Goal: Task Accomplishment & Management: Complete application form

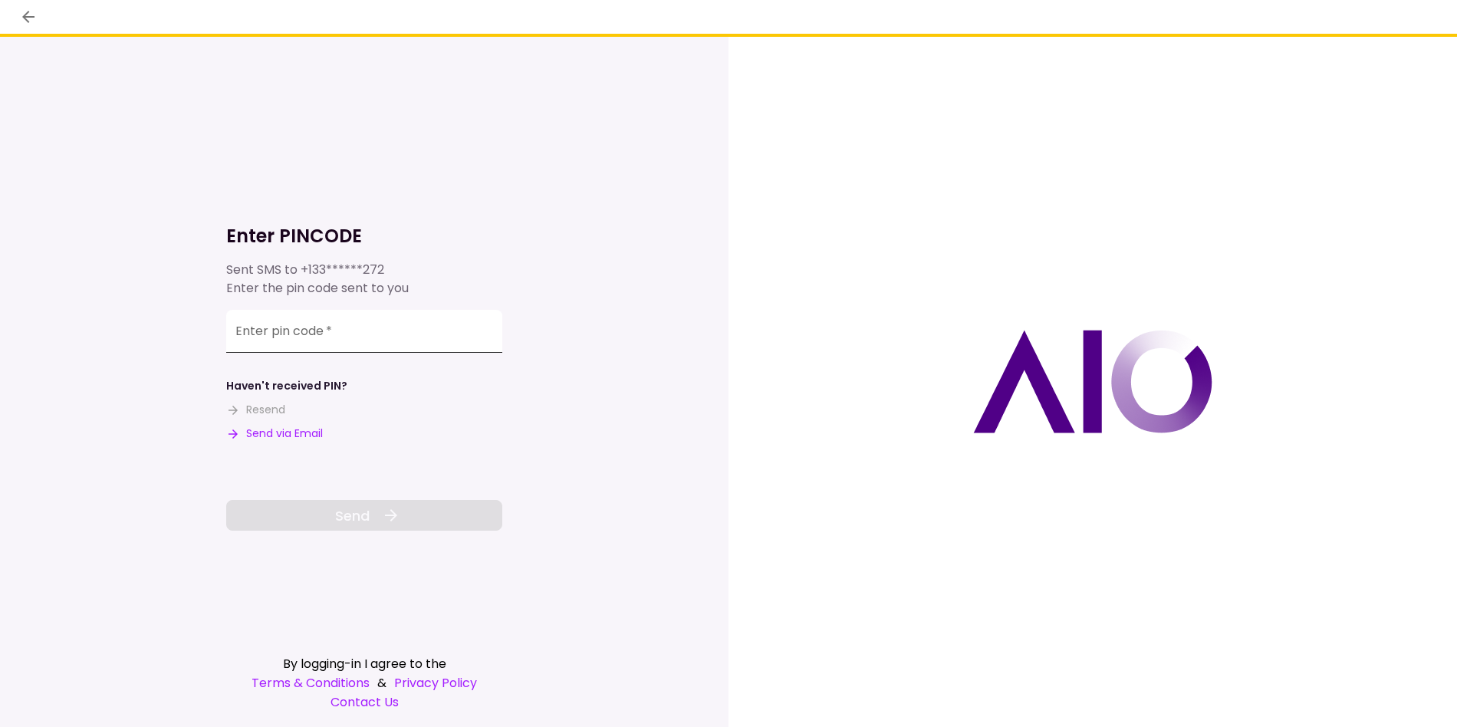
click at [381, 347] on input "Enter pin code   *" at bounding box center [364, 331] width 276 height 43
paste input "******"
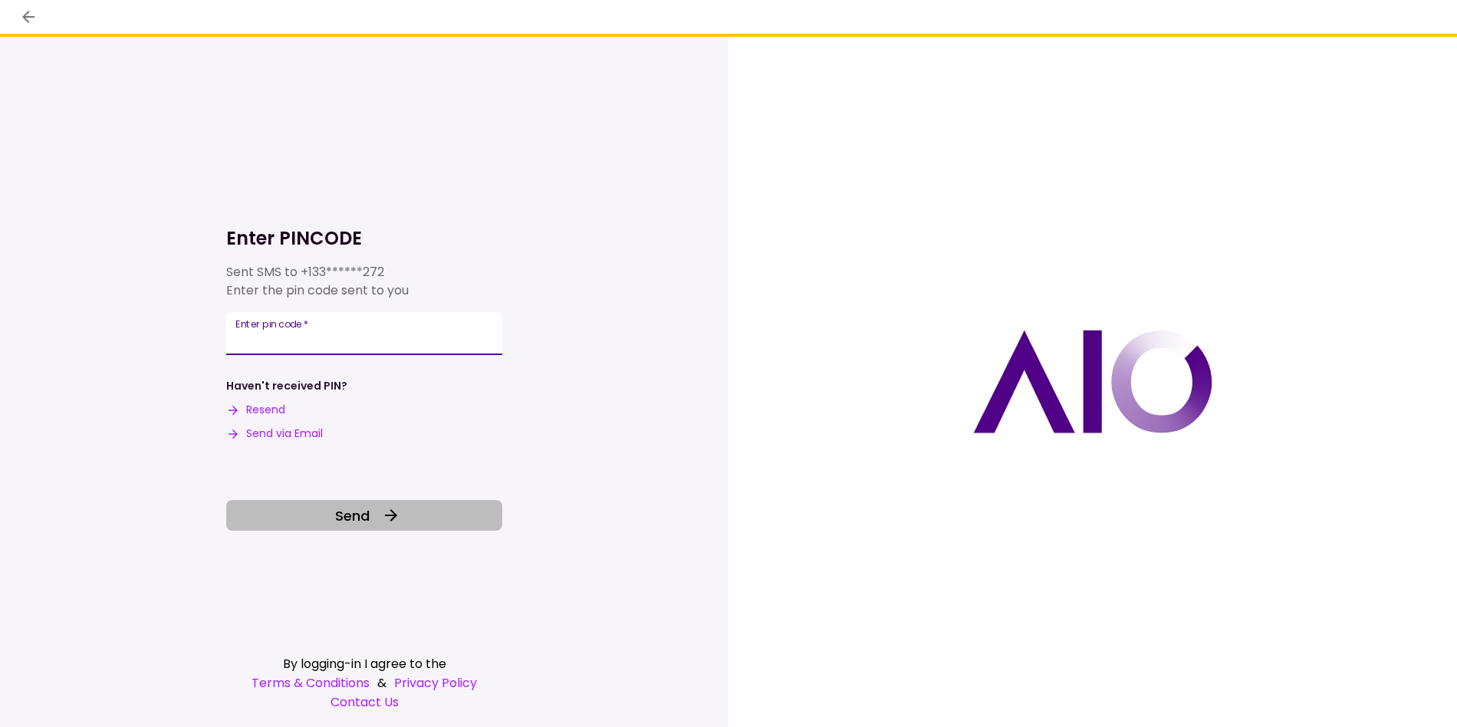
type input "******"
click at [376, 515] on button "Send" at bounding box center [364, 515] width 276 height 31
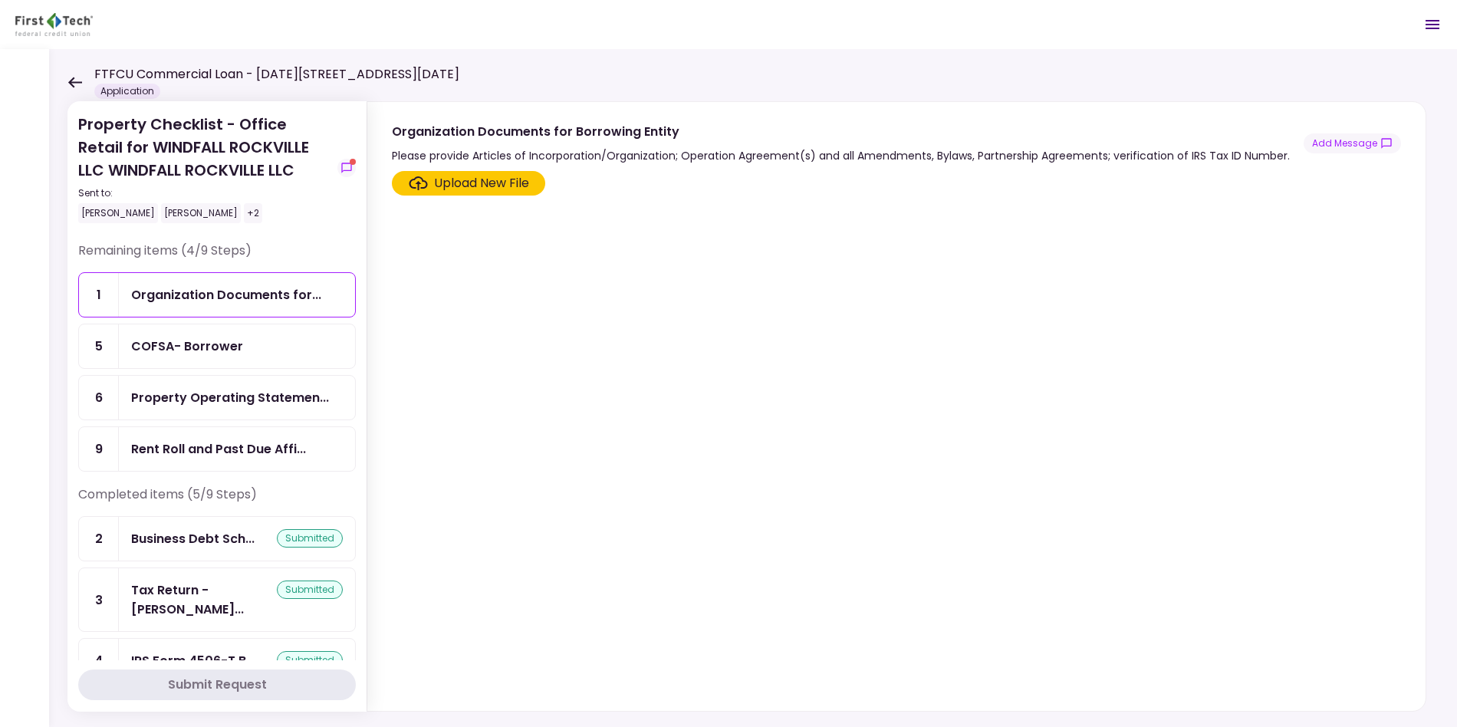
click at [88, 86] on div "FTFCU Commercial Loan - [DATE][STREET_ADDRESS][DATE] Application" at bounding box center [263, 82] width 392 height 34
click at [73, 74] on div "FTFCU Commercial Loan - [DATE][STREET_ADDRESS][DATE] Application" at bounding box center [263, 82] width 392 height 34
click at [76, 85] on icon at bounding box center [74, 82] width 15 height 11
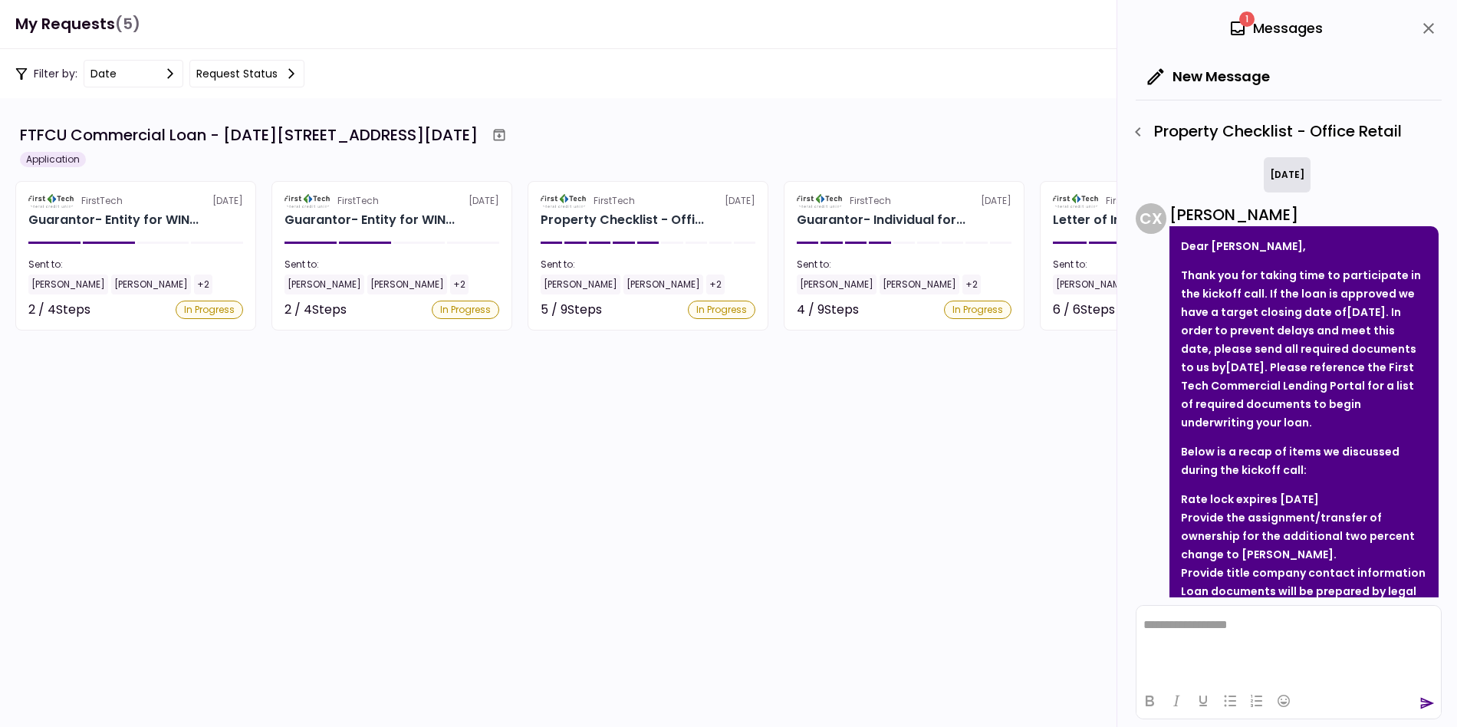
scroll to position [329, 0]
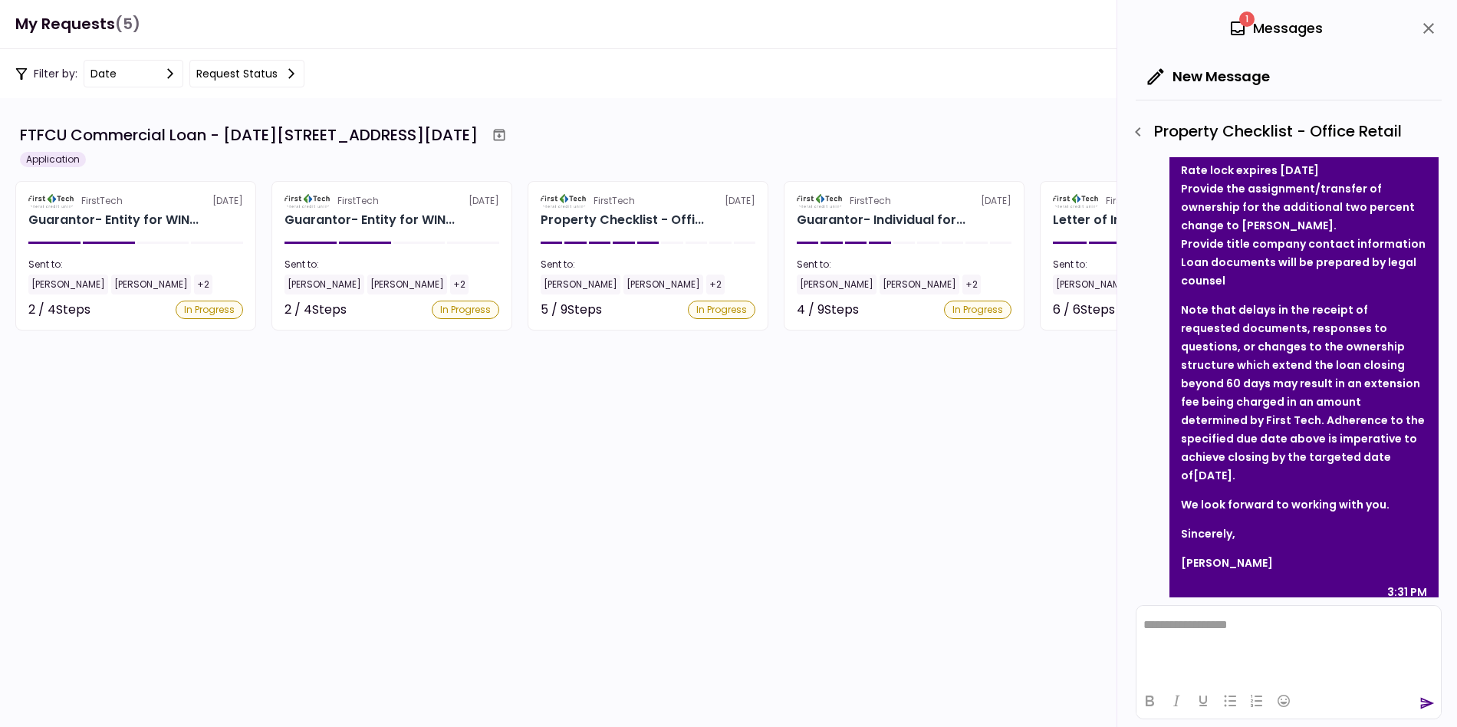
click at [968, 488] on section "FTFCU Commercial Loan - [DATE][STREET_ADDRESS][DATE] Application FirstTech [DAT…" at bounding box center [728, 412] width 1457 height 629
click at [1310, 28] on icon "close" at bounding box center [1428, 28] width 11 height 11
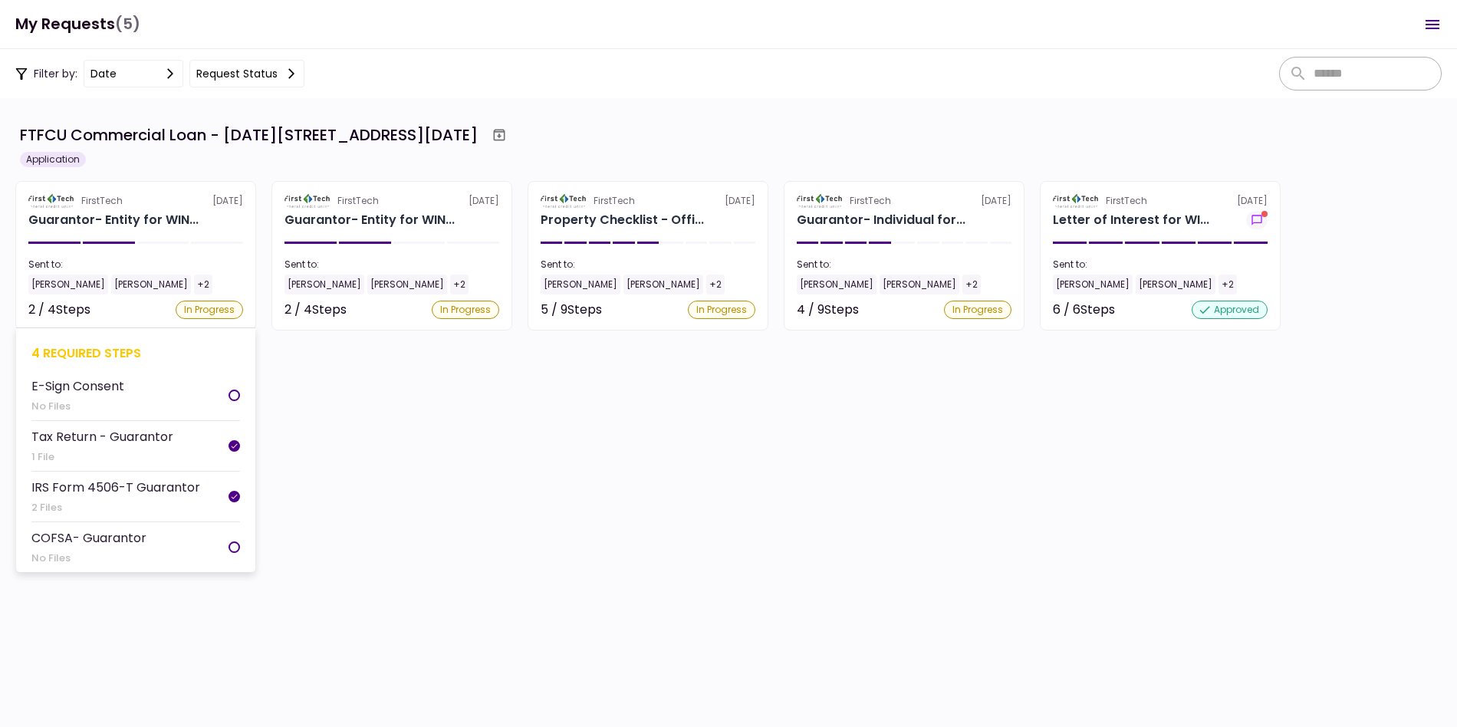
click at [233, 543] on div at bounding box center [233, 546] width 11 height 11
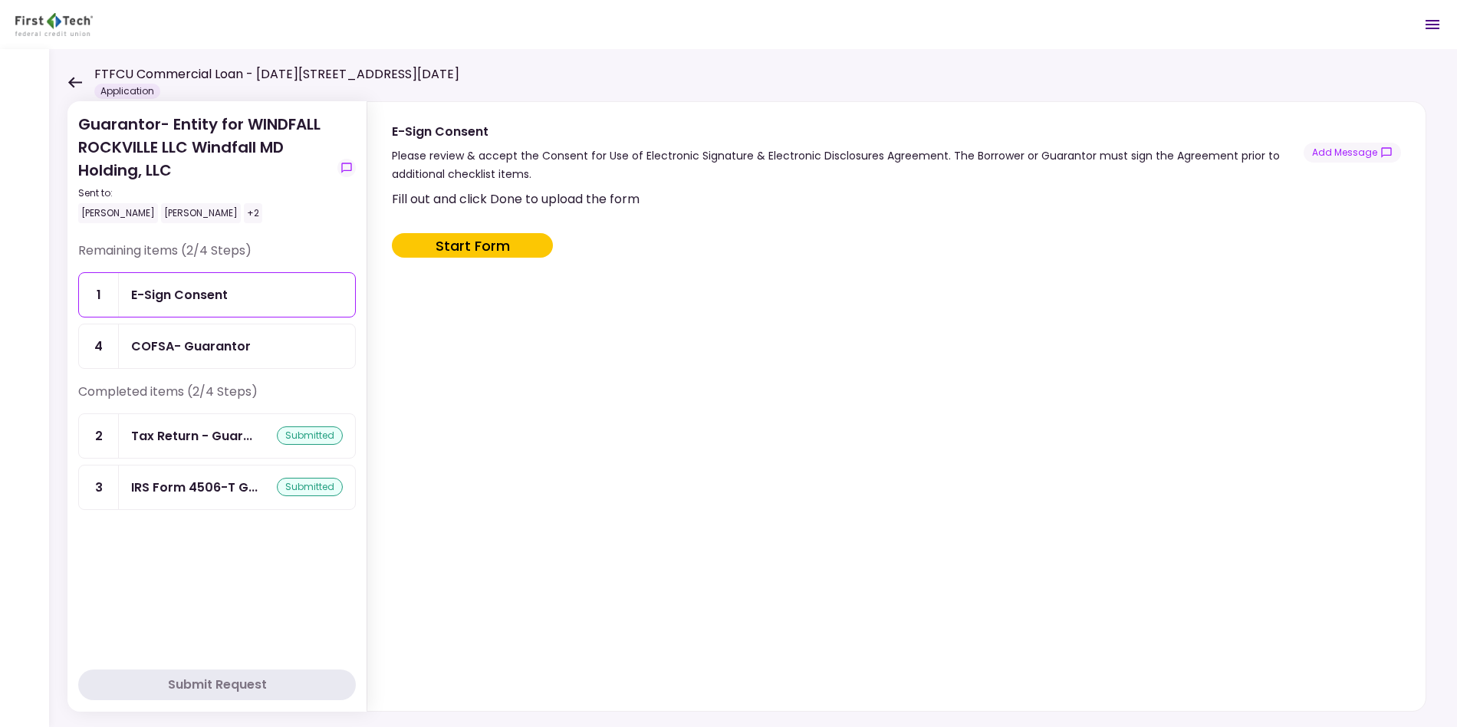
click at [463, 238] on button "Start Form" at bounding box center [472, 245] width 161 height 25
type input "***"
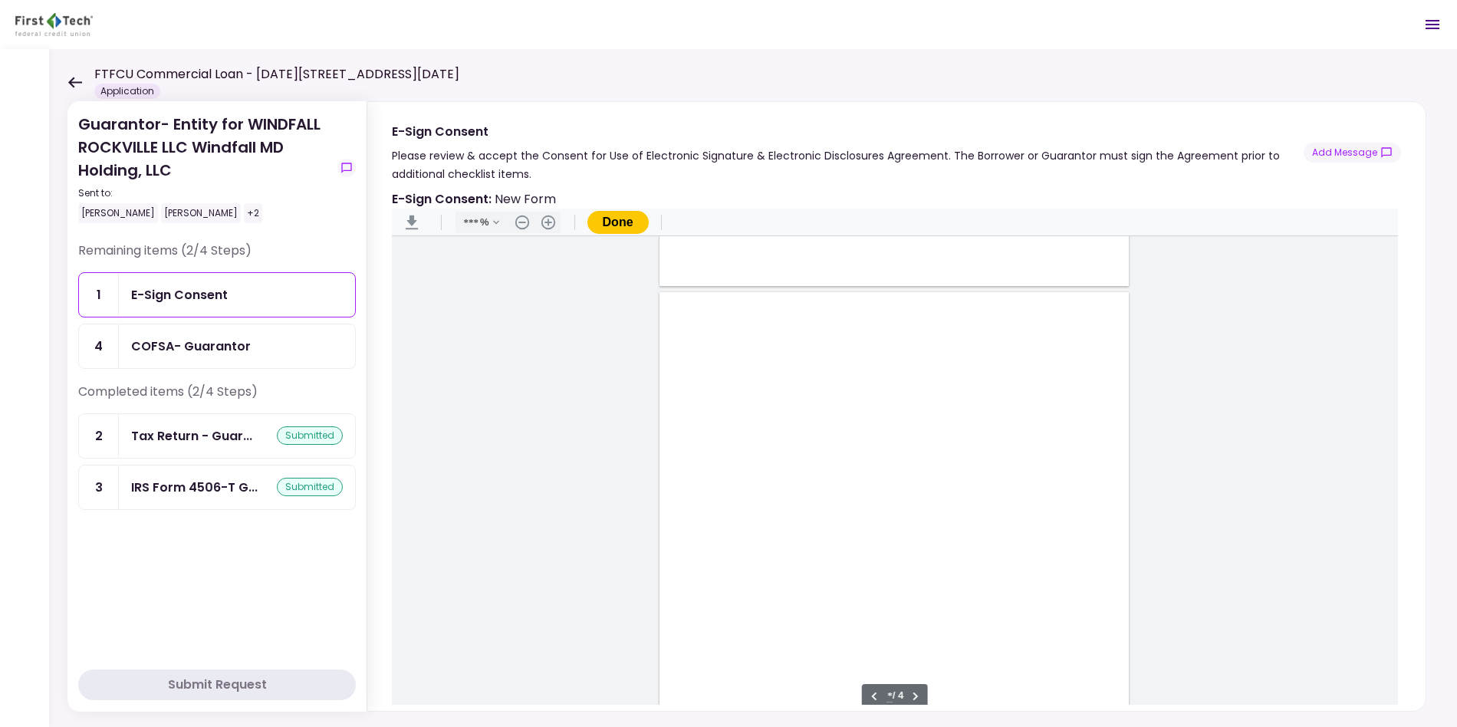
scroll to position [1934, 0]
type input "*"
click at [691, 462] on div "Document Content" at bounding box center [693, 461] width 12 height 12
click at [742, 514] on div "Sign here" at bounding box center [743, 516] width 40 height 16
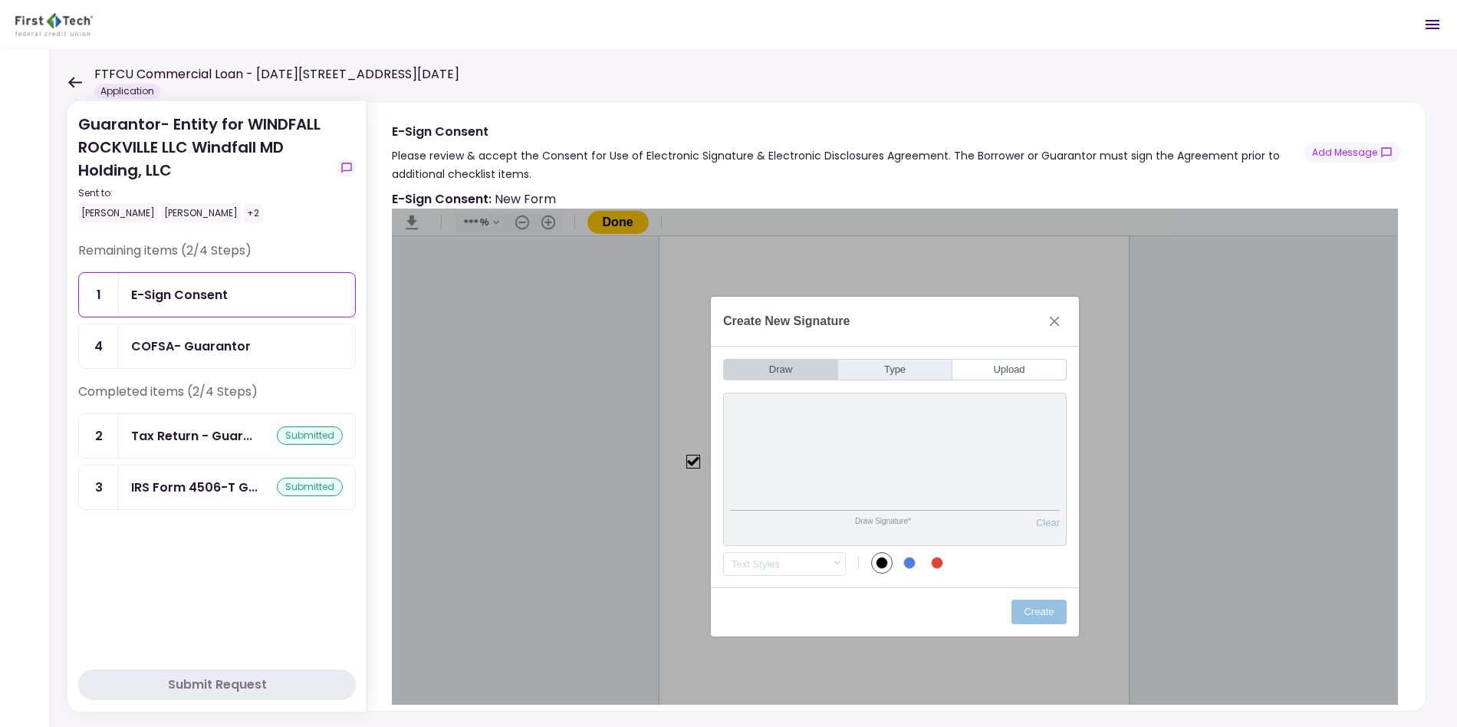
click at [931, 372] on button "Type" at bounding box center [895, 369] width 114 height 21
type input "********"
click at [1039, 613] on button "Create" at bounding box center [1038, 612] width 55 height 25
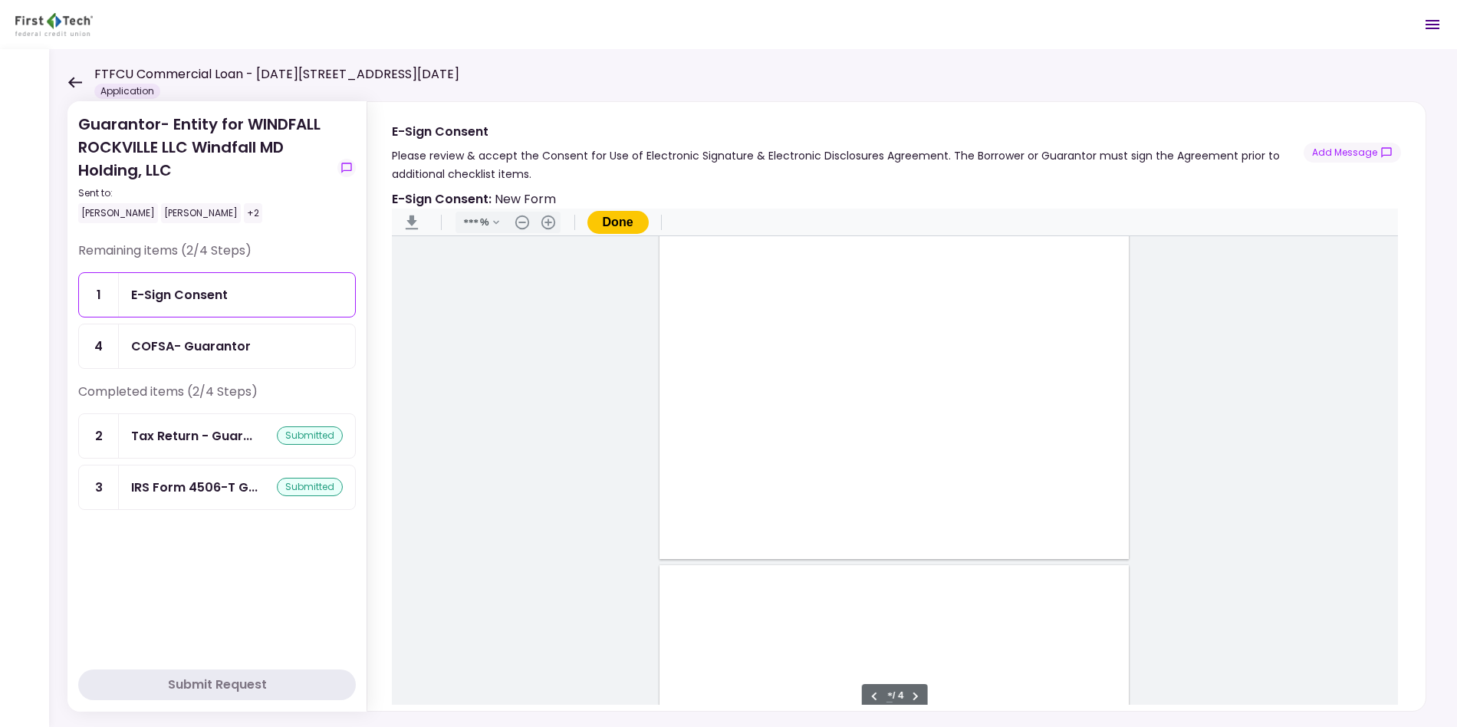
scroll to position [1293, 0]
type input "*"
click at [233, 347] on div "COFSA- Guarantor" at bounding box center [191, 346] width 120 height 19
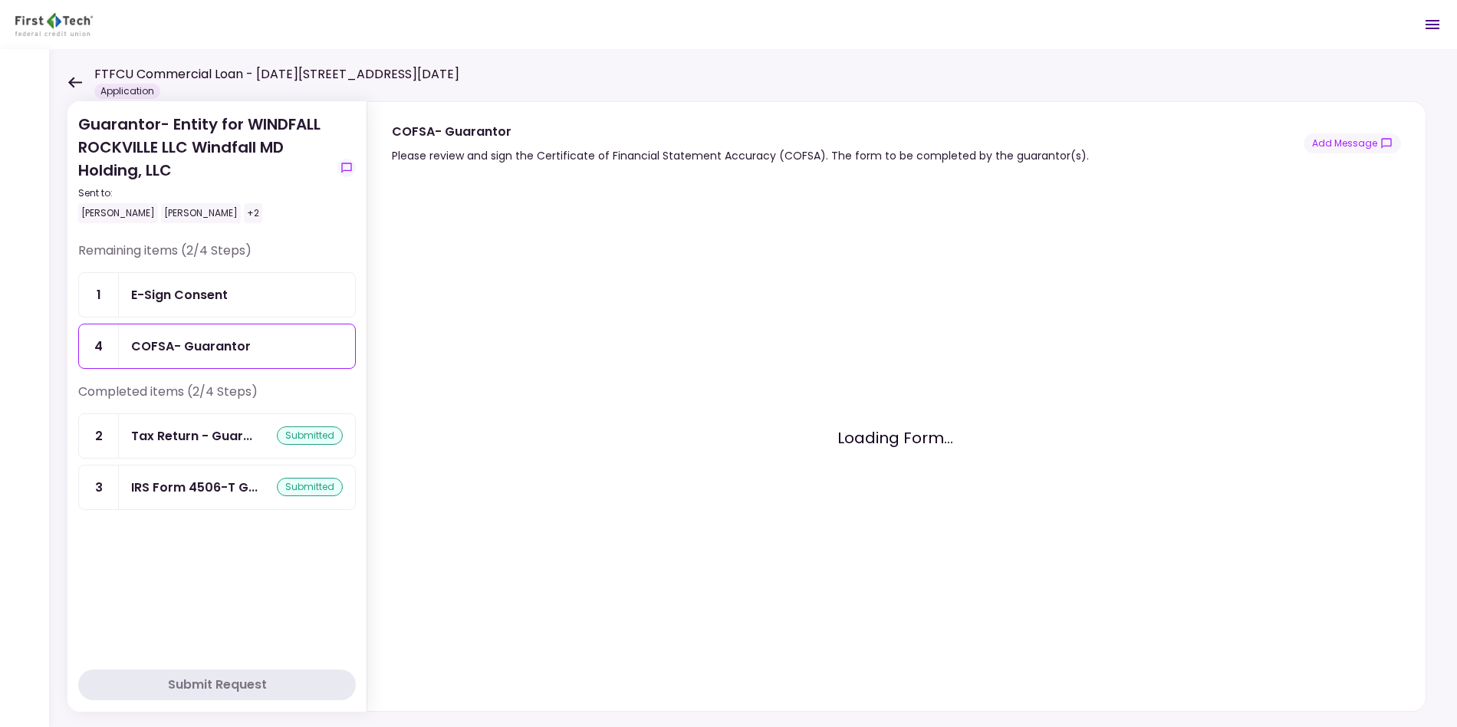
click at [245, 304] on div "E-Sign Consent" at bounding box center [237, 295] width 236 height 44
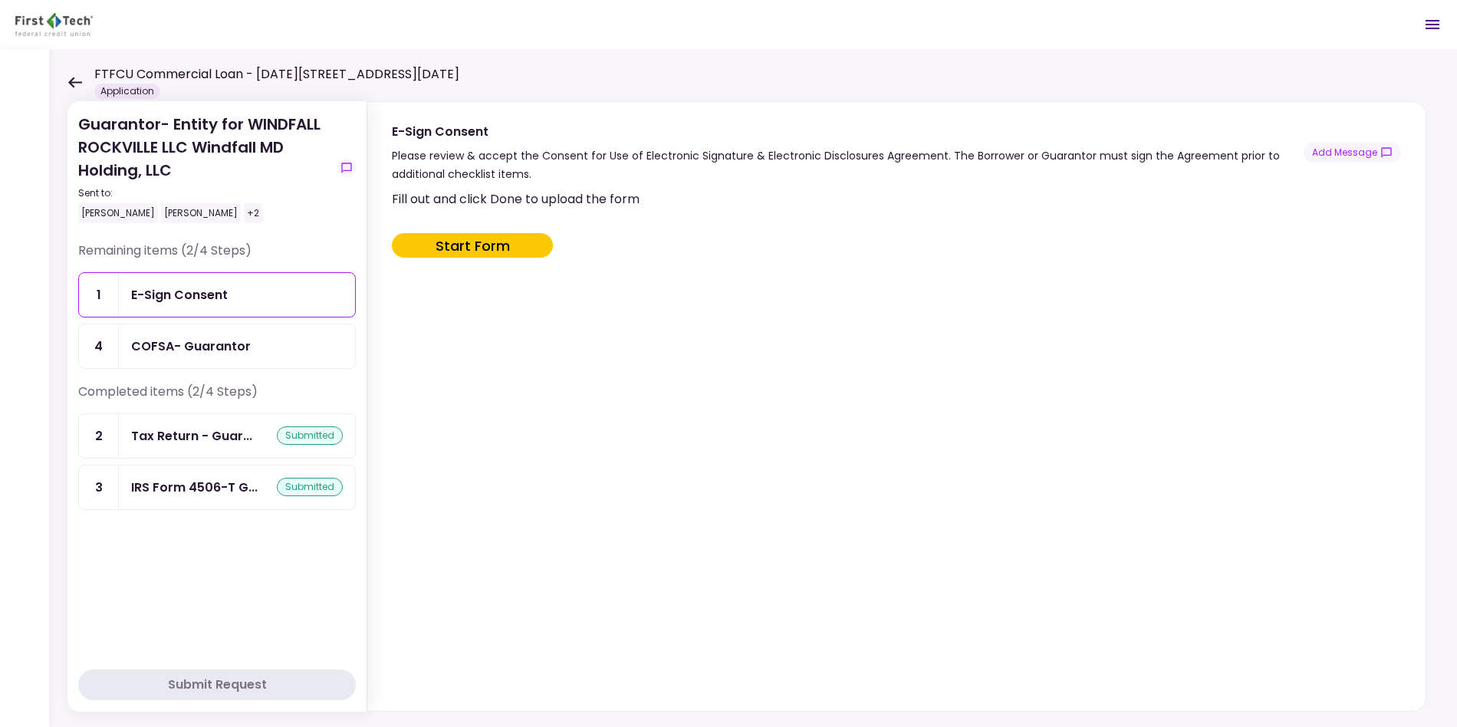
click at [255, 347] on div "COFSA- Guarantor" at bounding box center [237, 346] width 212 height 19
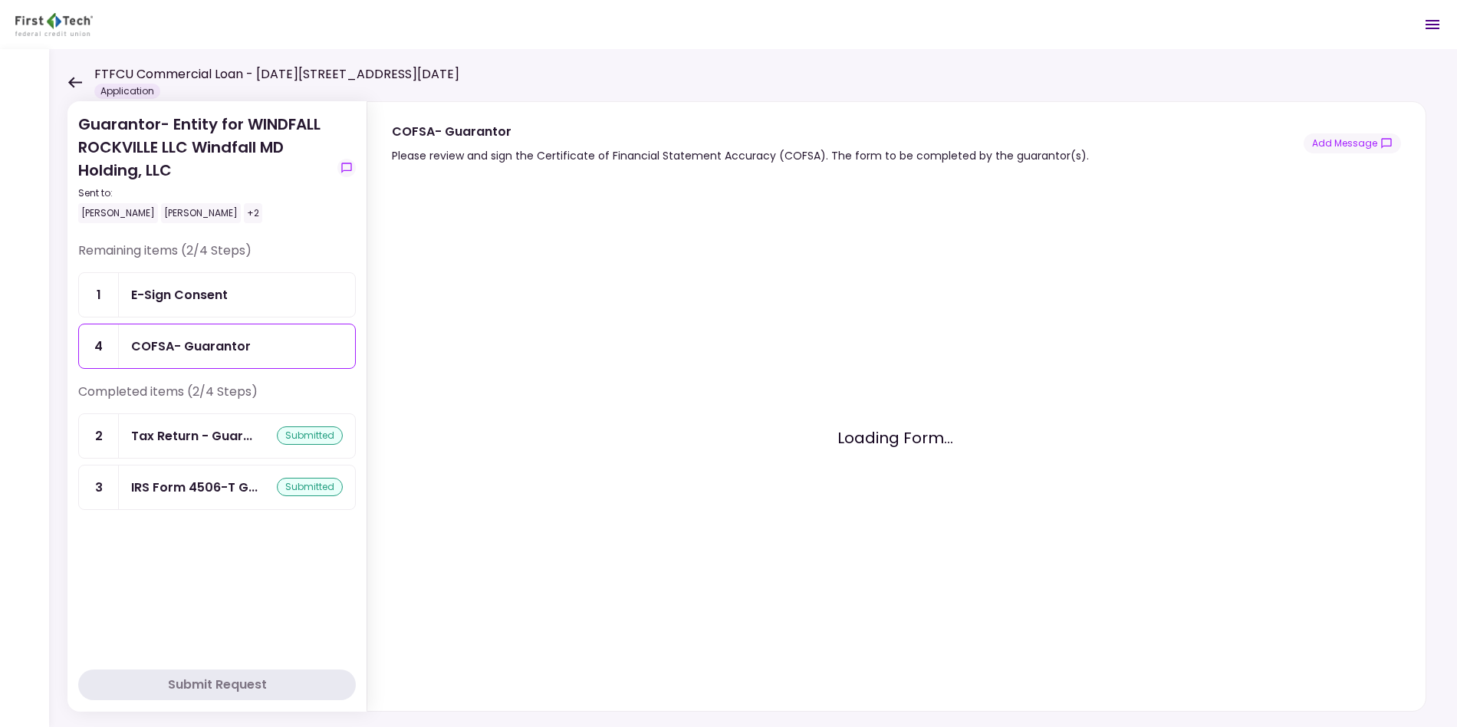
click at [261, 308] on div "E-Sign Consent" at bounding box center [237, 295] width 236 height 44
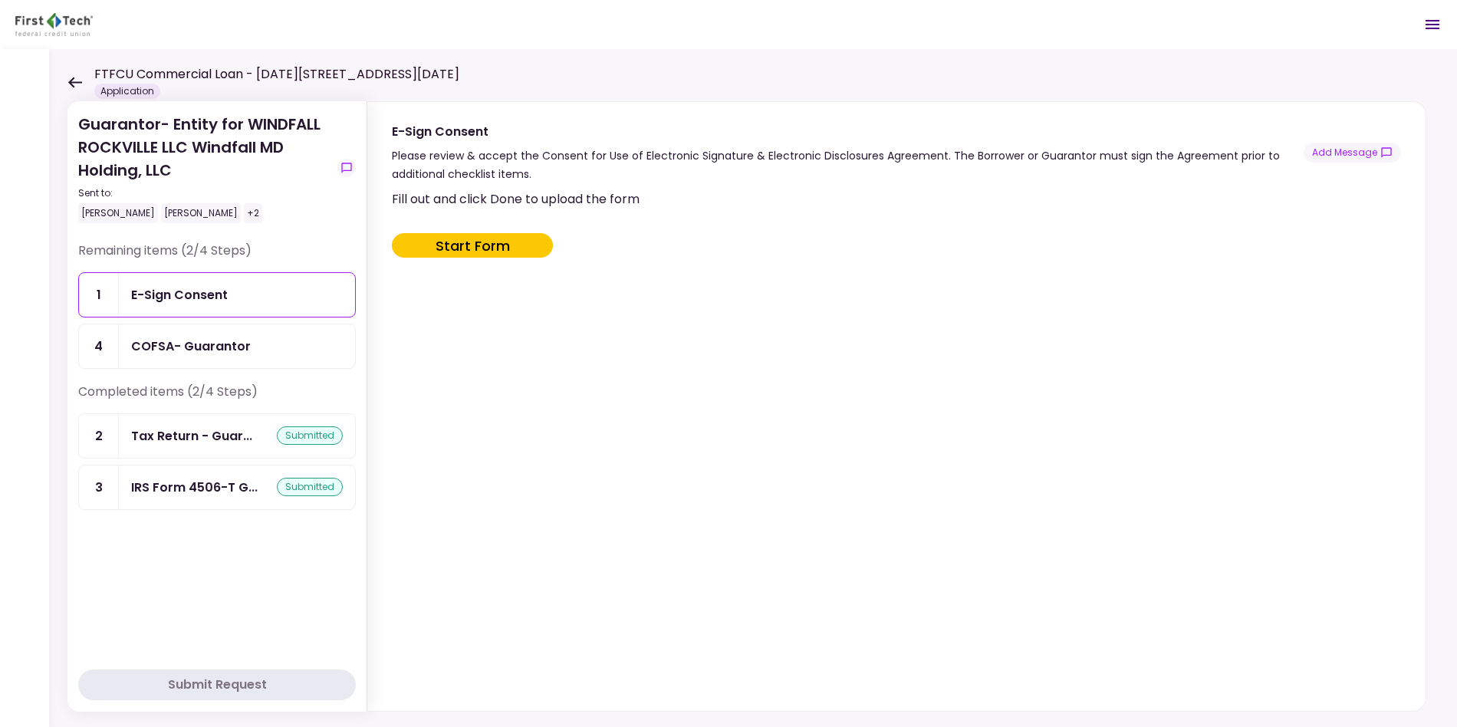
click at [89, 81] on div "FTFCU Commercial Loan - [DATE][STREET_ADDRESS][DATE] Application" at bounding box center [263, 82] width 392 height 34
click at [77, 79] on icon at bounding box center [74, 82] width 15 height 11
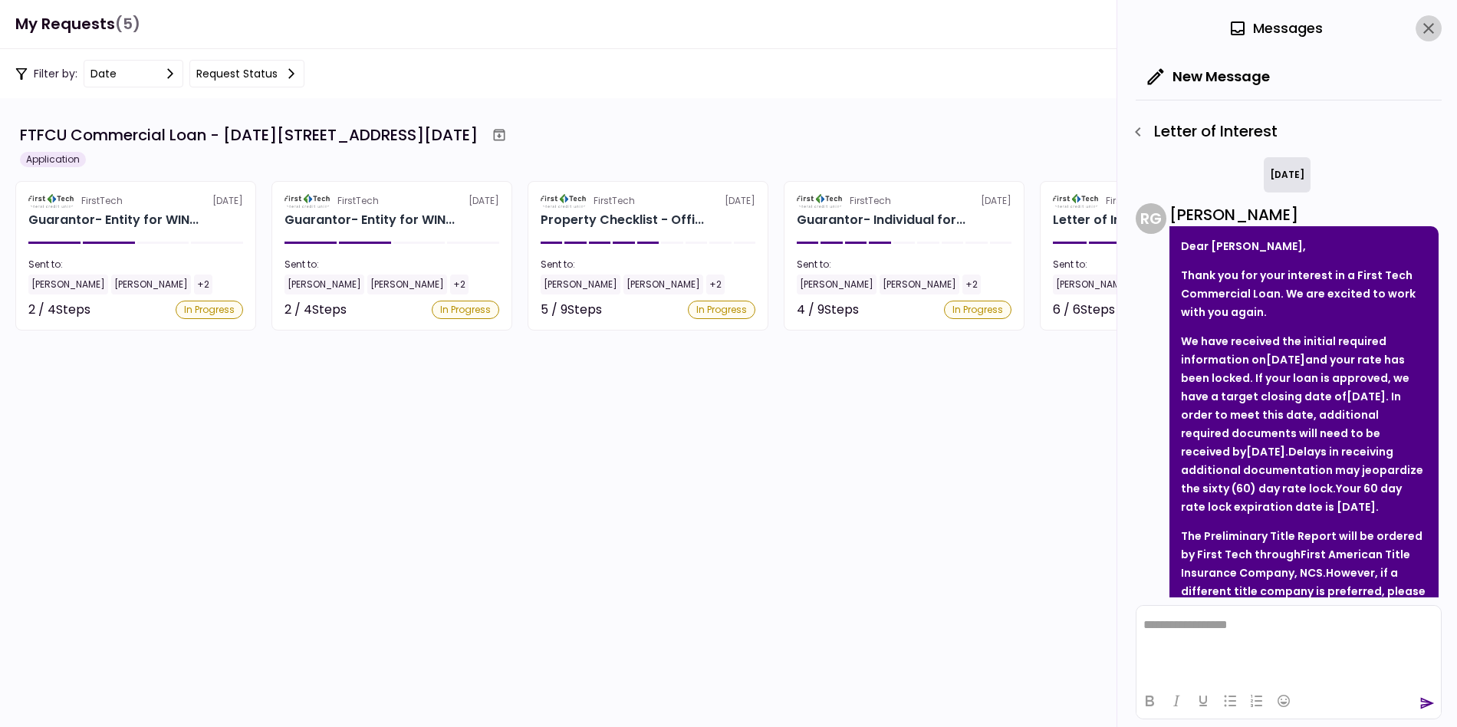
click at [1310, 39] on button "close" at bounding box center [1428, 28] width 26 height 26
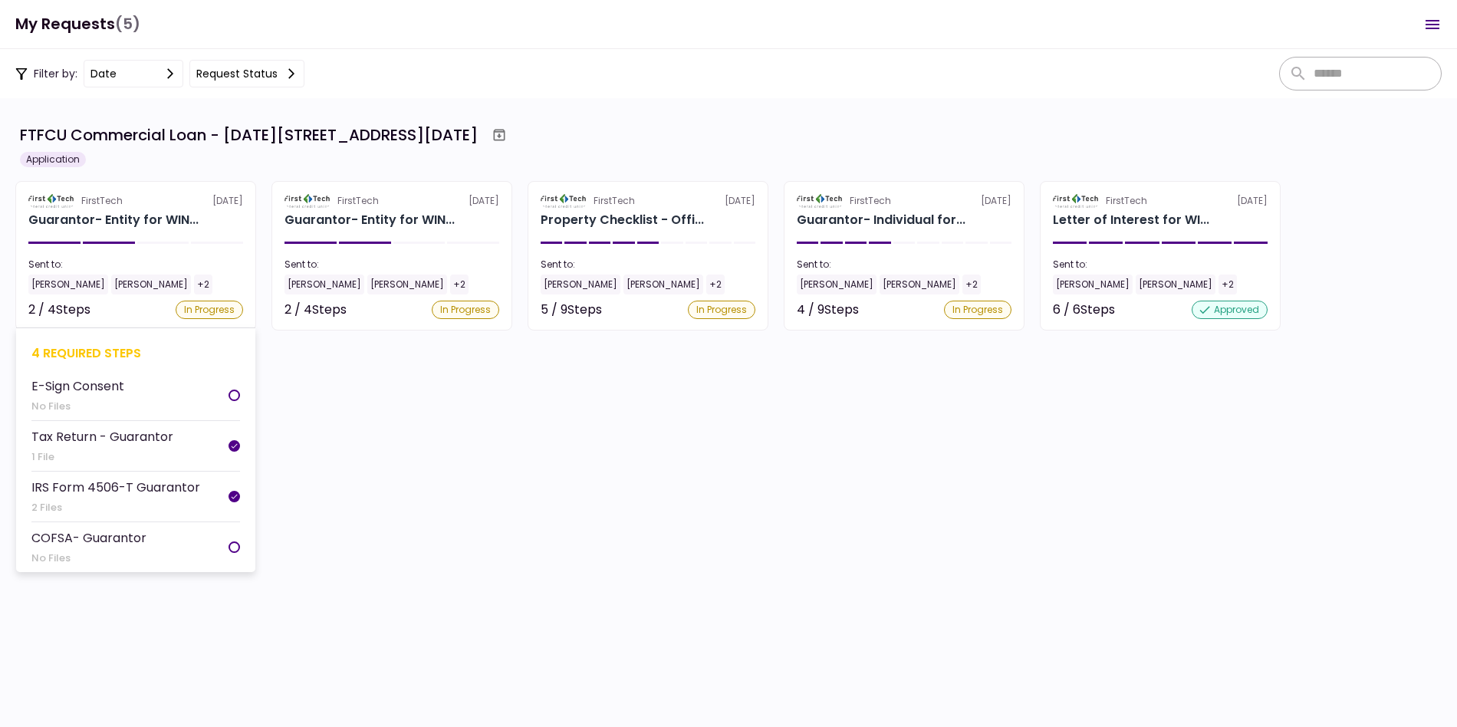
click at [160, 385] on li "E-Sign Consent No Files" at bounding box center [135, 395] width 209 height 51
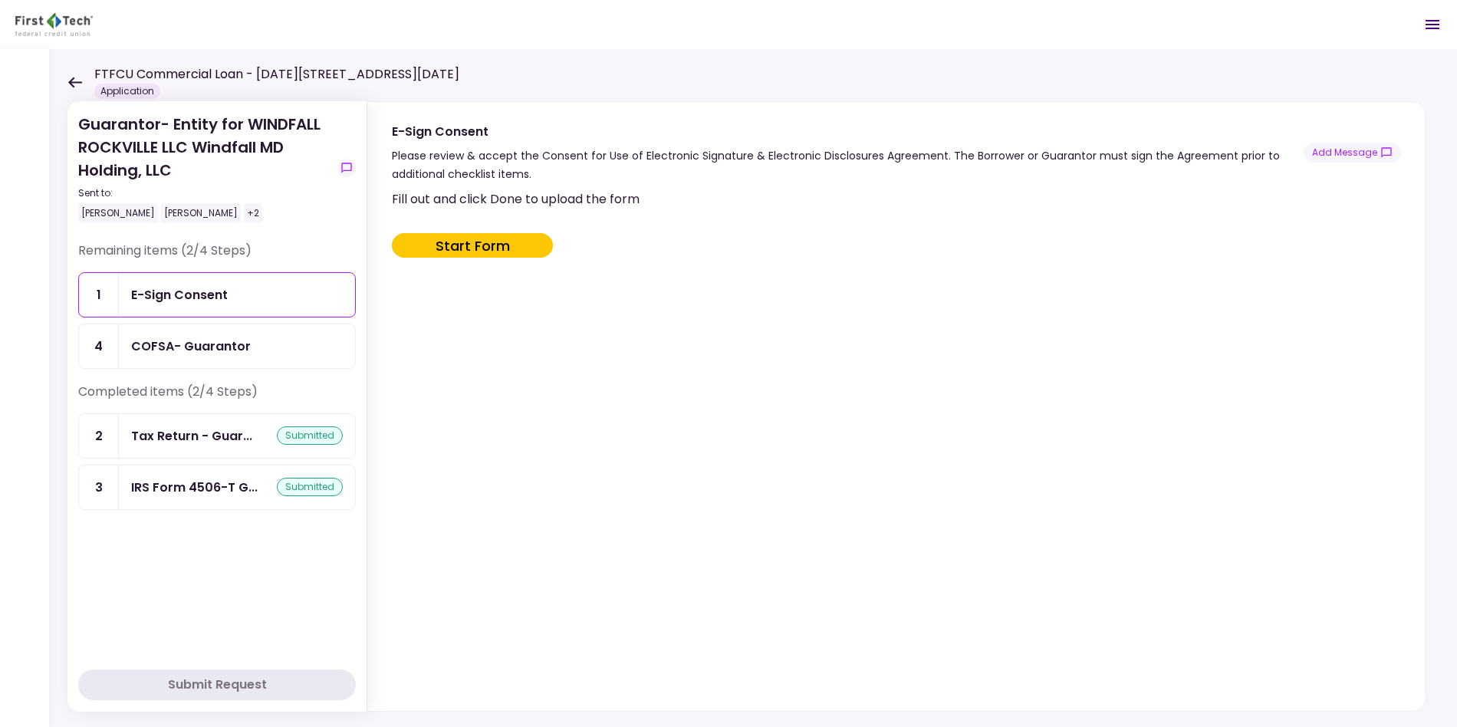
click at [66, 82] on div "Guarantor- Entity for WINDFALL ROCKVILLE LLC Windfall MD Holding, LLC Sent to: …" at bounding box center [753, 388] width 1408 height 678
click at [77, 84] on icon at bounding box center [74, 82] width 15 height 11
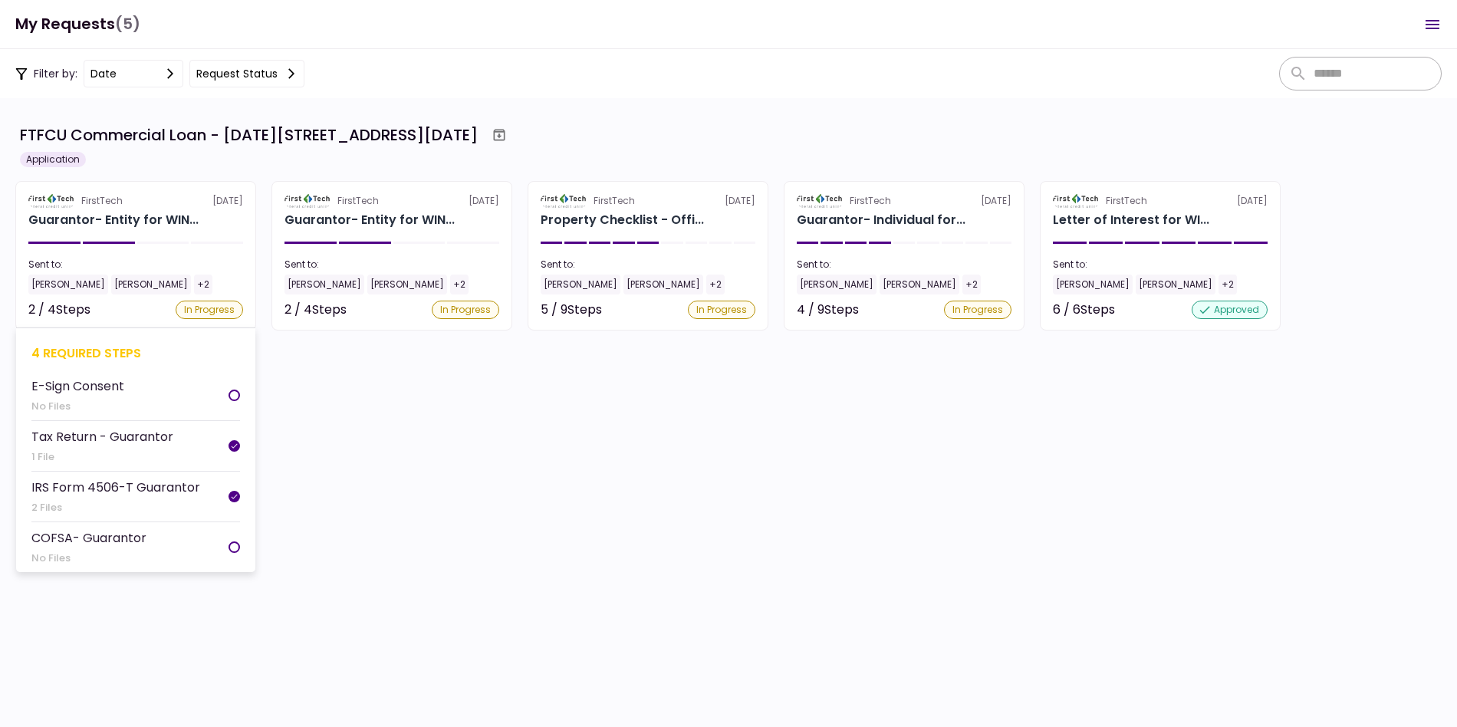
click at [229, 546] on div at bounding box center [233, 546] width 11 height 11
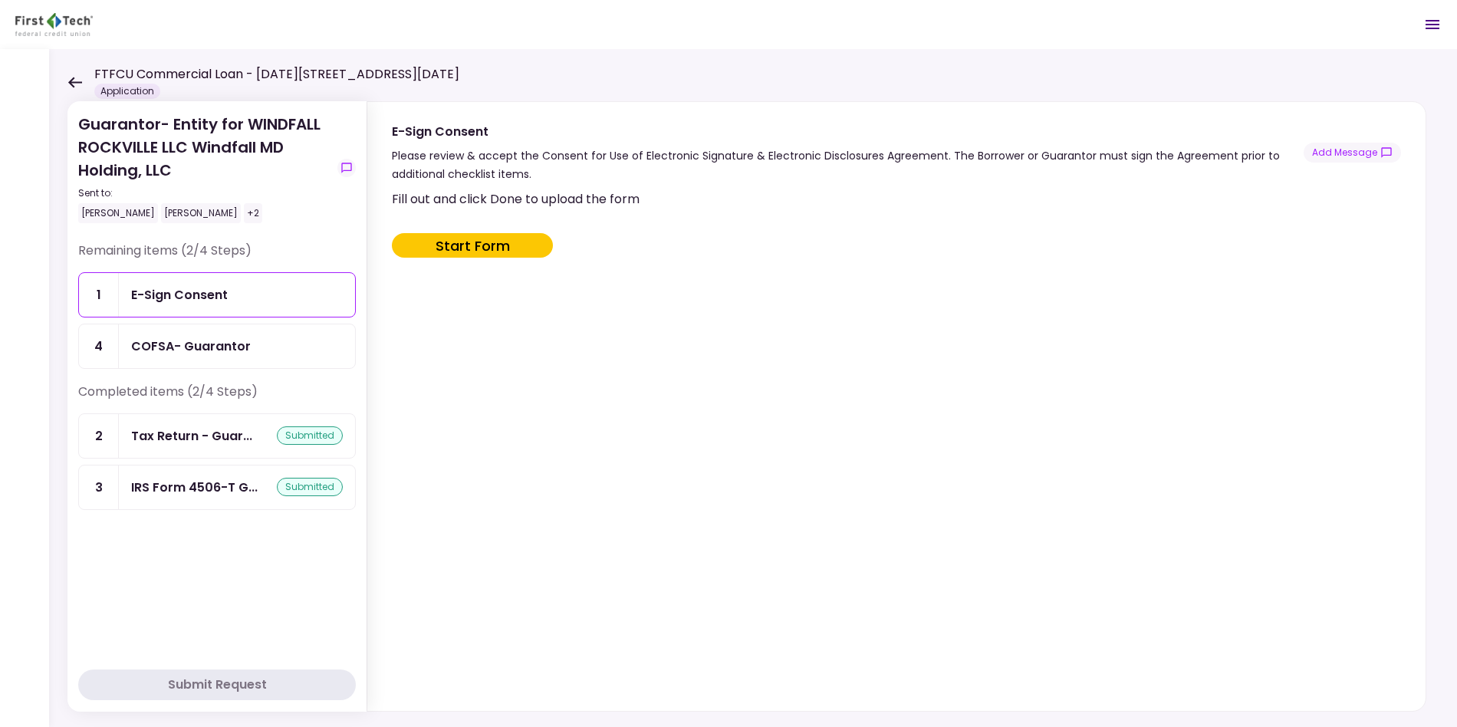
click at [453, 249] on button "Start Form" at bounding box center [472, 245] width 161 height 25
type input "***"
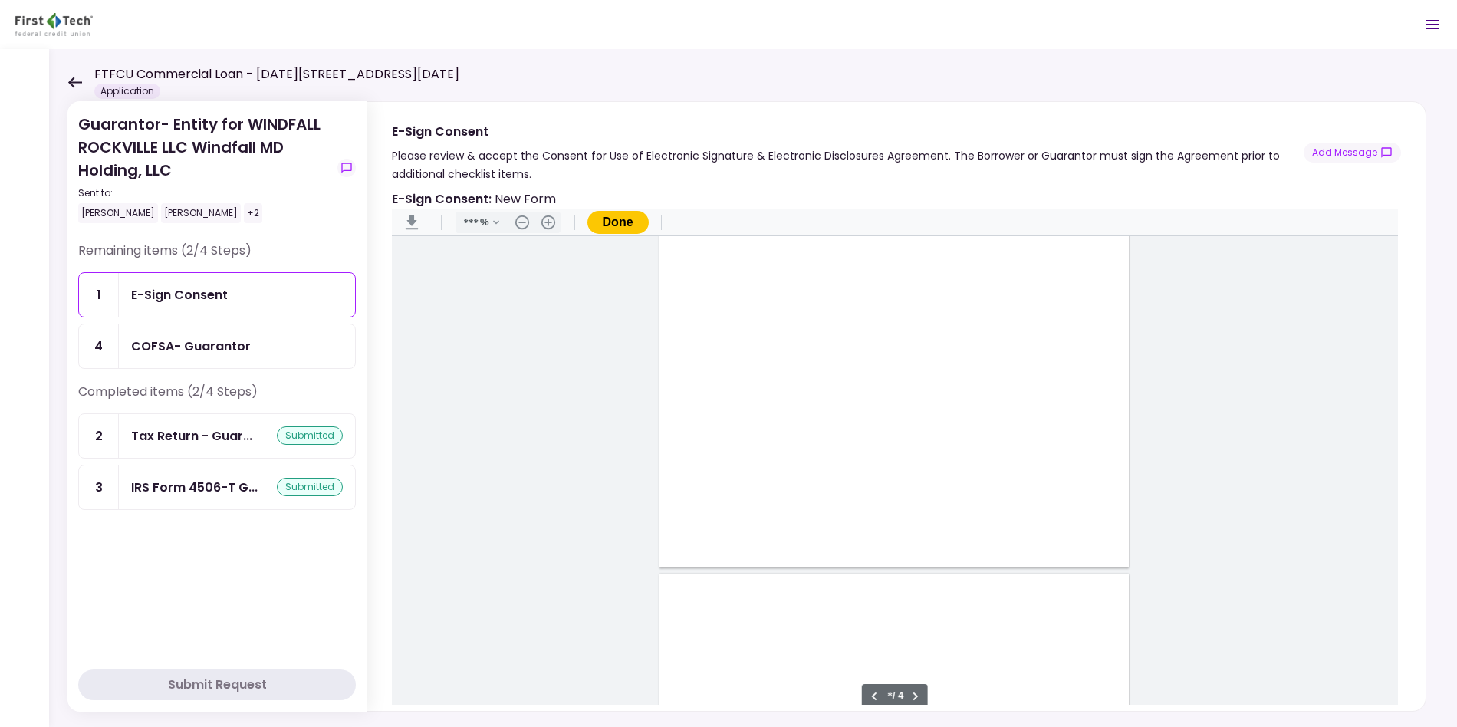
type input "*"
click at [740, 485] on div "Sign here" at bounding box center [743, 485] width 40 height 16
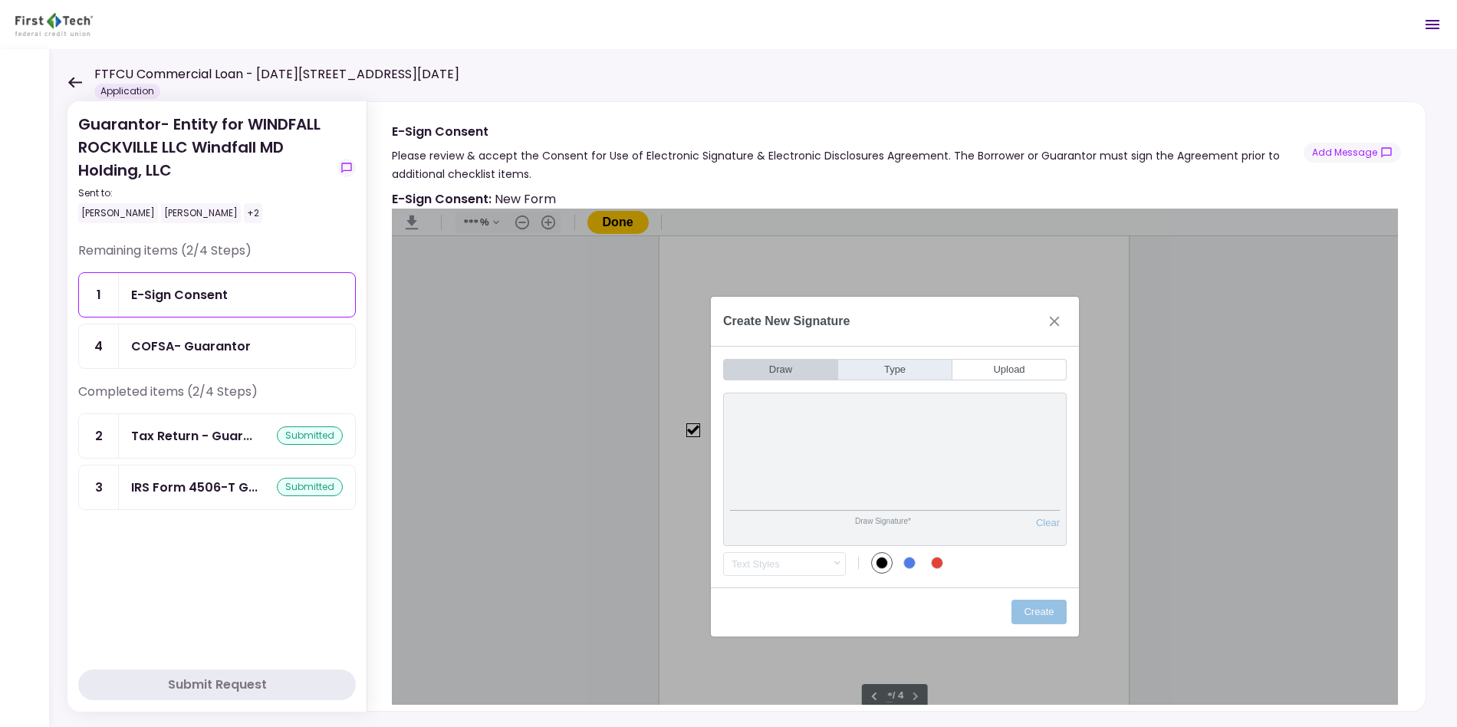
click at [889, 371] on button "Type" at bounding box center [895, 369] width 114 height 21
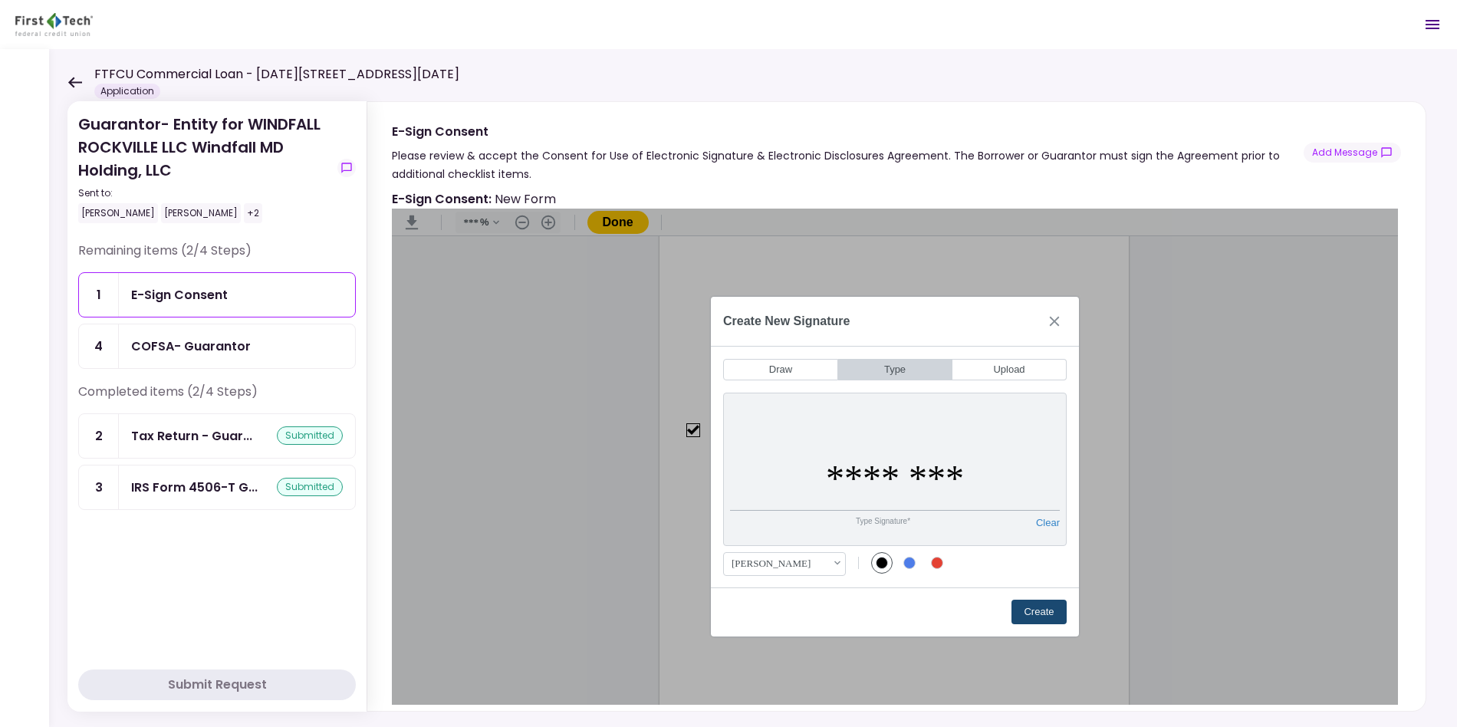
type input "********"
click at [1043, 614] on button "Create" at bounding box center [1038, 612] width 55 height 25
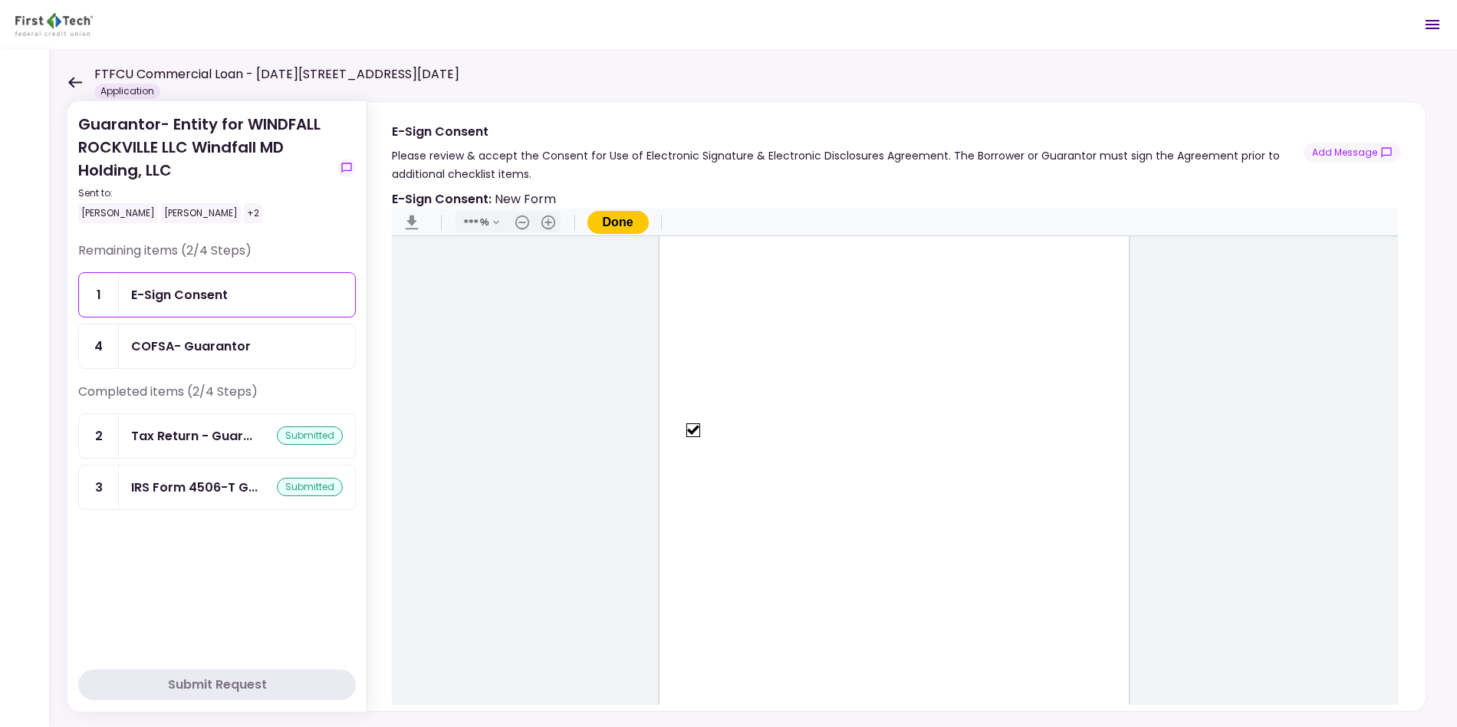
click at [625, 223] on button "Done" at bounding box center [617, 222] width 61 height 23
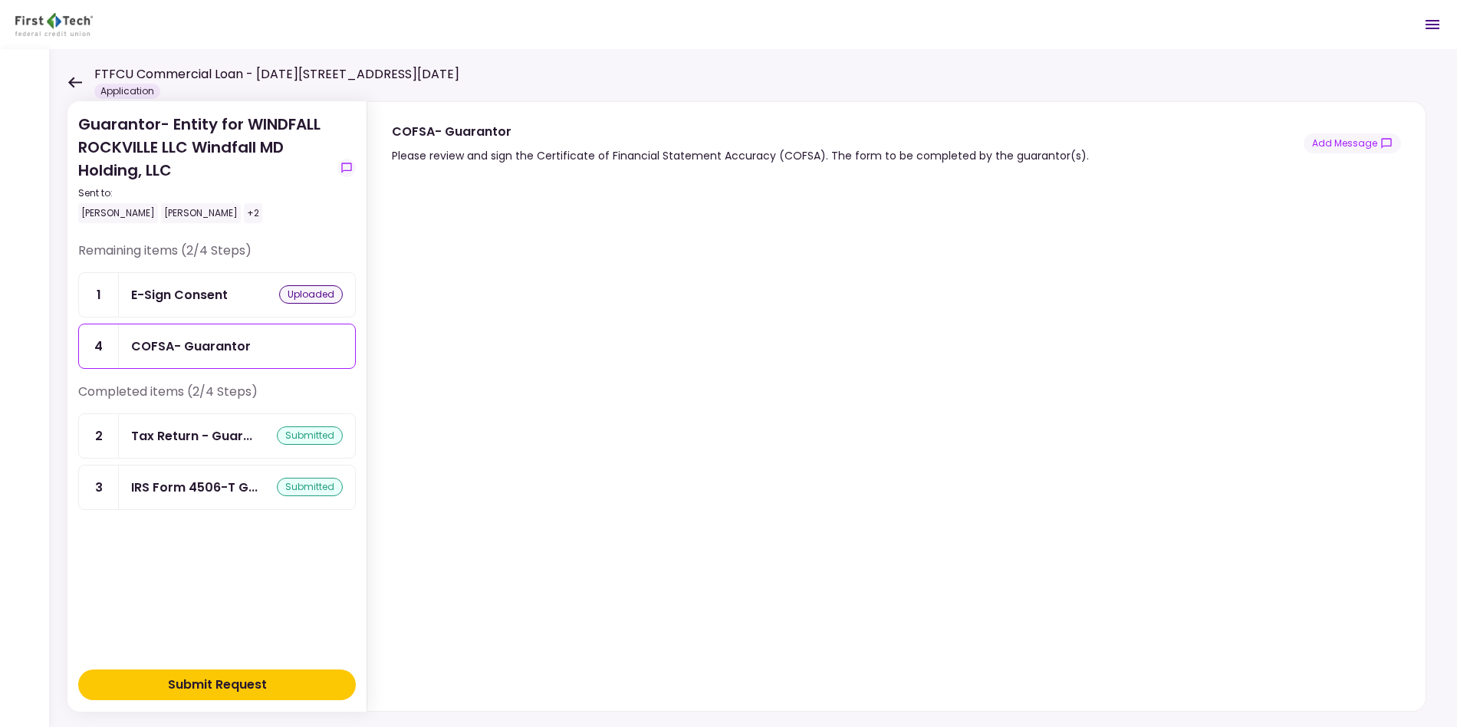
click at [284, 339] on div "COFSA- Guarantor" at bounding box center [237, 346] width 212 height 19
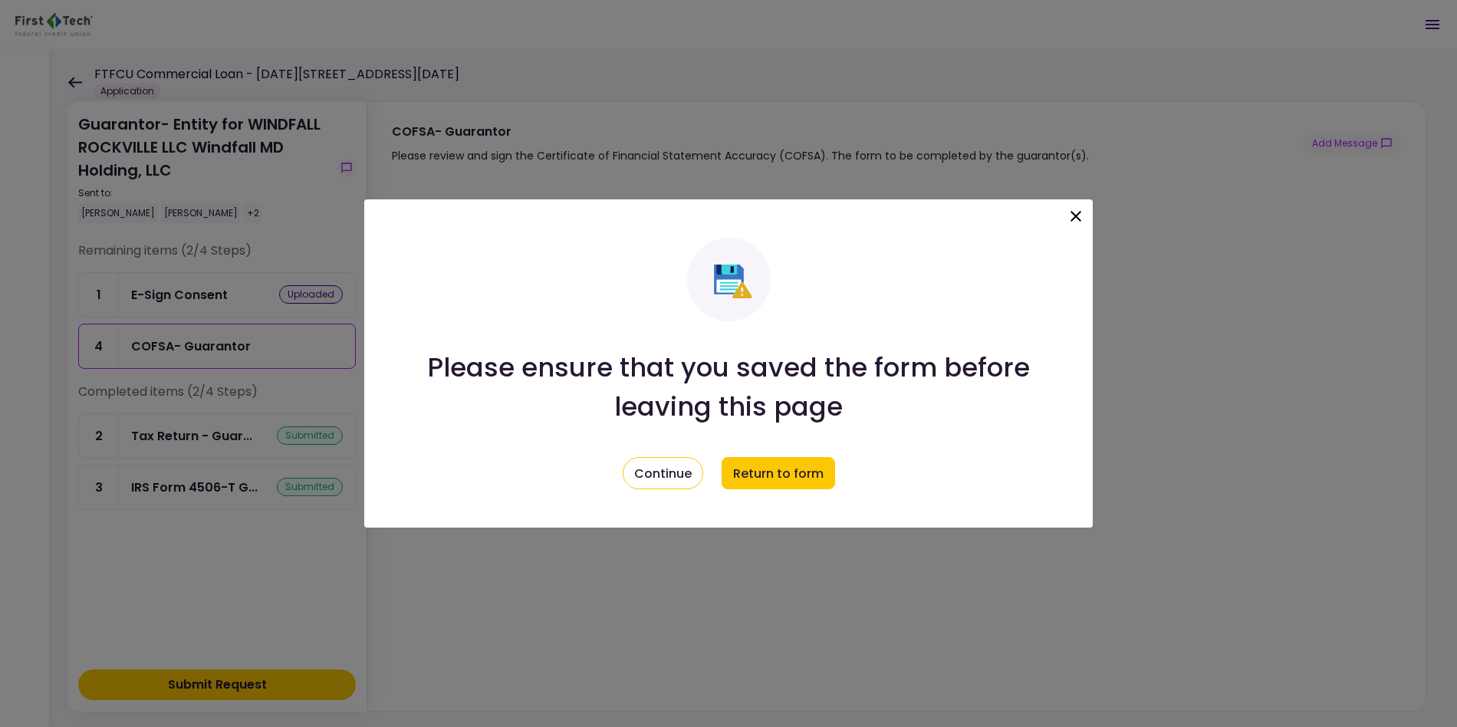
click at [1086, 206] on div at bounding box center [1076, 218] width 26 height 31
click at [1073, 219] on icon at bounding box center [1075, 216] width 18 height 18
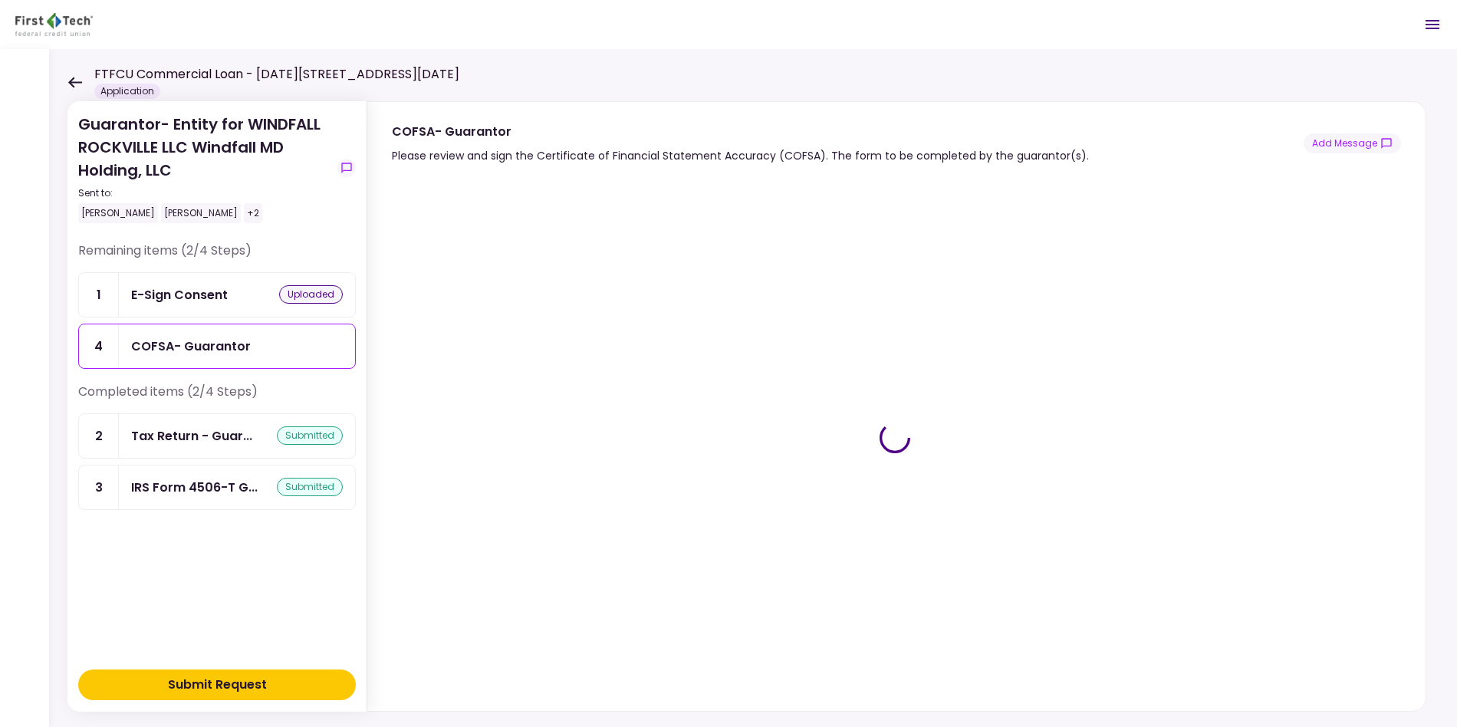
click at [245, 678] on div "Submit Request" at bounding box center [217, 684] width 99 height 18
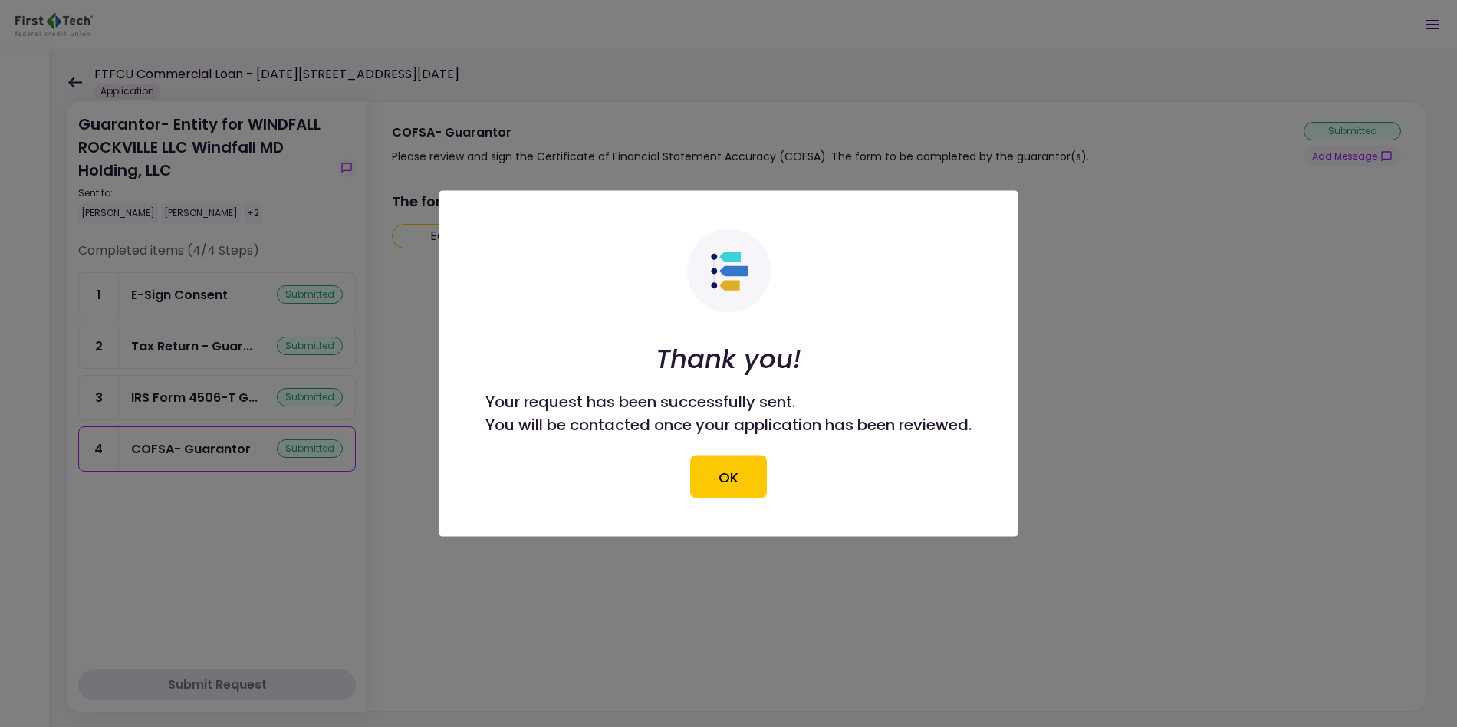
click at [462, 163] on div at bounding box center [728, 363] width 1457 height 727
click at [737, 488] on button "OK" at bounding box center [728, 476] width 77 height 43
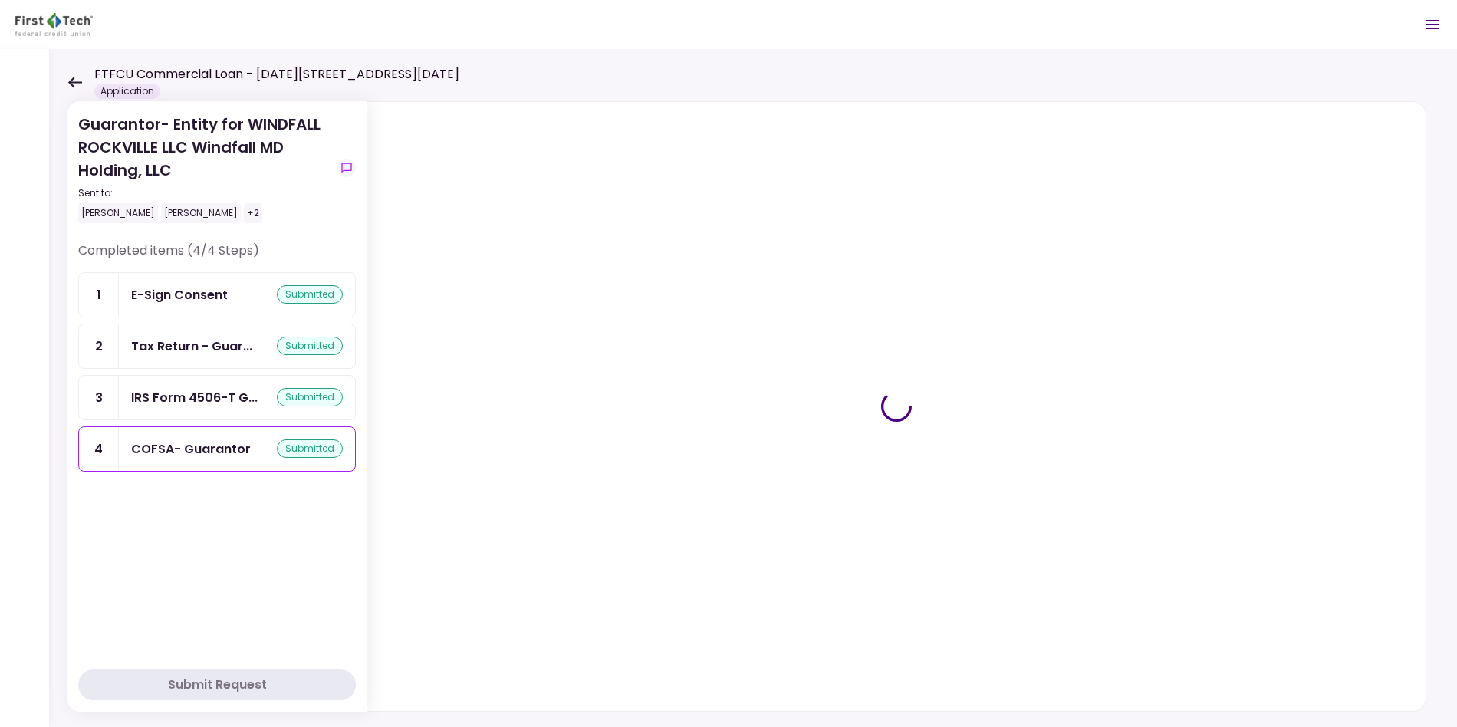
click at [67, 78] on icon at bounding box center [74, 82] width 15 height 11
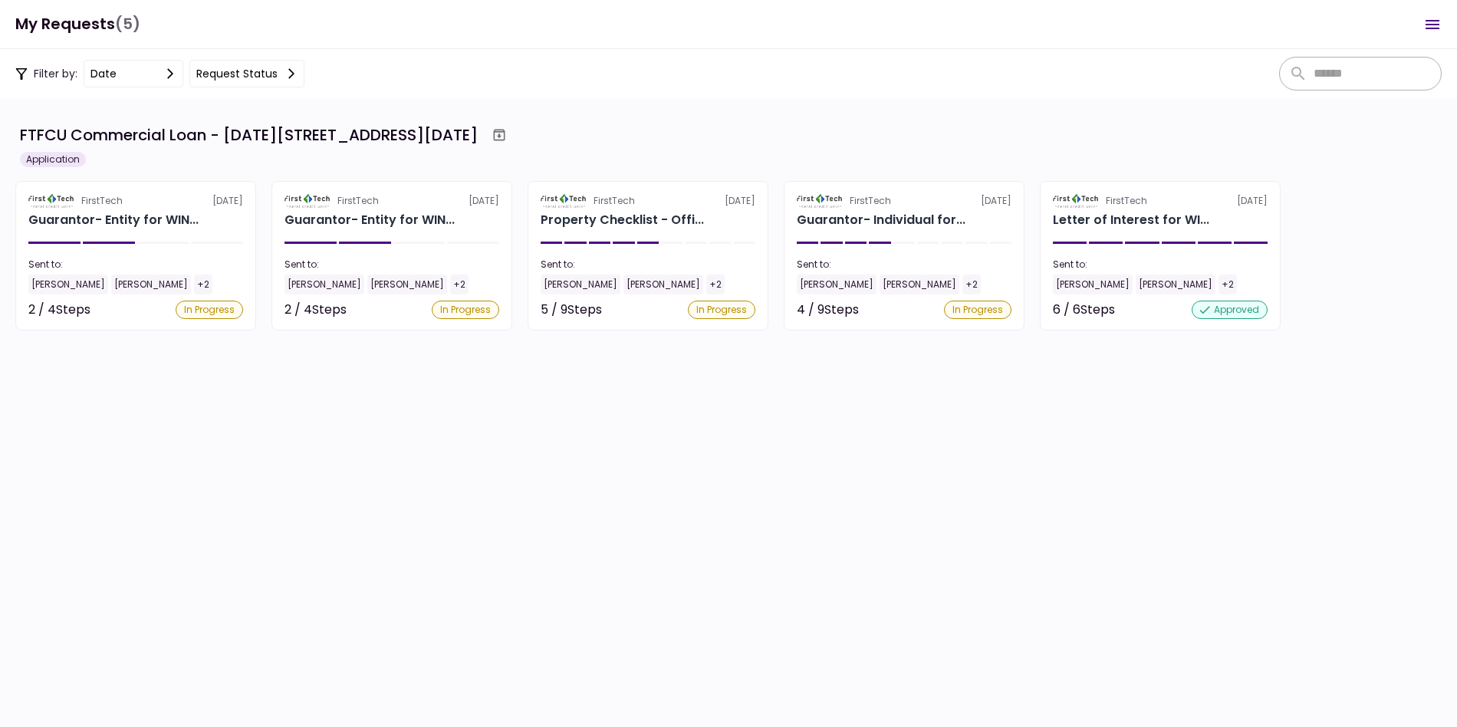
click at [275, 466] on section "FTFCU Commercial Loan - [DATE][STREET_ADDRESS][DATE] Application FirstTech [DAT…" at bounding box center [728, 412] width 1457 height 629
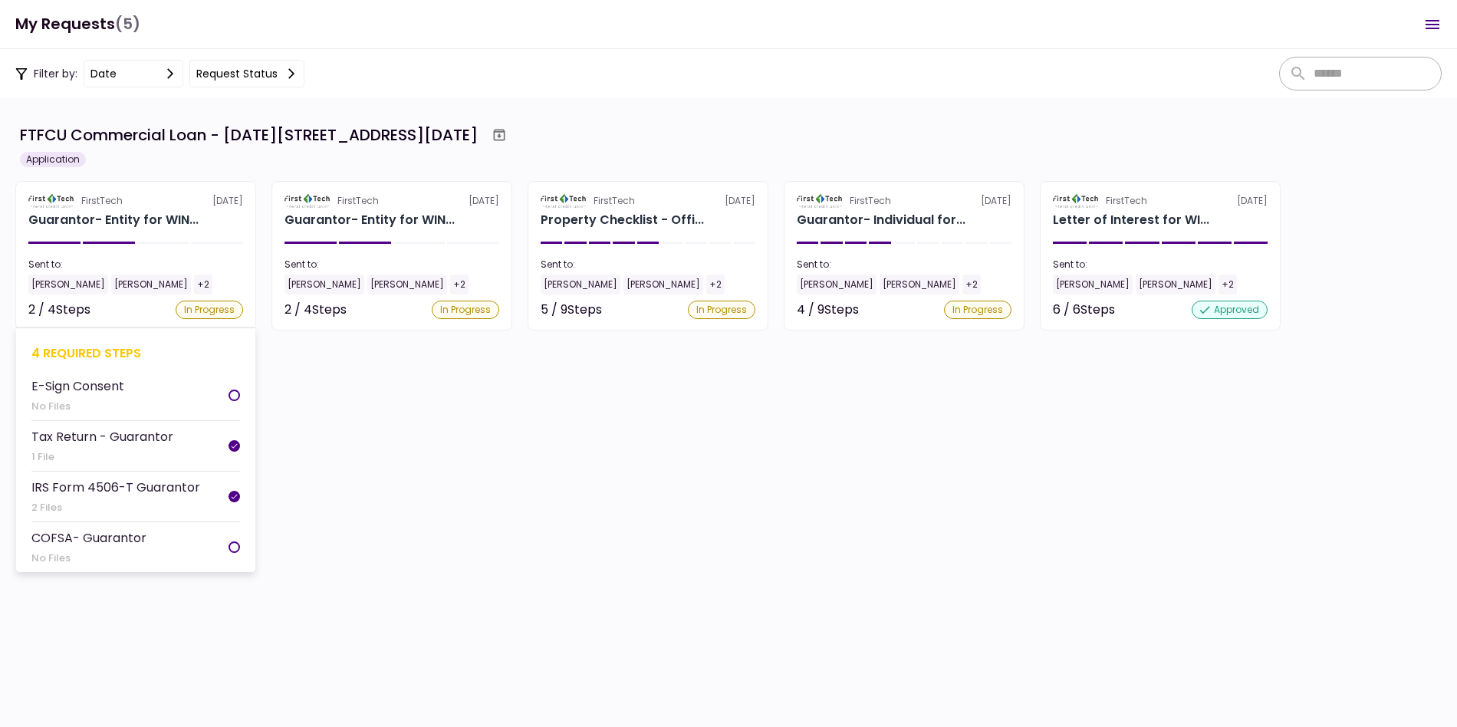
click at [189, 310] on div "In Progress" at bounding box center [209, 310] width 67 height 18
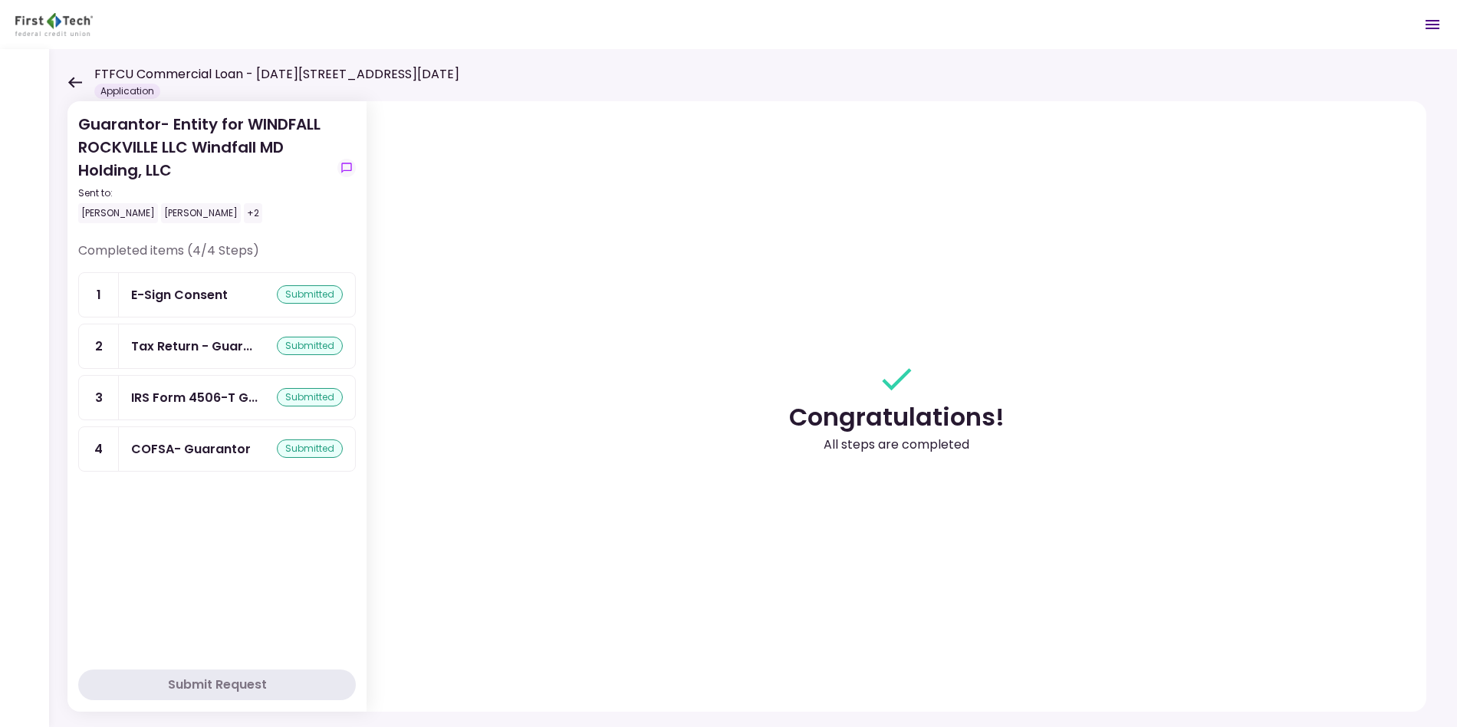
click at [65, 74] on div "Guarantor- Entity for WINDFALL ROCKVILLE LLC Windfall MD Holding, LLC Sent to: …" at bounding box center [753, 388] width 1408 height 678
click at [79, 74] on div "FTFCU Commercial Loan - [DATE][STREET_ADDRESS][DATE] Application" at bounding box center [263, 82] width 392 height 34
click at [75, 84] on icon at bounding box center [74, 82] width 15 height 11
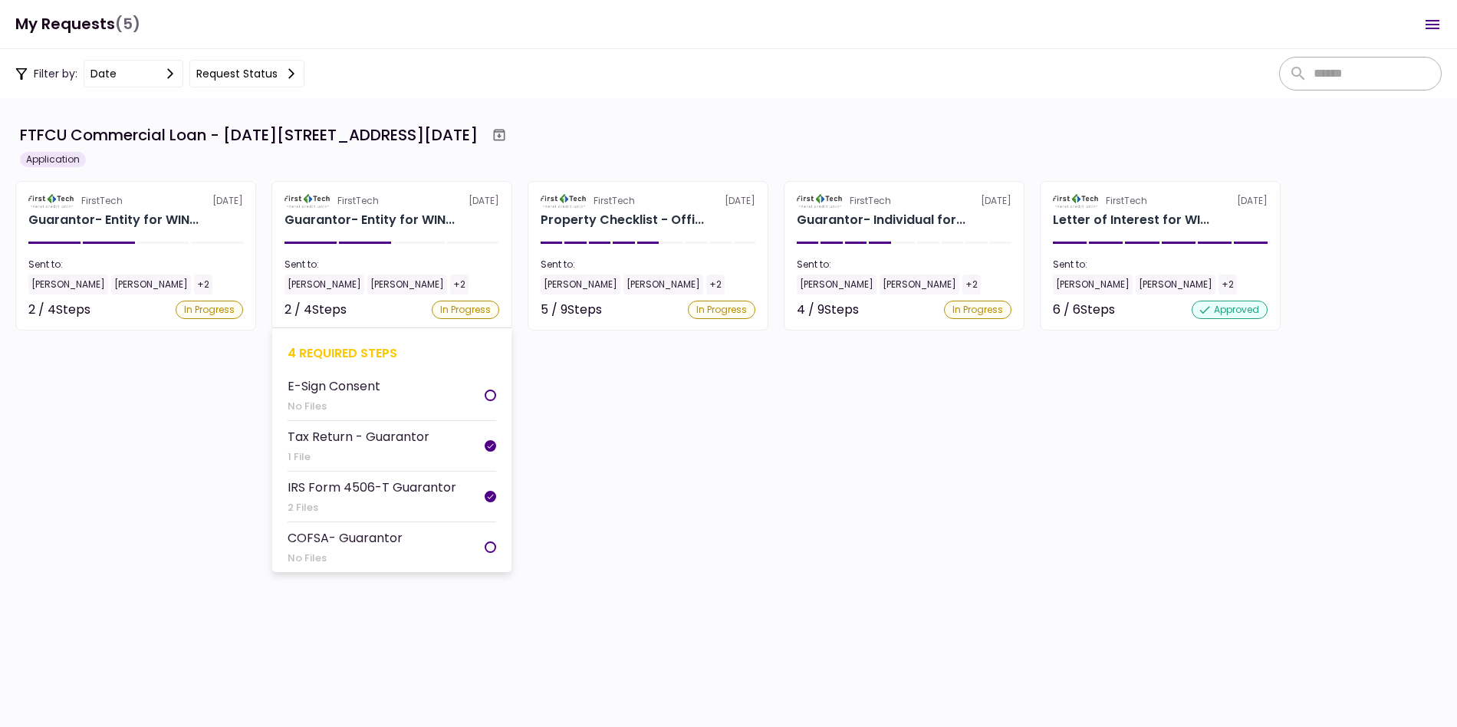
click at [410, 363] on div "4 required steps E-Sign Consent No Files Tax Return - Guarantor 1 File IRS Form…" at bounding box center [391, 449] width 239 height 245
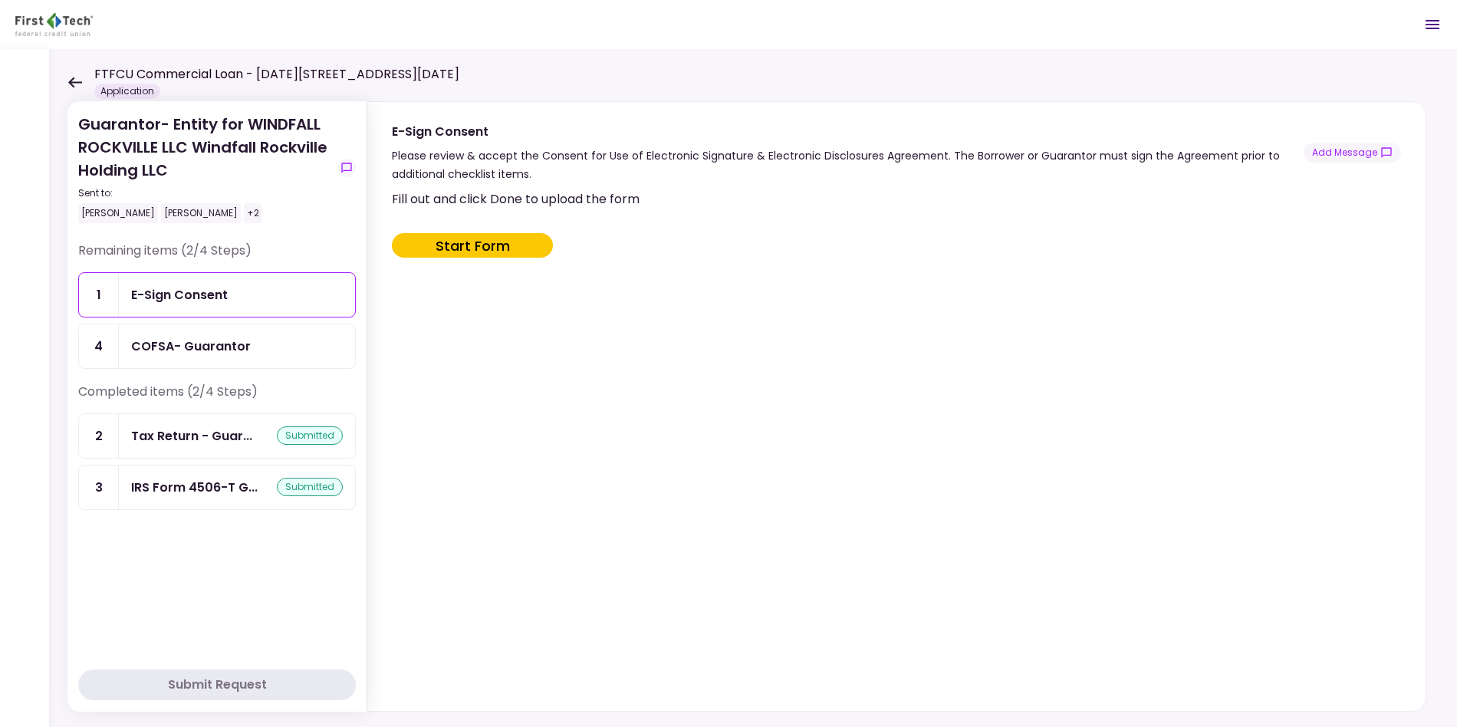
click at [471, 286] on div "Fill out and click Done to upload the form Start Form" at bounding box center [895, 446] width 1006 height 515
click at [471, 246] on button "Start Form" at bounding box center [472, 245] width 161 height 25
type input "***"
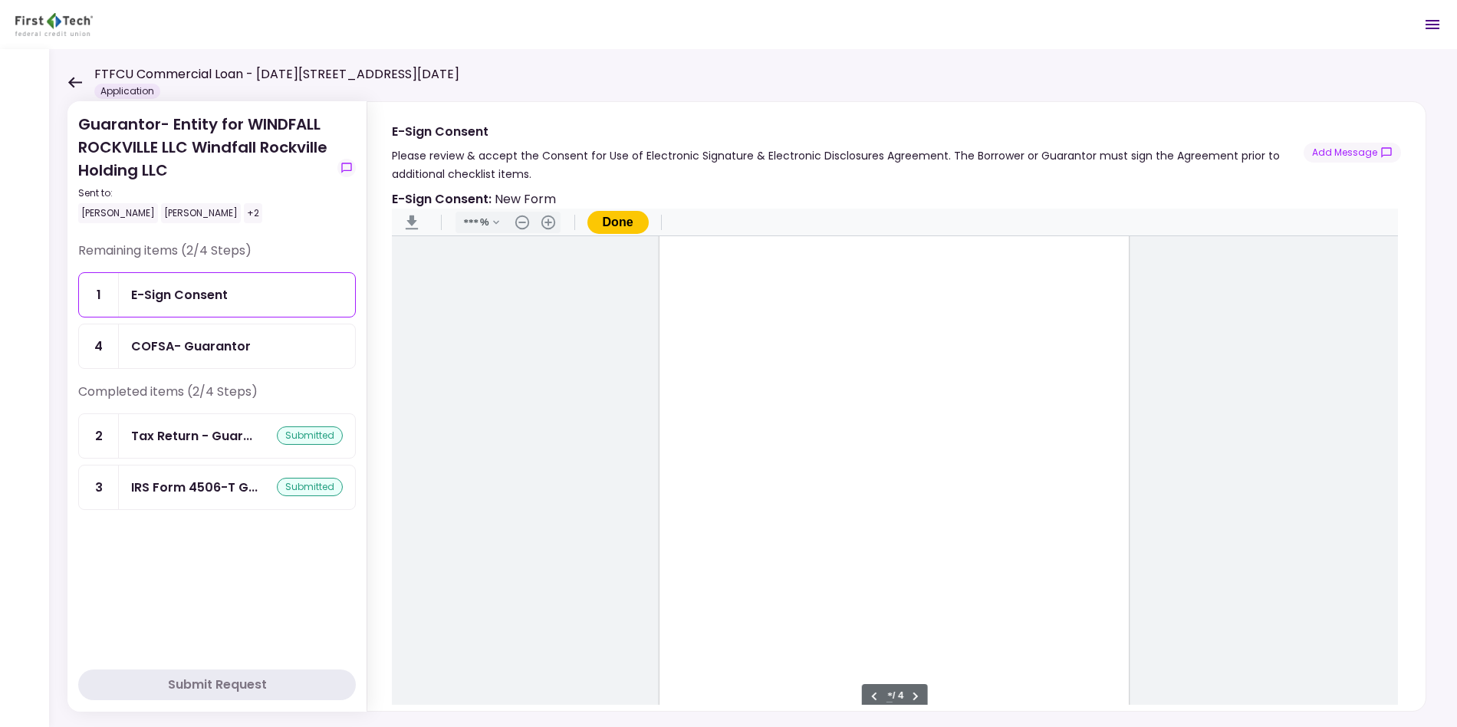
scroll to position [1966, 0]
type input "*"
click at [696, 429] on div "Sign here" at bounding box center [893, 416] width 469 height 607
click at [692, 434] on div "Document Content" at bounding box center [693, 430] width 12 height 12
click at [735, 491] on div "Sign here" at bounding box center [743, 485] width 40 height 16
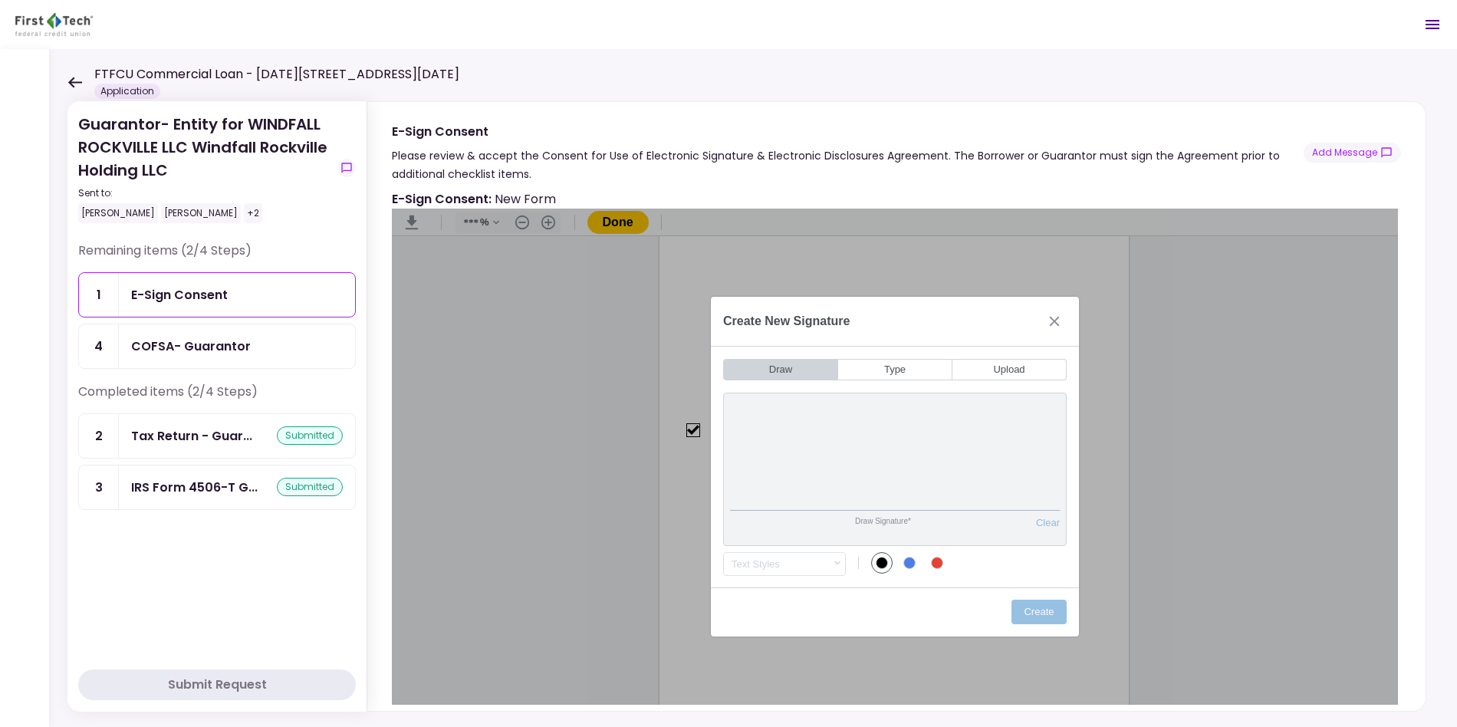
click at [933, 389] on div "Draw Signature* Clear Draw Initials* Clear Text Styles .cls-1{fill:#abb0c4;} ic…" at bounding box center [895, 483] width 368 height 207
click at [929, 371] on button "Type" at bounding box center [895, 369] width 114 height 21
type input "********"
click at [1045, 606] on button "Create" at bounding box center [1038, 612] width 55 height 25
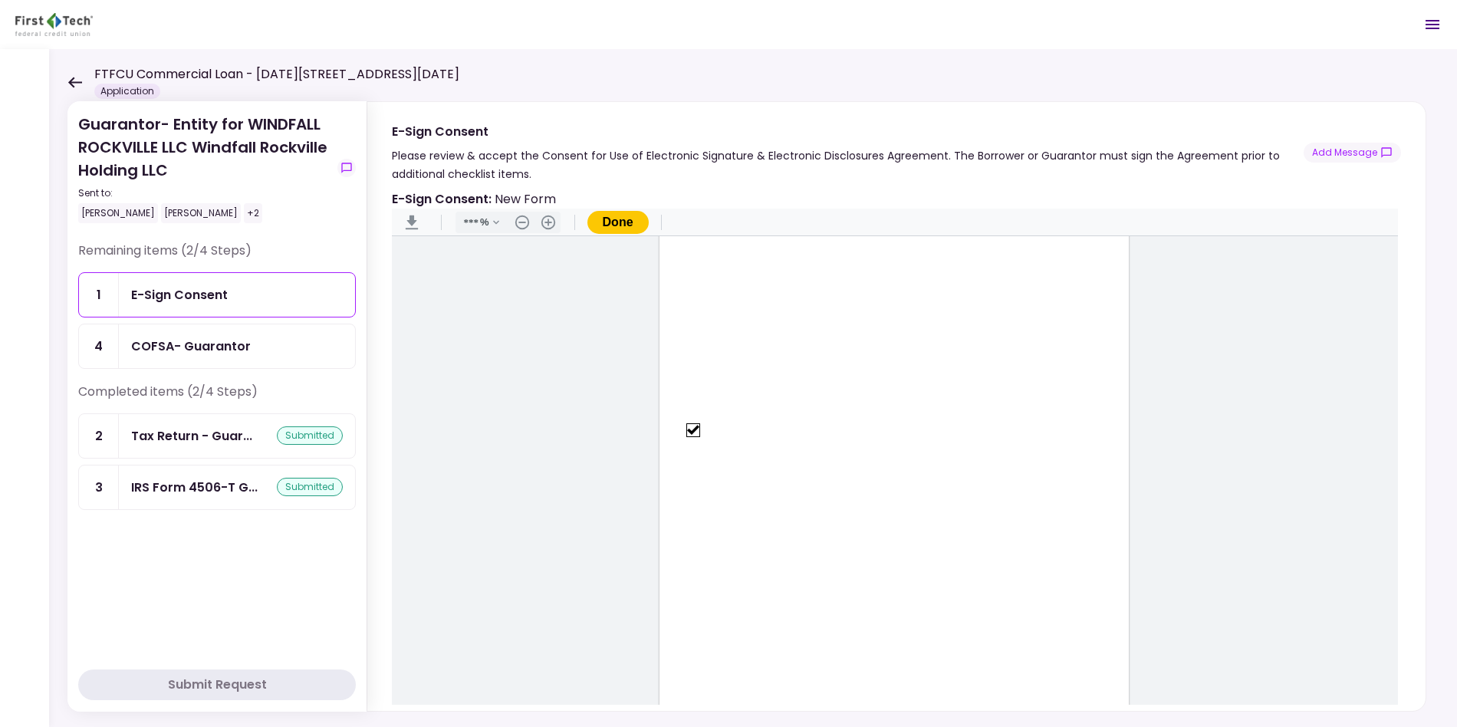
click at [628, 232] on button "Done" at bounding box center [617, 222] width 61 height 23
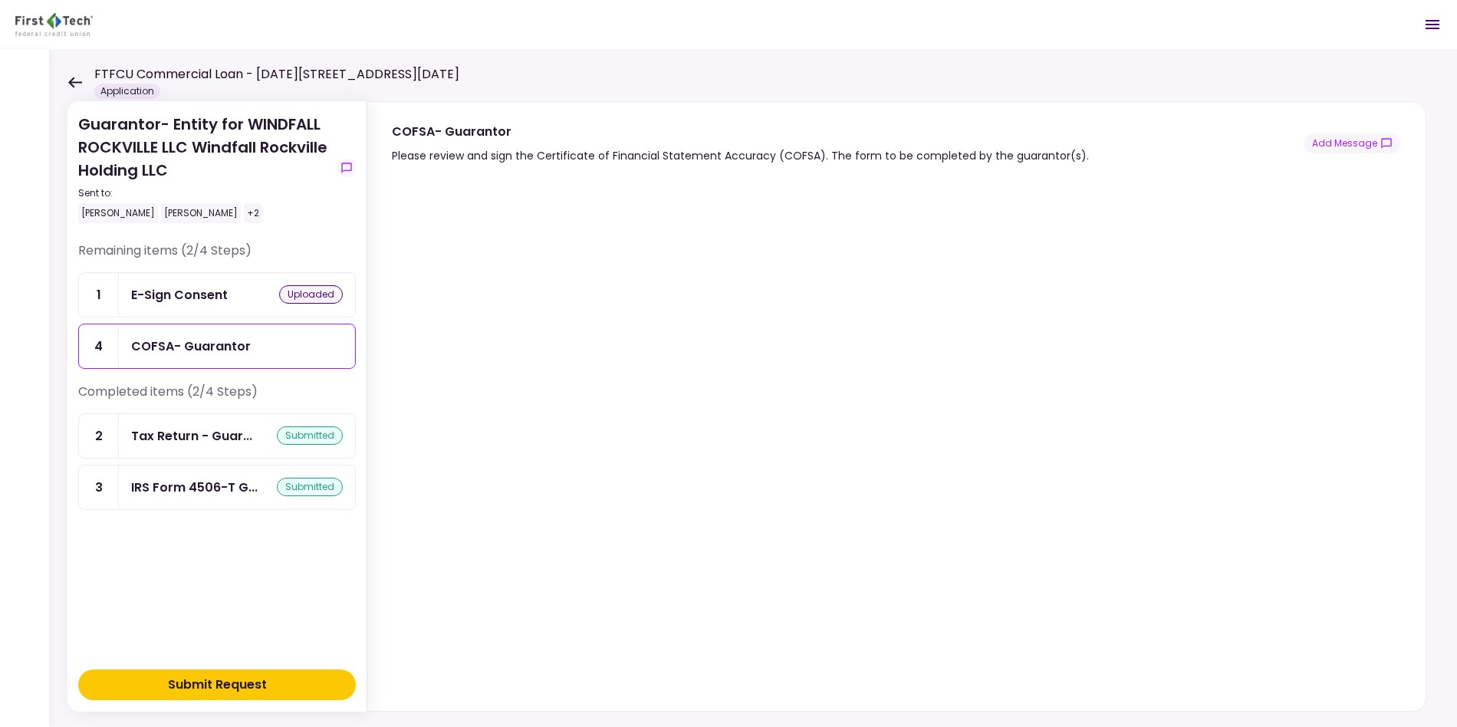
click at [275, 683] on button "Submit Request" at bounding box center [217, 684] width 278 height 31
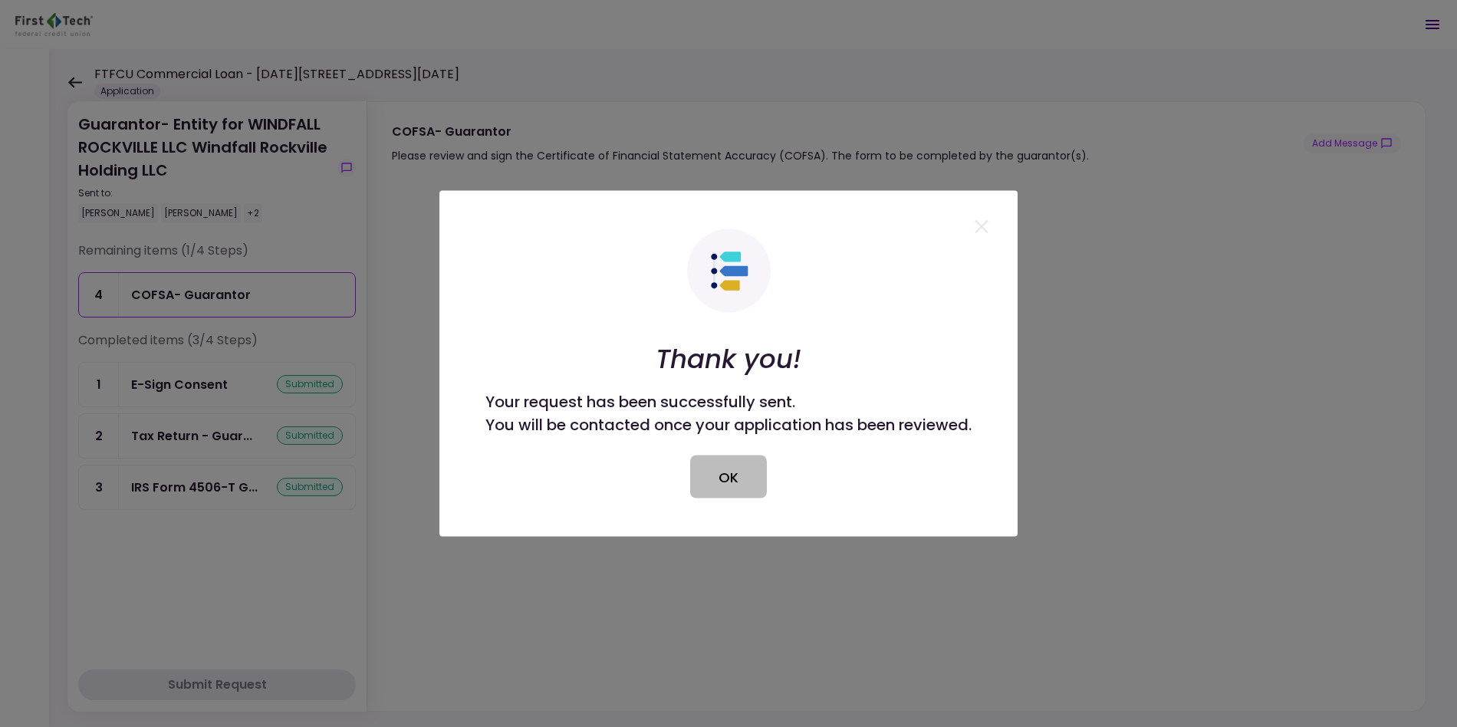
click at [721, 474] on button "OK" at bounding box center [728, 476] width 77 height 43
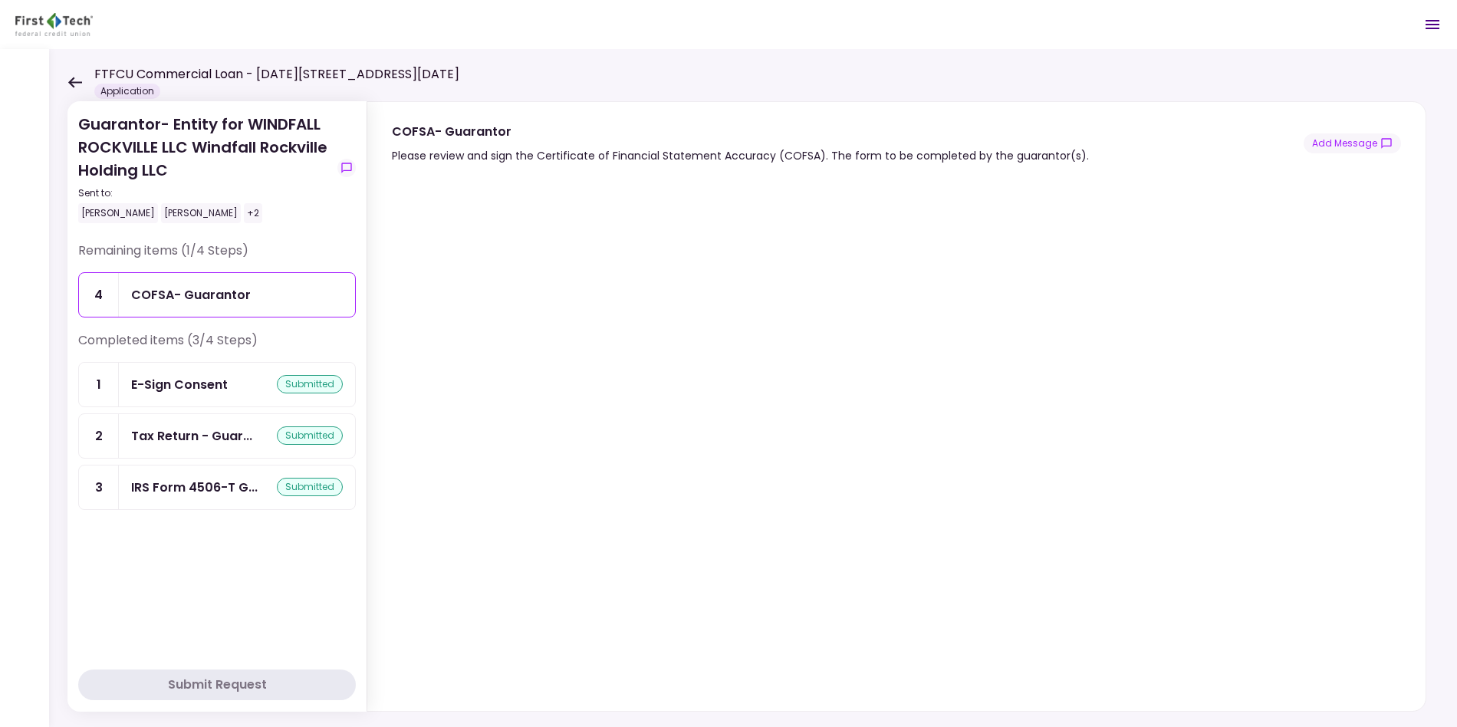
click at [71, 82] on icon at bounding box center [75, 82] width 14 height 11
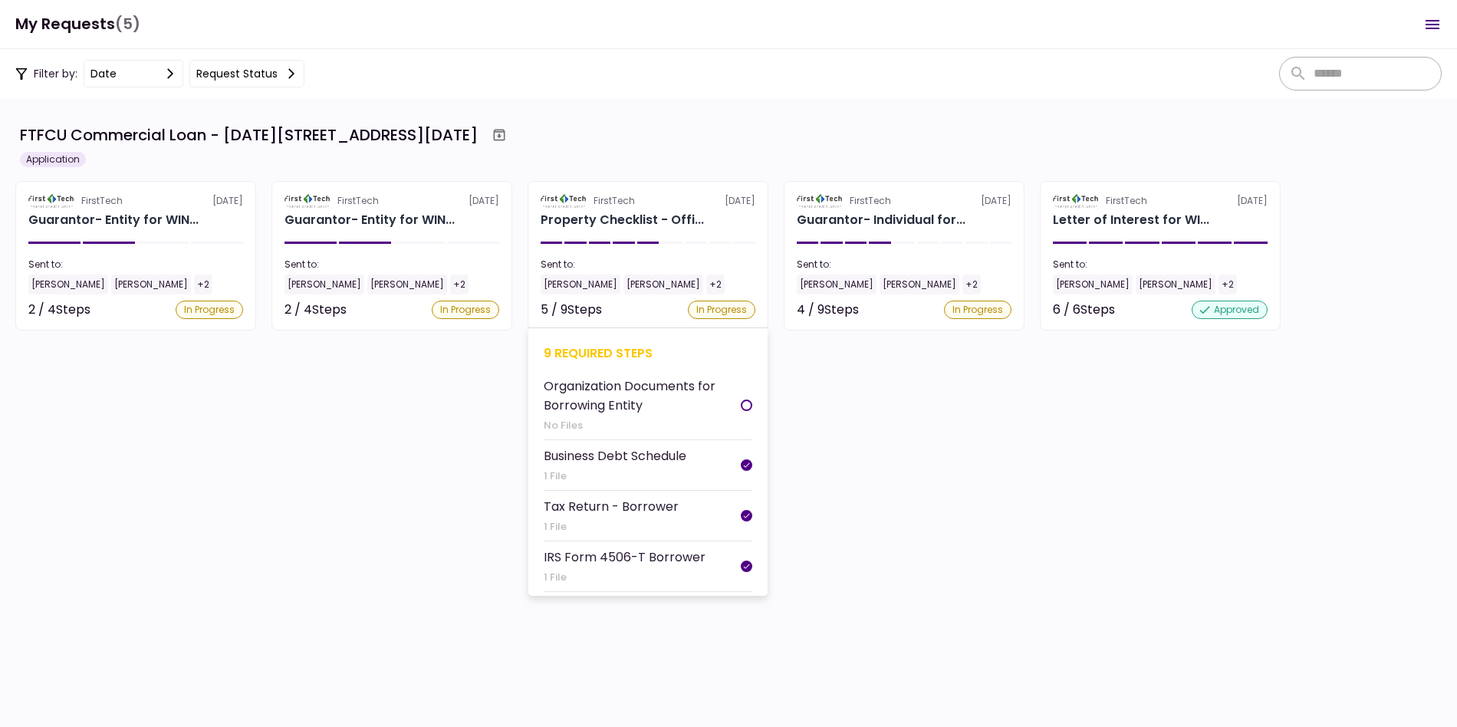
click at [635, 300] on section "FirstTech [DATE] Property Checklist - Offi... Sent to: [PERSON_NAME] Ni [PERSON…" at bounding box center [647, 255] width 241 height 149
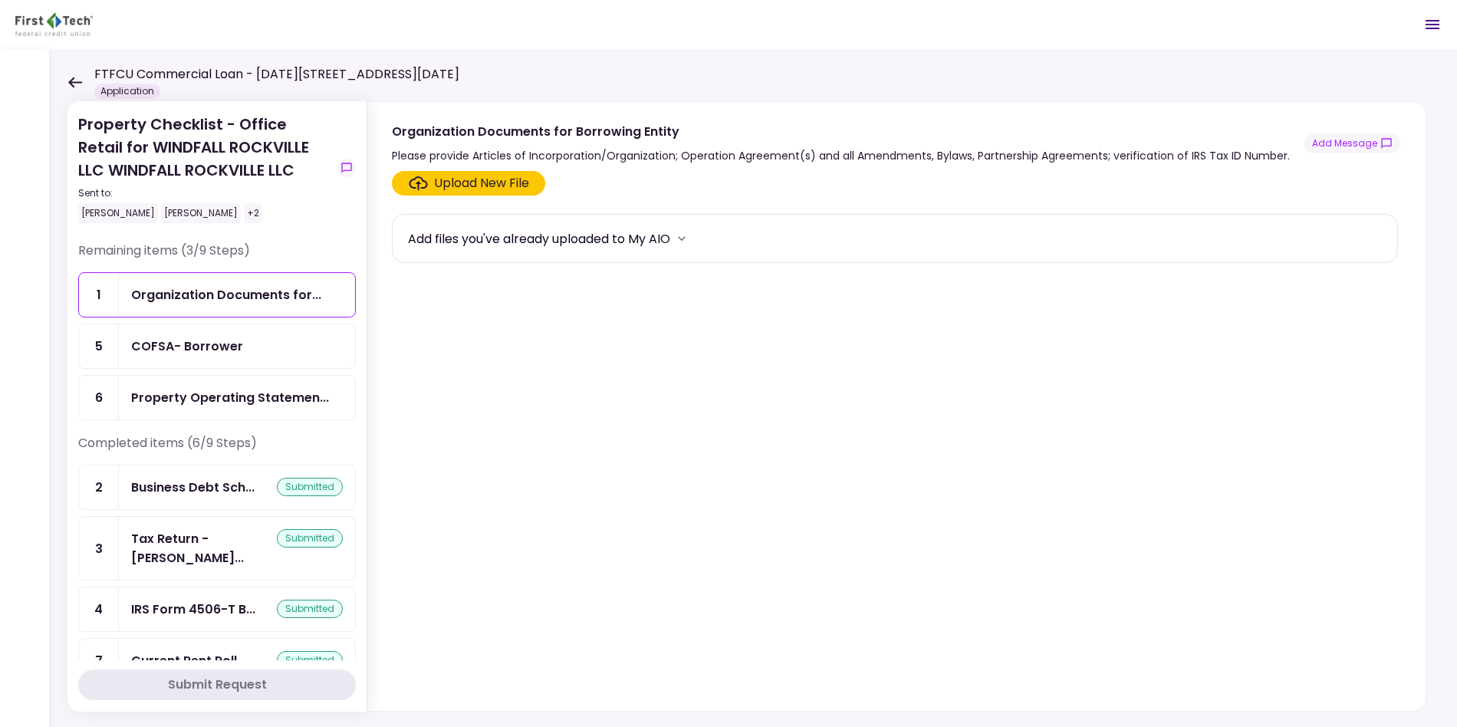
click at [84, 72] on div "FTFCU Commercial Loan - [DATE][STREET_ADDRESS][DATE] Application" at bounding box center [263, 82] width 392 height 34
click at [75, 77] on icon at bounding box center [74, 82] width 15 height 11
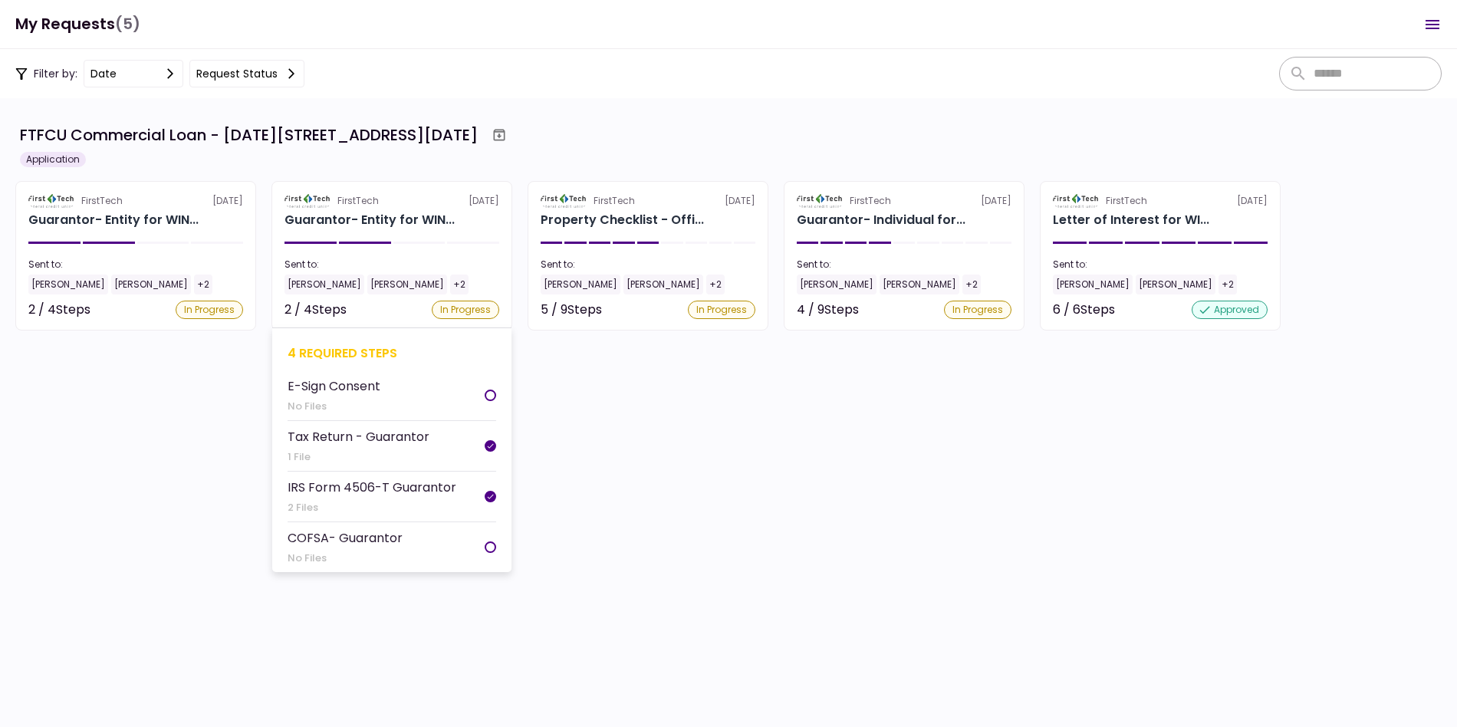
click at [495, 547] on div at bounding box center [490, 546] width 11 height 11
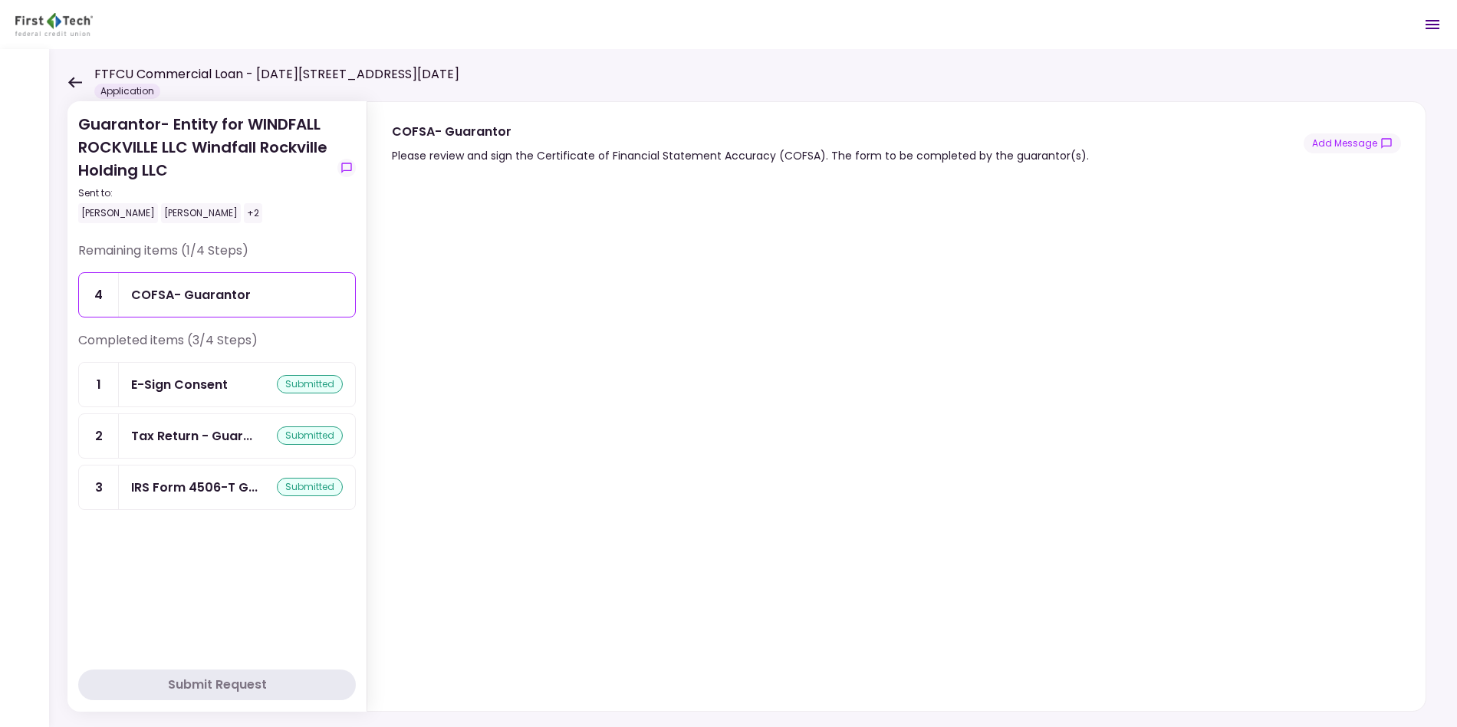
click at [77, 74] on div "FTFCU Commercial Loan - [DATE][STREET_ADDRESS][DATE] Application" at bounding box center [263, 82] width 392 height 34
click at [81, 80] on icon at bounding box center [74, 82] width 15 height 11
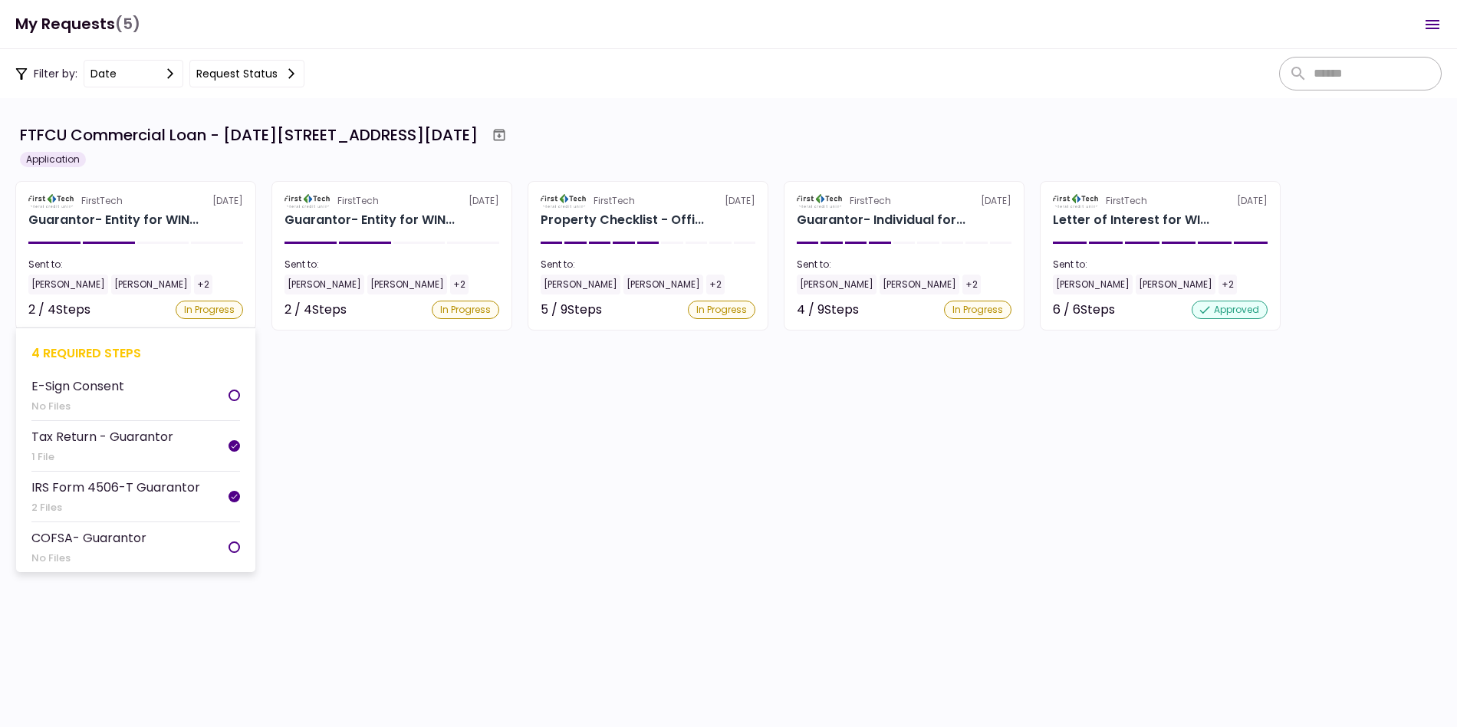
click at [200, 544] on li "COFSA- Guarantor No Files" at bounding box center [135, 547] width 209 height 50
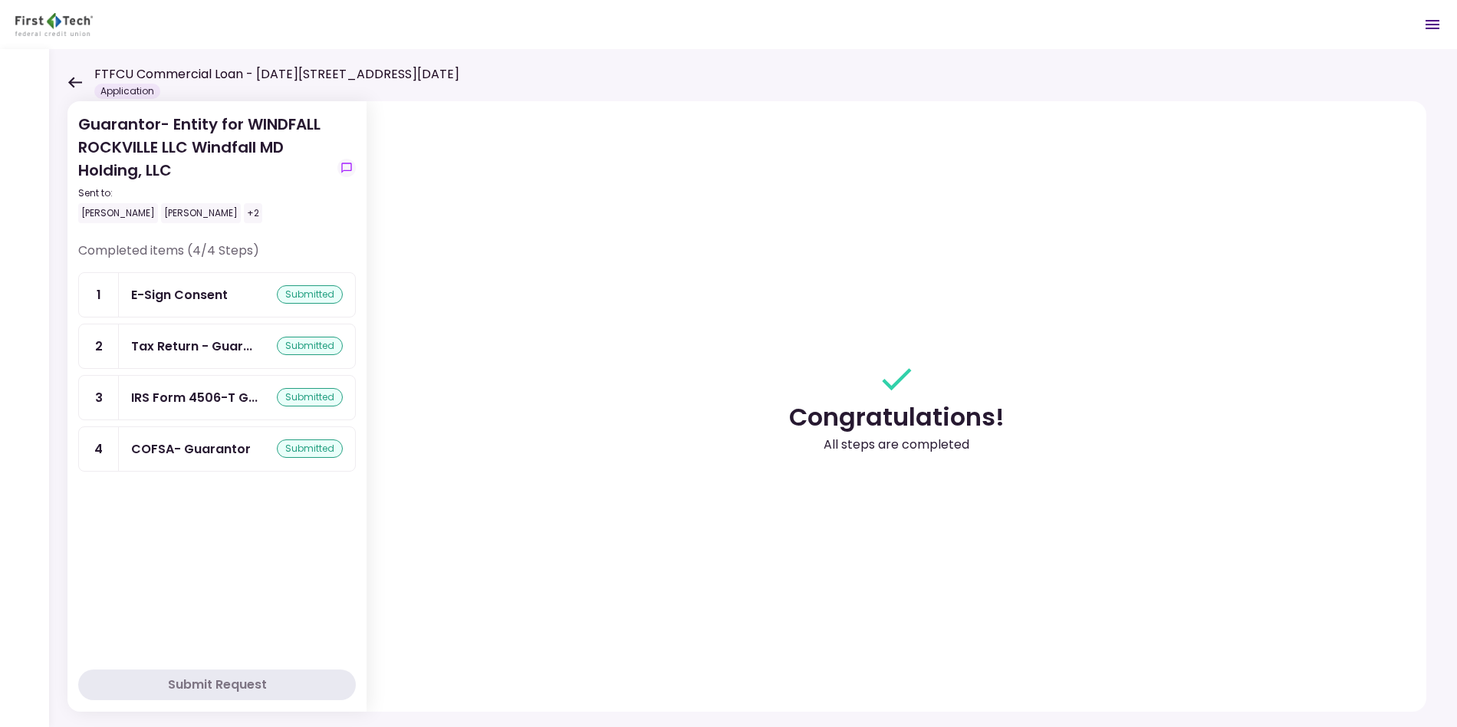
click at [277, 439] on div "submitted" at bounding box center [310, 448] width 66 height 18
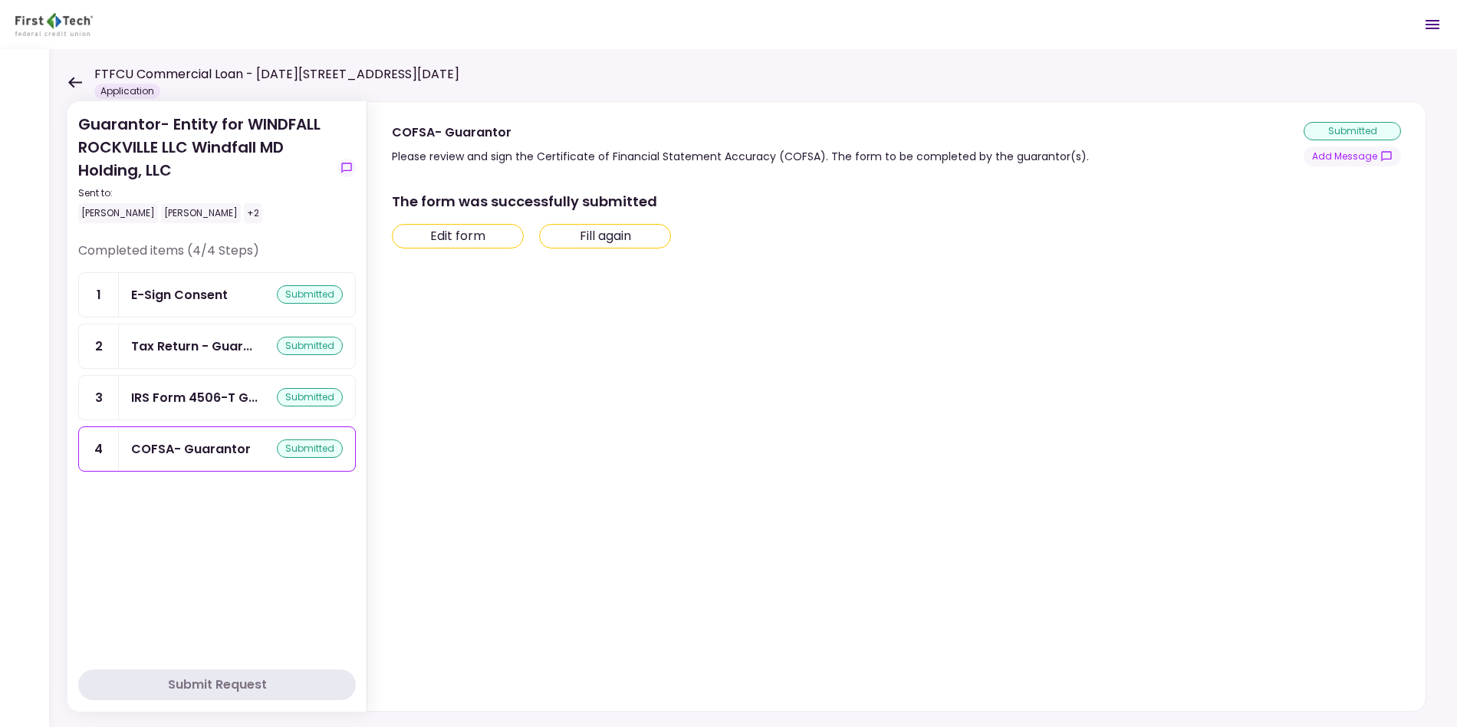
click at [66, 65] on div "Guarantor- Entity for WINDFALL ROCKVILLE LLC Windfall MD Holding, LLC Sent to: …" at bounding box center [753, 388] width 1408 height 678
click at [76, 77] on icon at bounding box center [74, 82] width 15 height 11
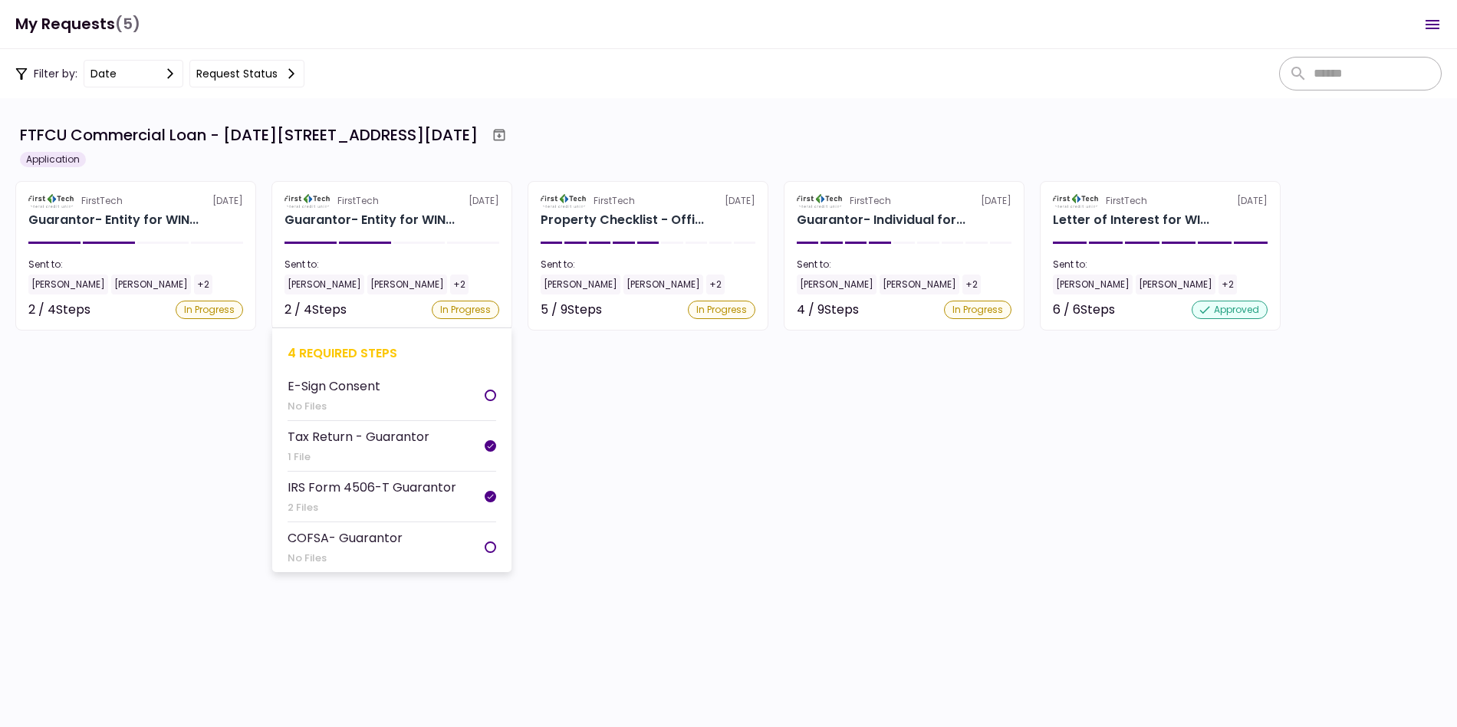
click at [481, 398] on li "E-Sign Consent No Files" at bounding box center [391, 395] width 209 height 51
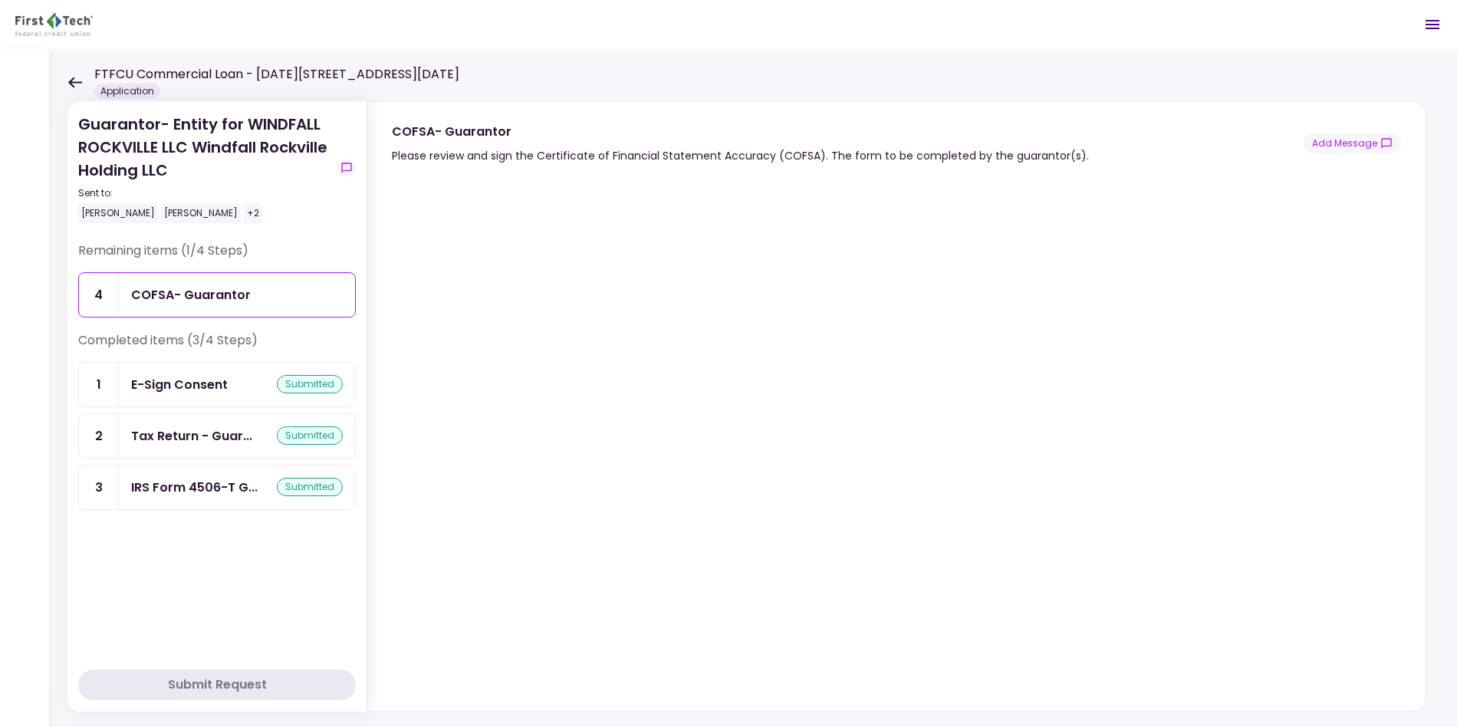
click at [221, 307] on div "COFSA- Guarantor" at bounding box center [237, 295] width 236 height 44
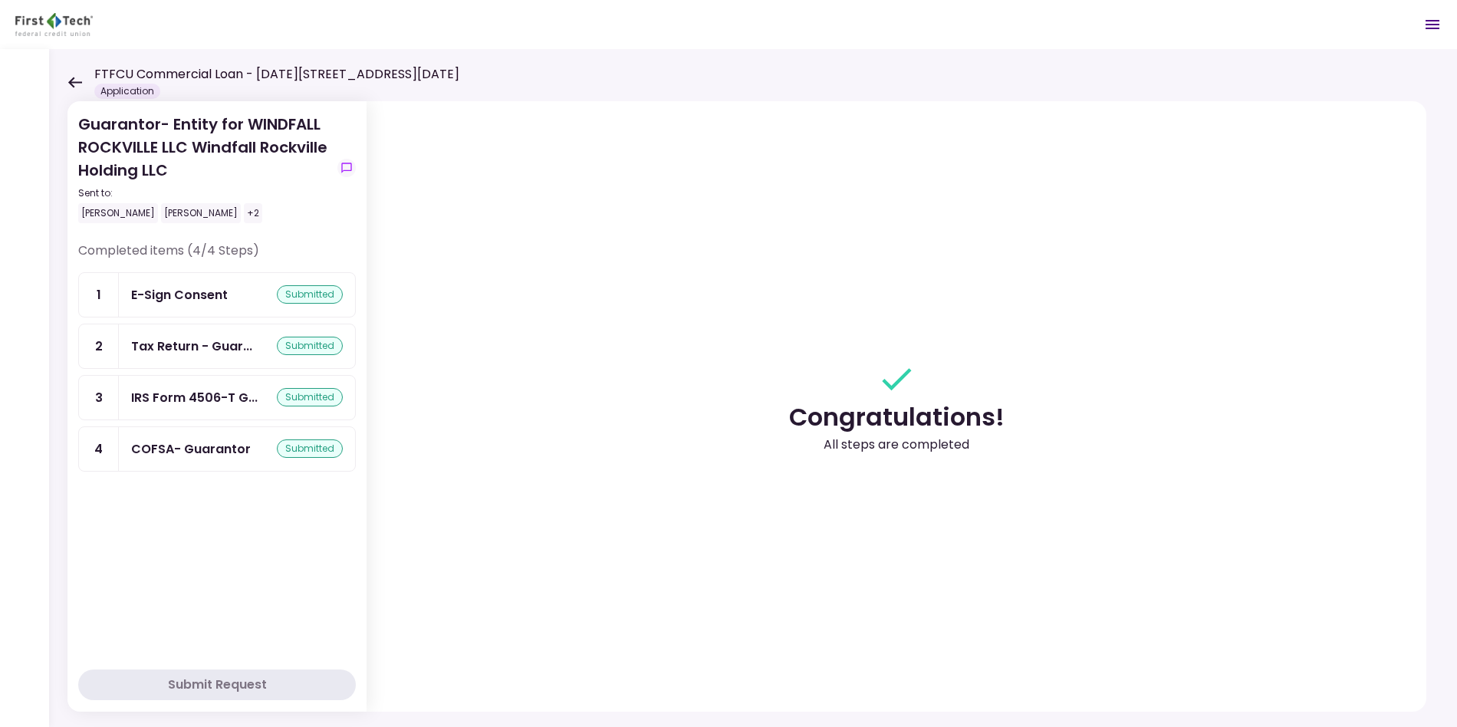
click at [215, 685] on div "Submit Request" at bounding box center [217, 684] width 99 height 18
click at [77, 77] on icon at bounding box center [74, 82] width 15 height 11
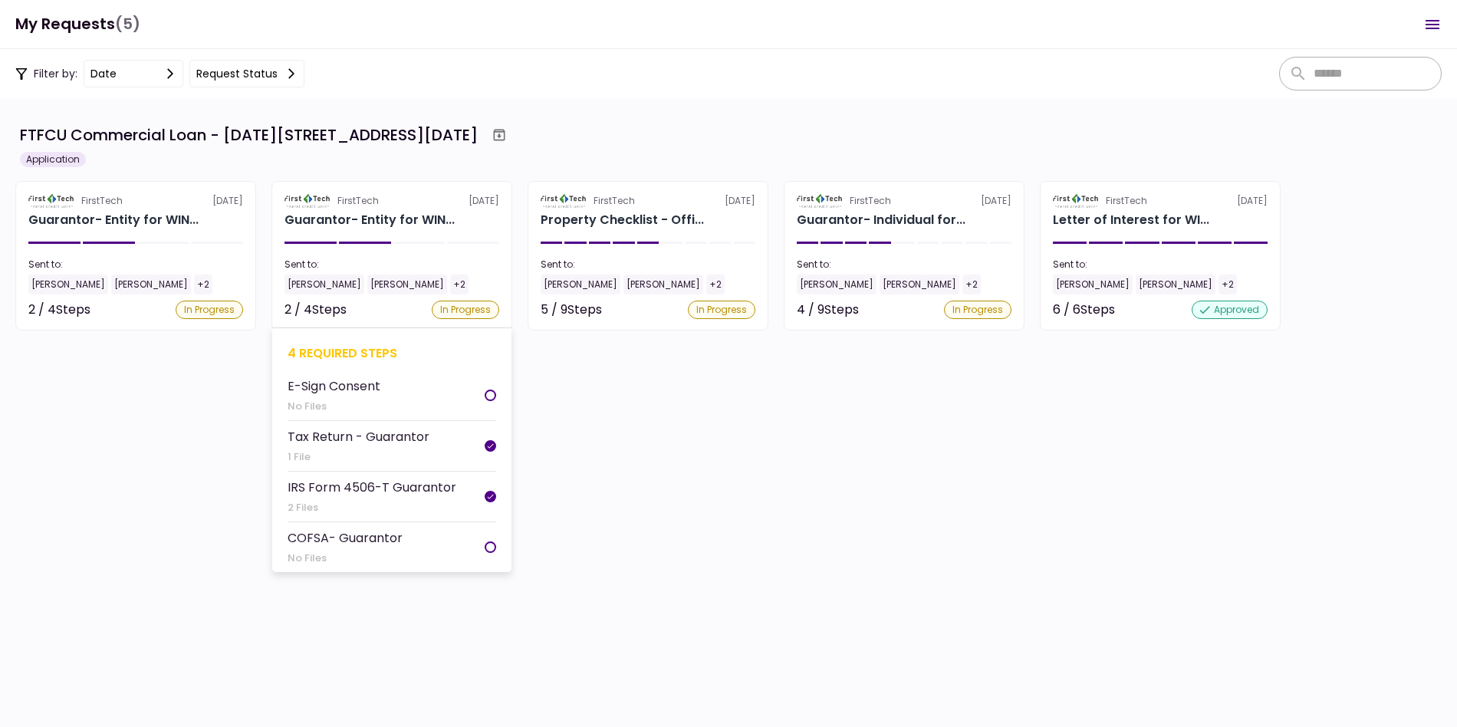
click at [385, 313] on div "2 / 4 Steps In Progress" at bounding box center [391, 310] width 215 height 18
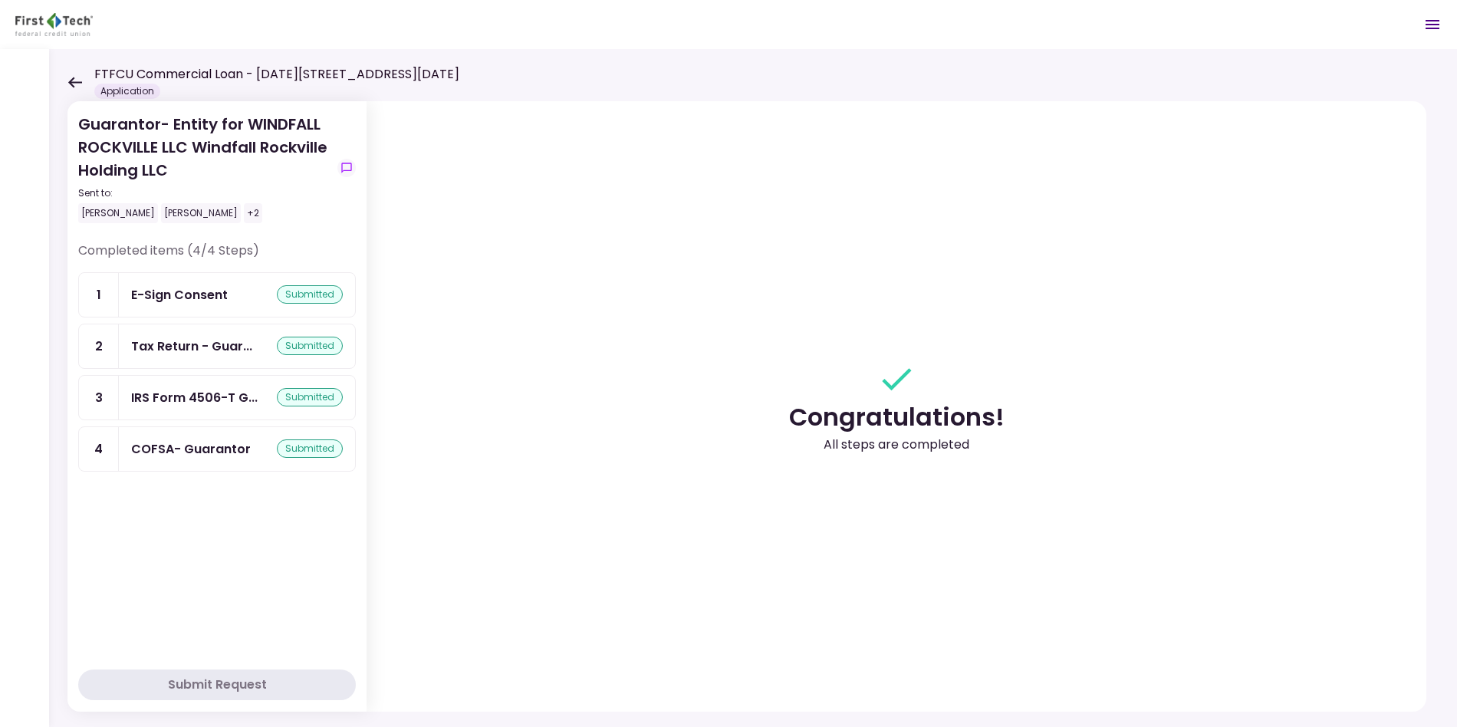
click at [71, 77] on icon at bounding box center [74, 82] width 15 height 11
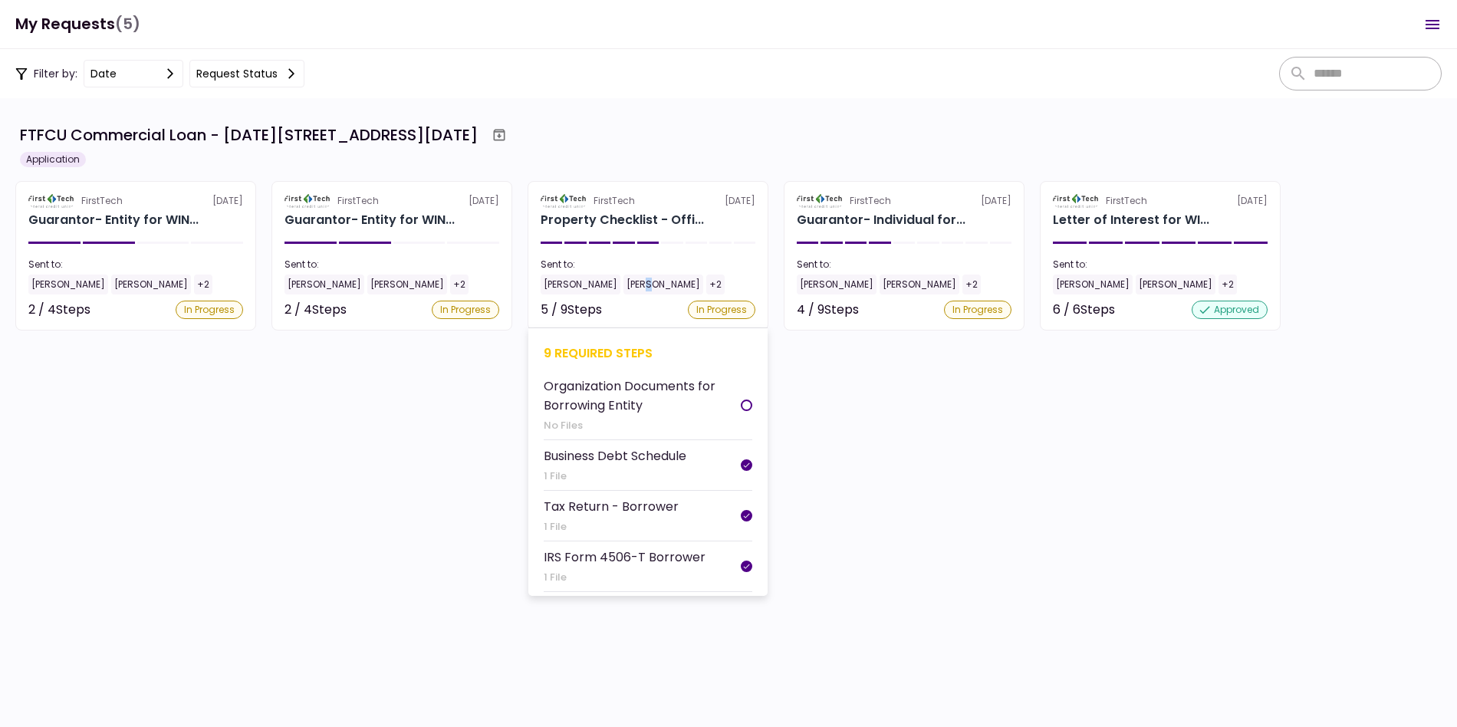
click at [623, 284] on div "[PERSON_NAME]" at bounding box center [663, 284] width 80 height 20
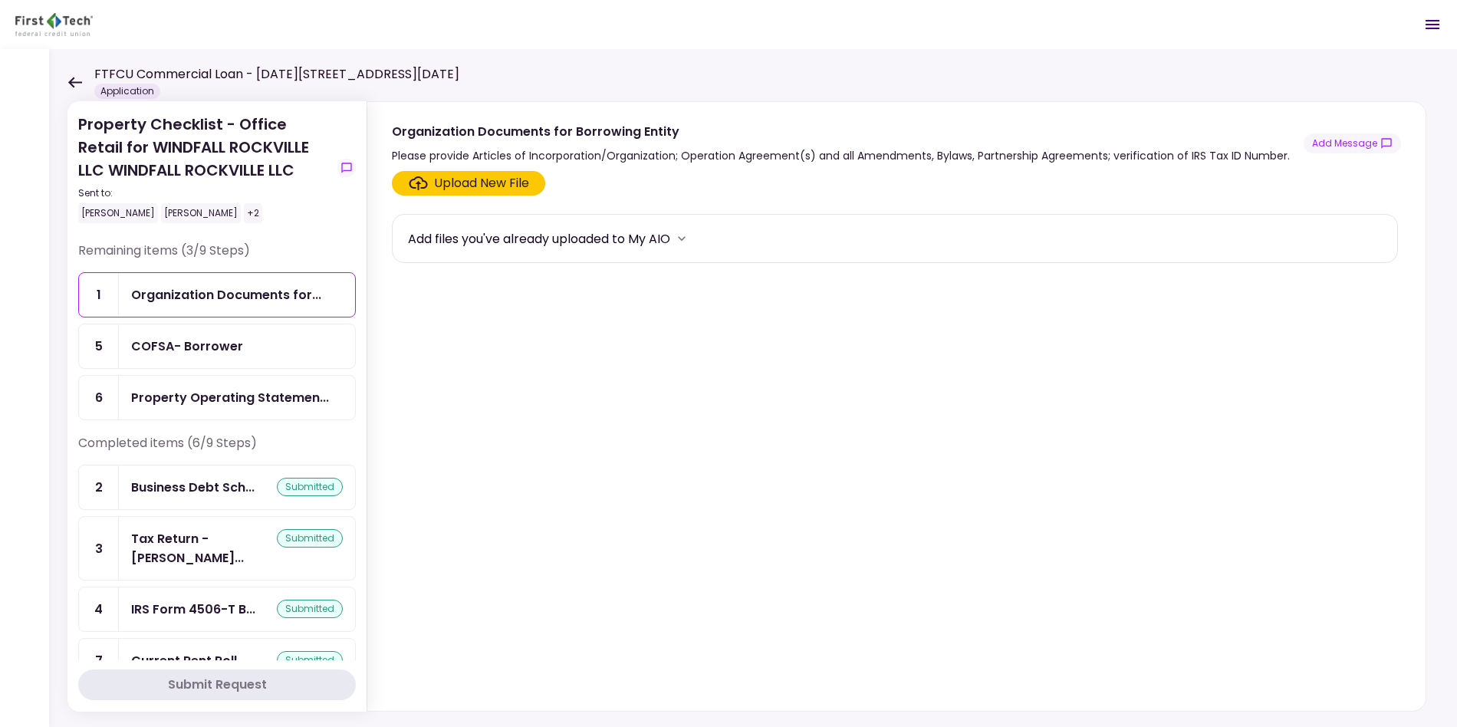
click at [62, 71] on div "Property Checklist - Office Retail for WINDFALL ROCKVILLE LLC WINDFALL ROCKVILL…" at bounding box center [753, 388] width 1408 height 678
click at [73, 85] on icon at bounding box center [75, 82] width 14 height 11
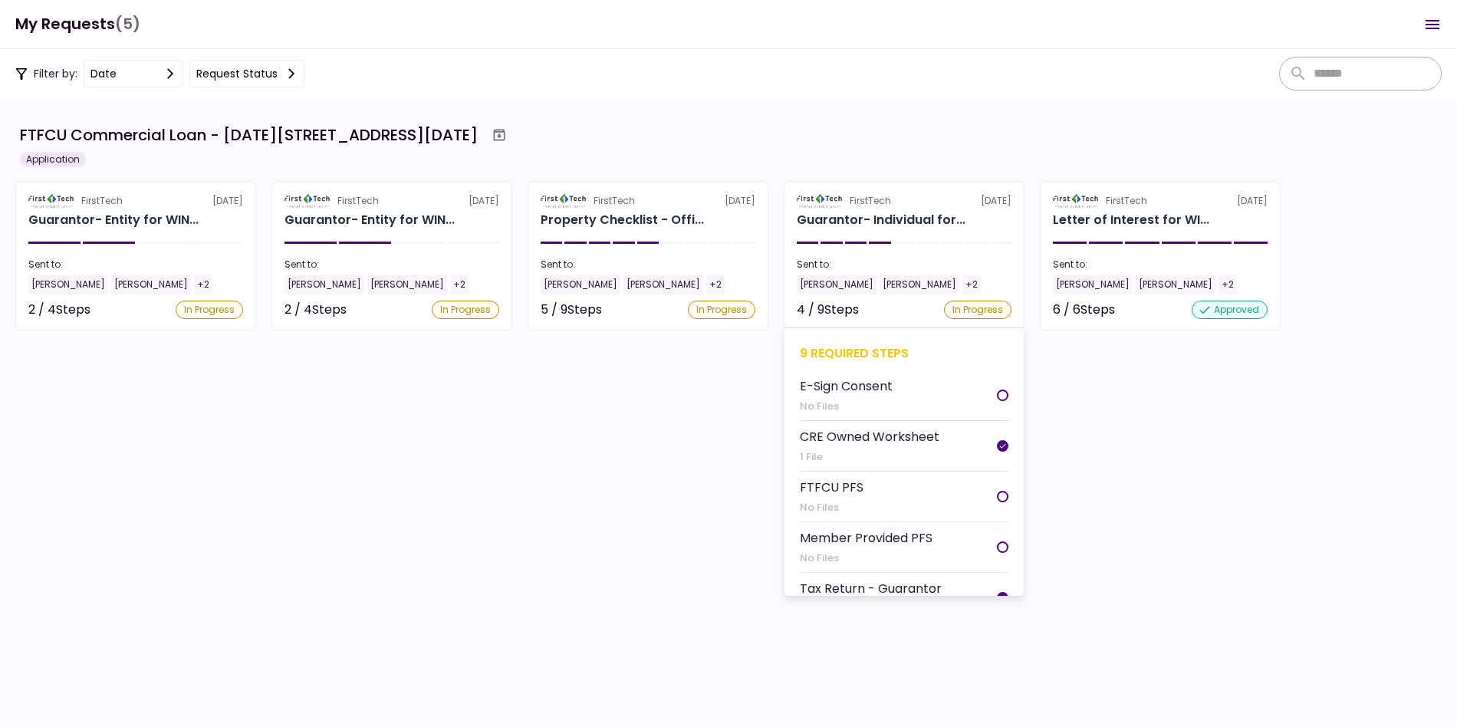
click at [981, 388] on li "E-Sign Consent No Files" at bounding box center [904, 395] width 209 height 51
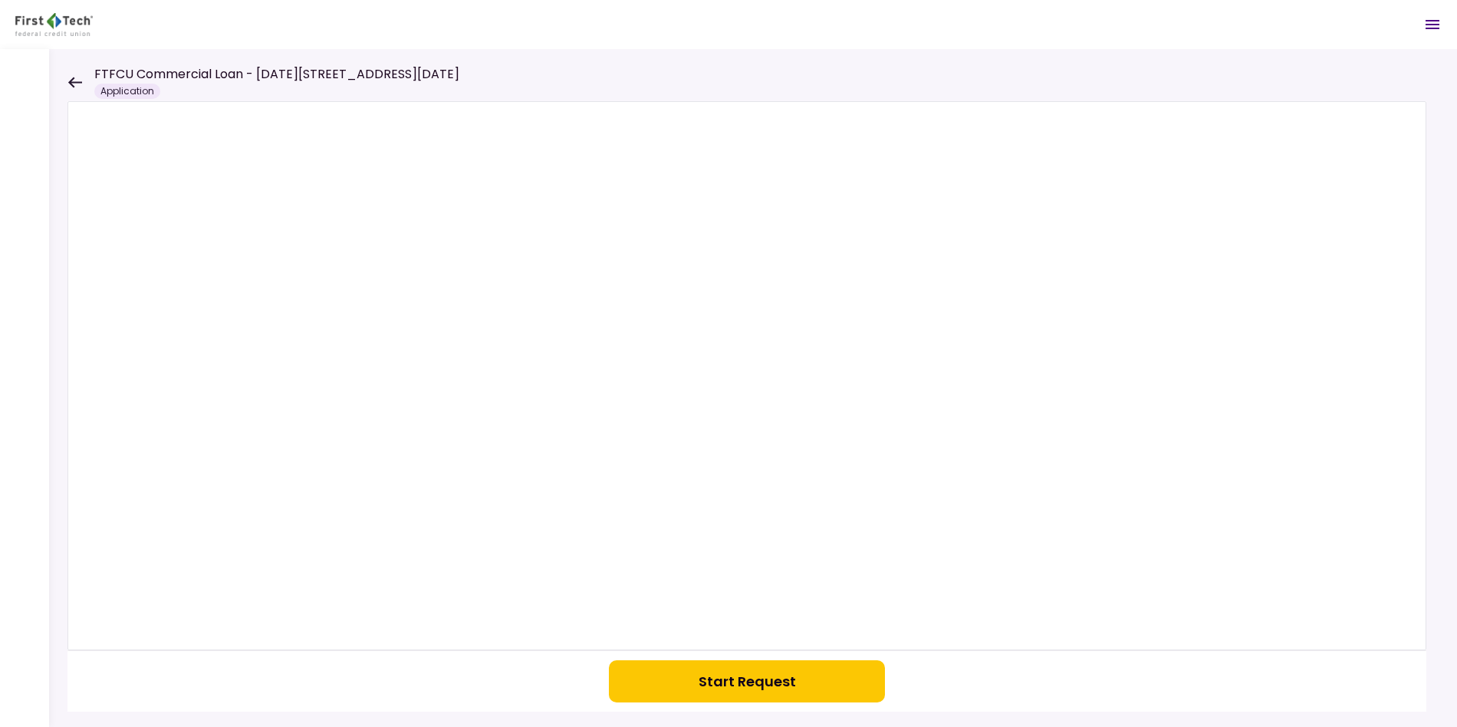
click at [758, 687] on button "Start Request" at bounding box center [747, 681] width 276 height 42
click at [78, 80] on icon at bounding box center [74, 82] width 15 height 11
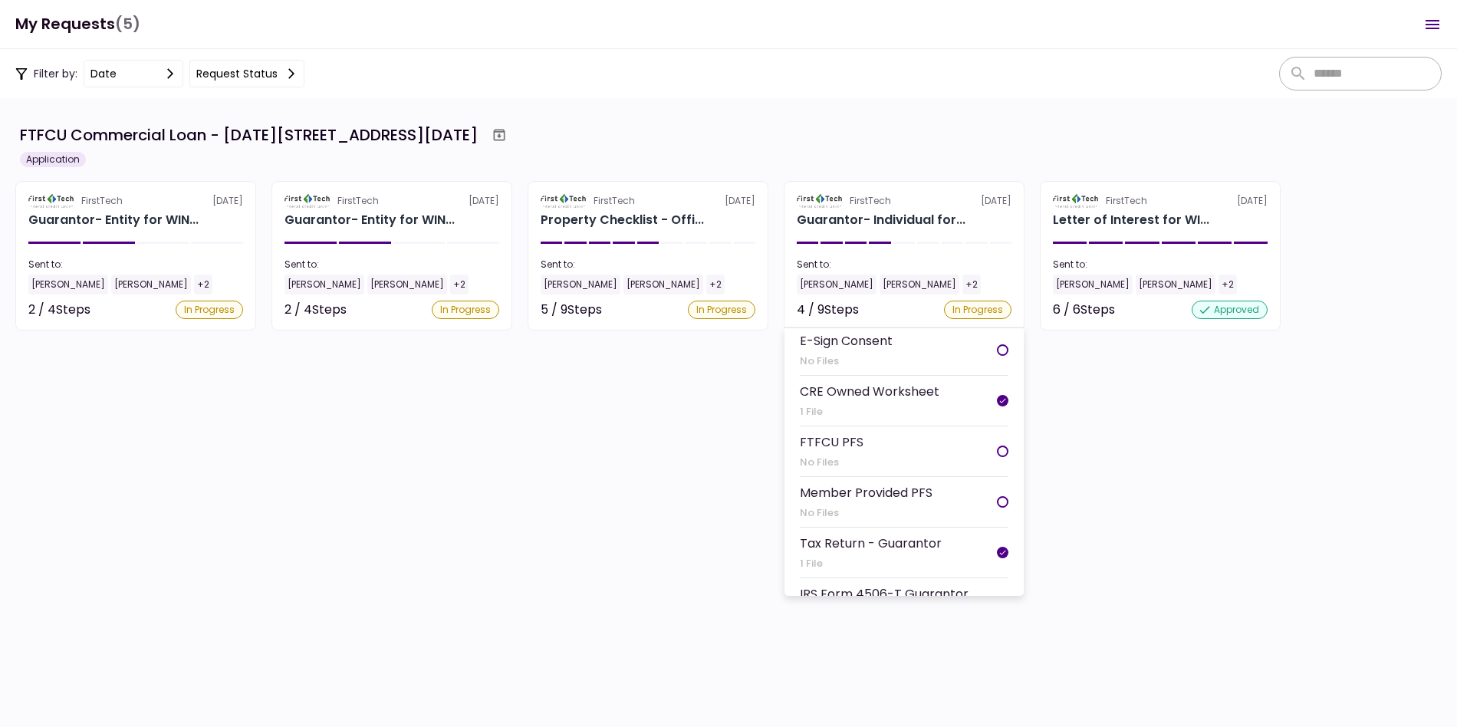
scroll to position [42, 0]
click at [942, 460] on li "FTFCU PFS No Files" at bounding box center [904, 454] width 209 height 51
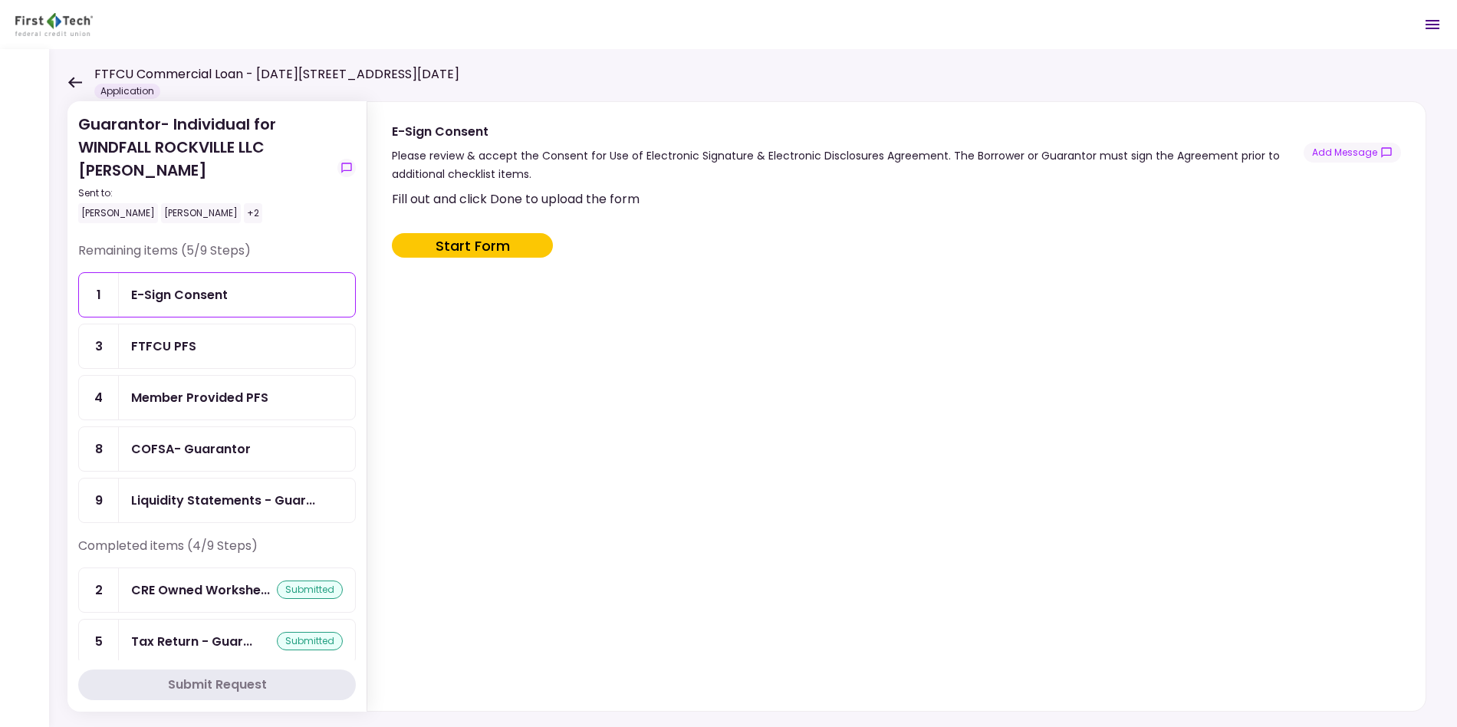
click at [468, 247] on button "Start Form" at bounding box center [472, 245] width 161 height 25
type input "***"
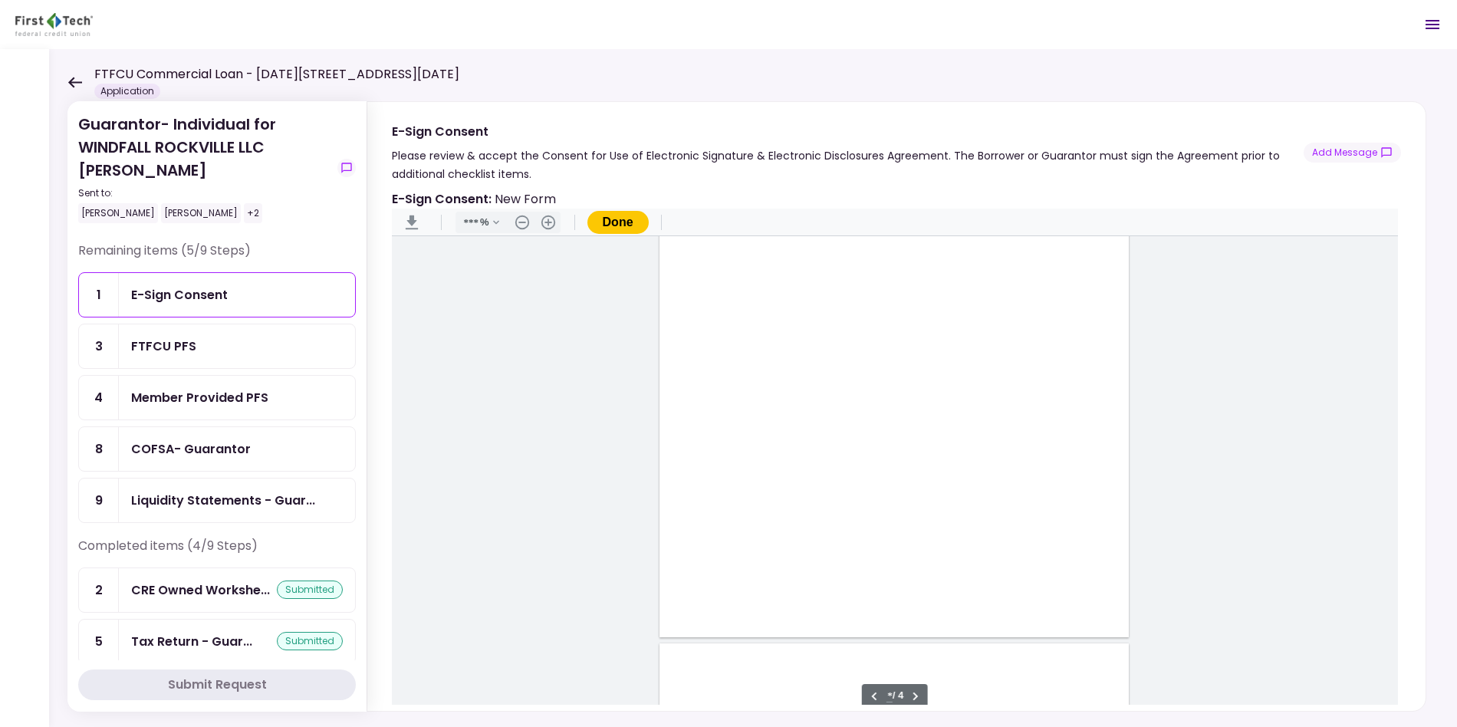
scroll to position [1966, 0]
type input "*"
click at [689, 422] on div "Sign here" at bounding box center [893, 416] width 469 height 607
click at [687, 426] on div "Document Content" at bounding box center [693, 430] width 12 height 12
click at [733, 488] on div "Sign here" at bounding box center [743, 485] width 40 height 16
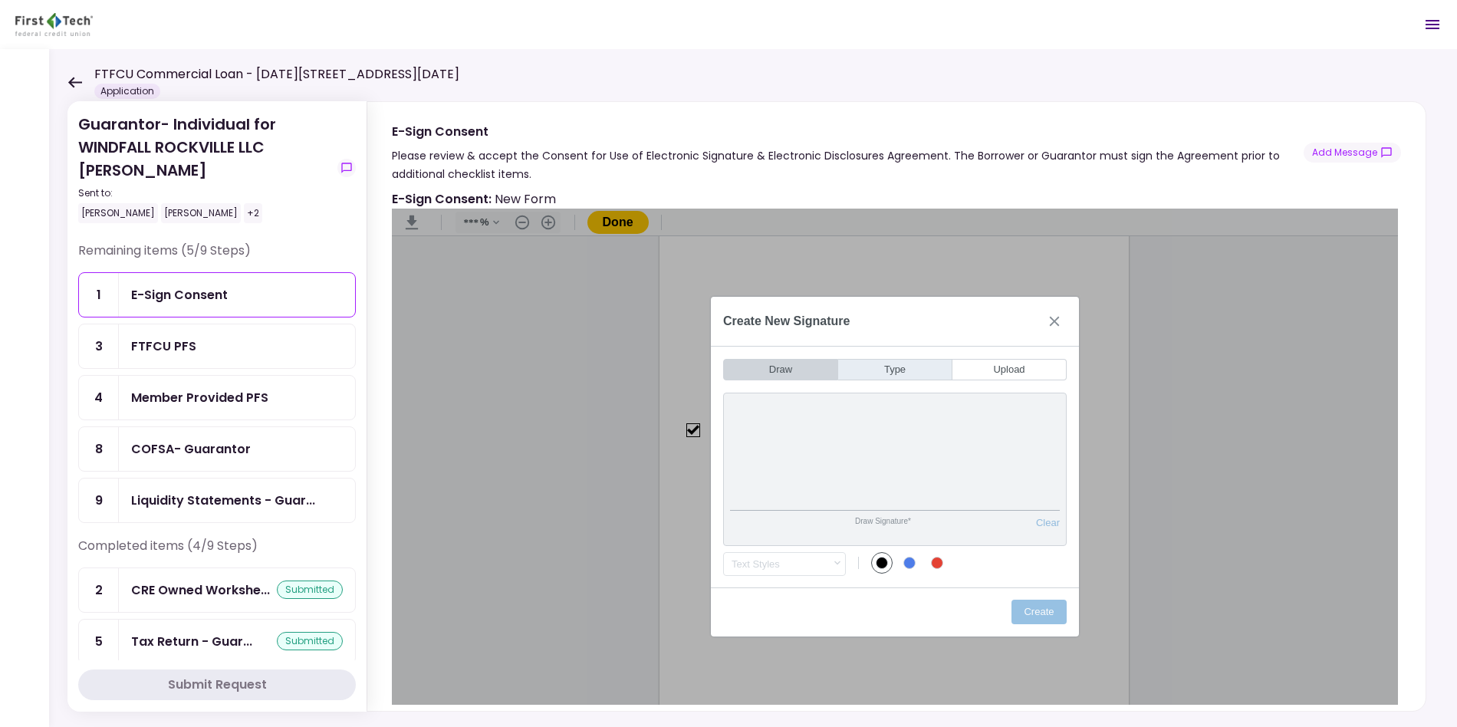
click at [872, 372] on button "Type" at bounding box center [895, 369] width 114 height 21
type input "********"
click at [1048, 606] on button "Create" at bounding box center [1038, 612] width 55 height 25
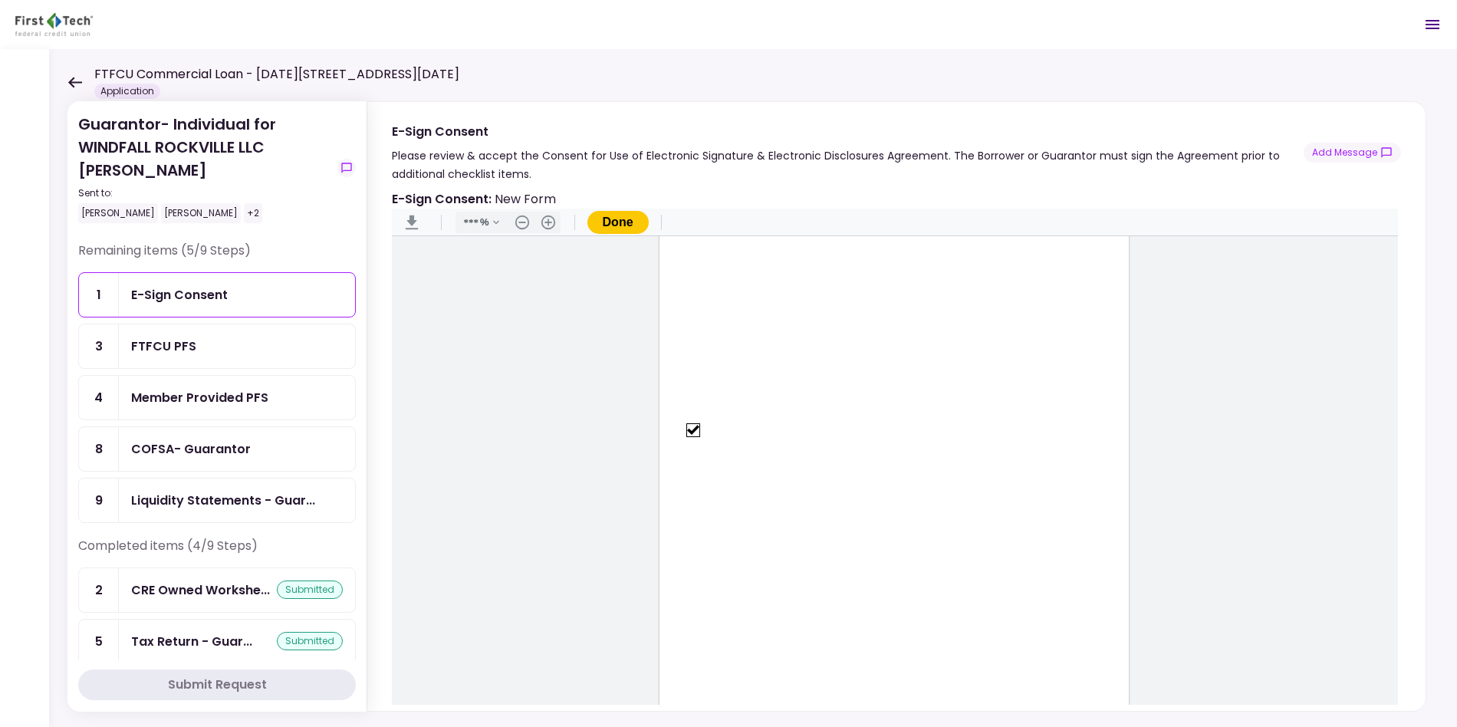
click at [626, 218] on button "Done" at bounding box center [617, 222] width 61 height 23
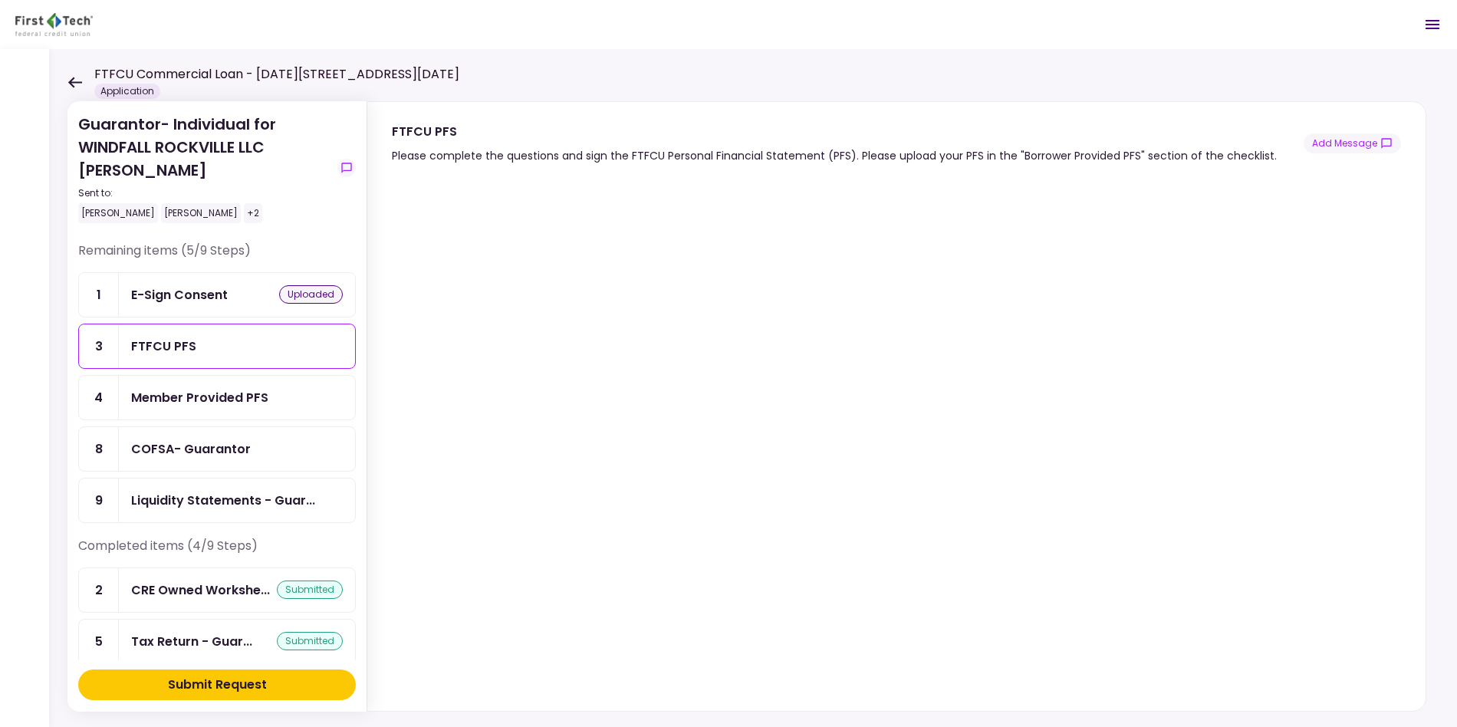
scroll to position [19, 0]
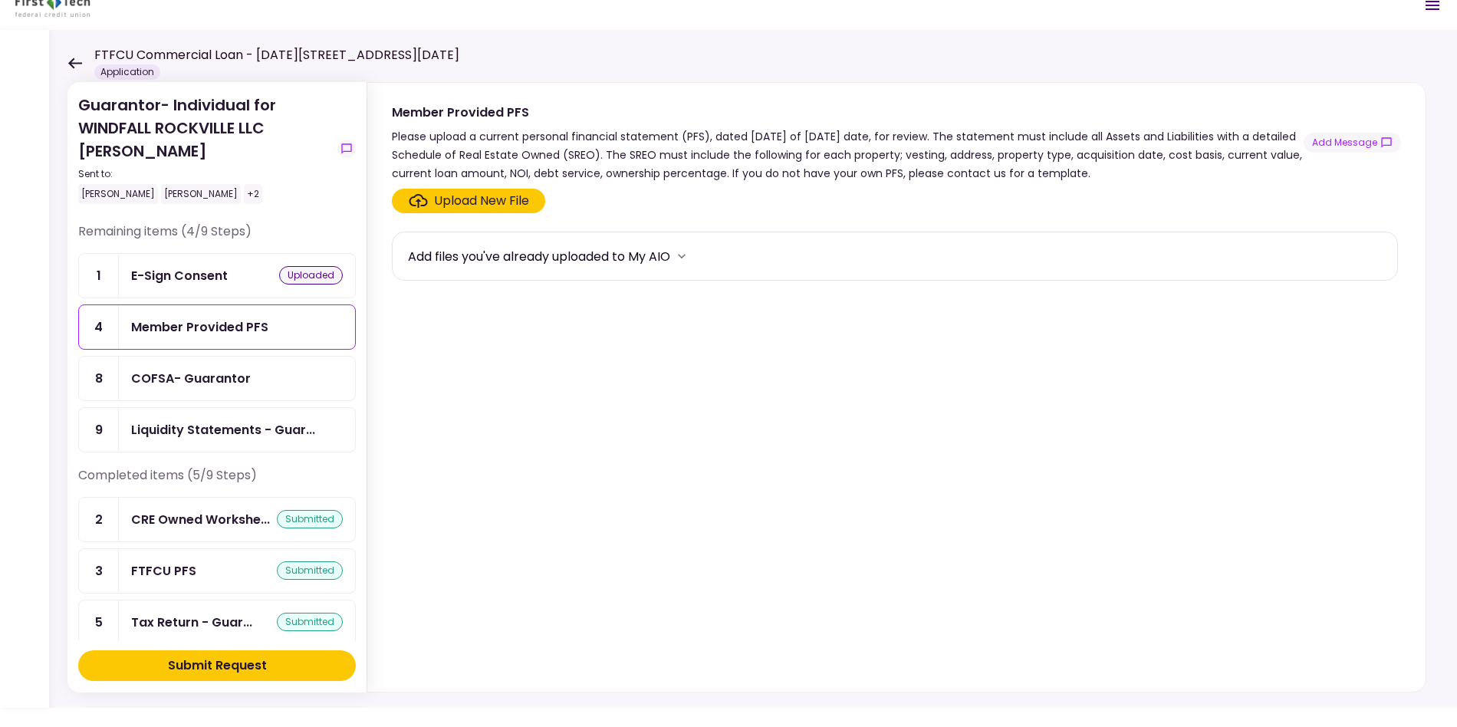
click at [233, 383] on div "COFSA- Guarantor" at bounding box center [191, 378] width 120 height 19
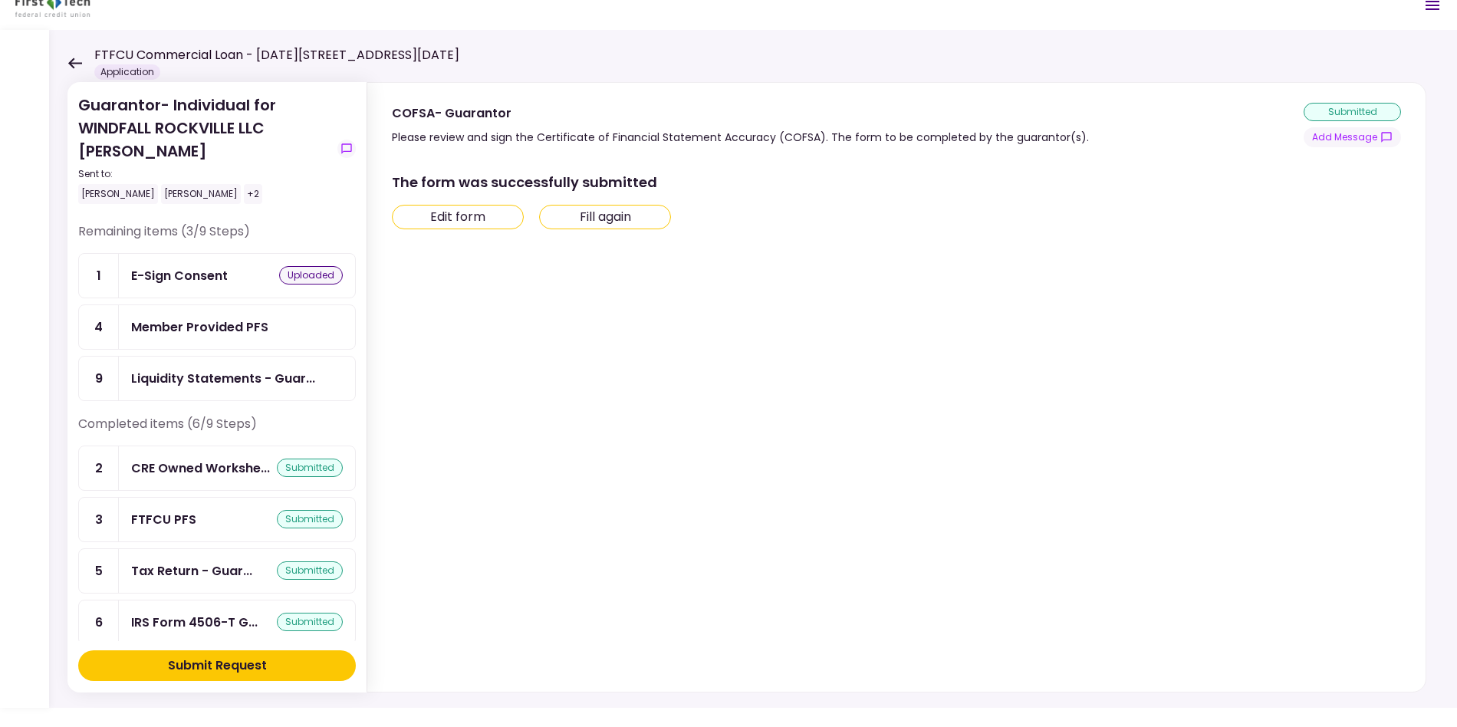
click at [251, 434] on div "Remaining items (3/9 Steps) 1 E-Sign Consent uploaded 4 Member Provided PFS 9 L…" at bounding box center [217, 431] width 278 height 419
click at [240, 390] on div "Liquidity Statements - Guar..." at bounding box center [237, 378] width 236 height 44
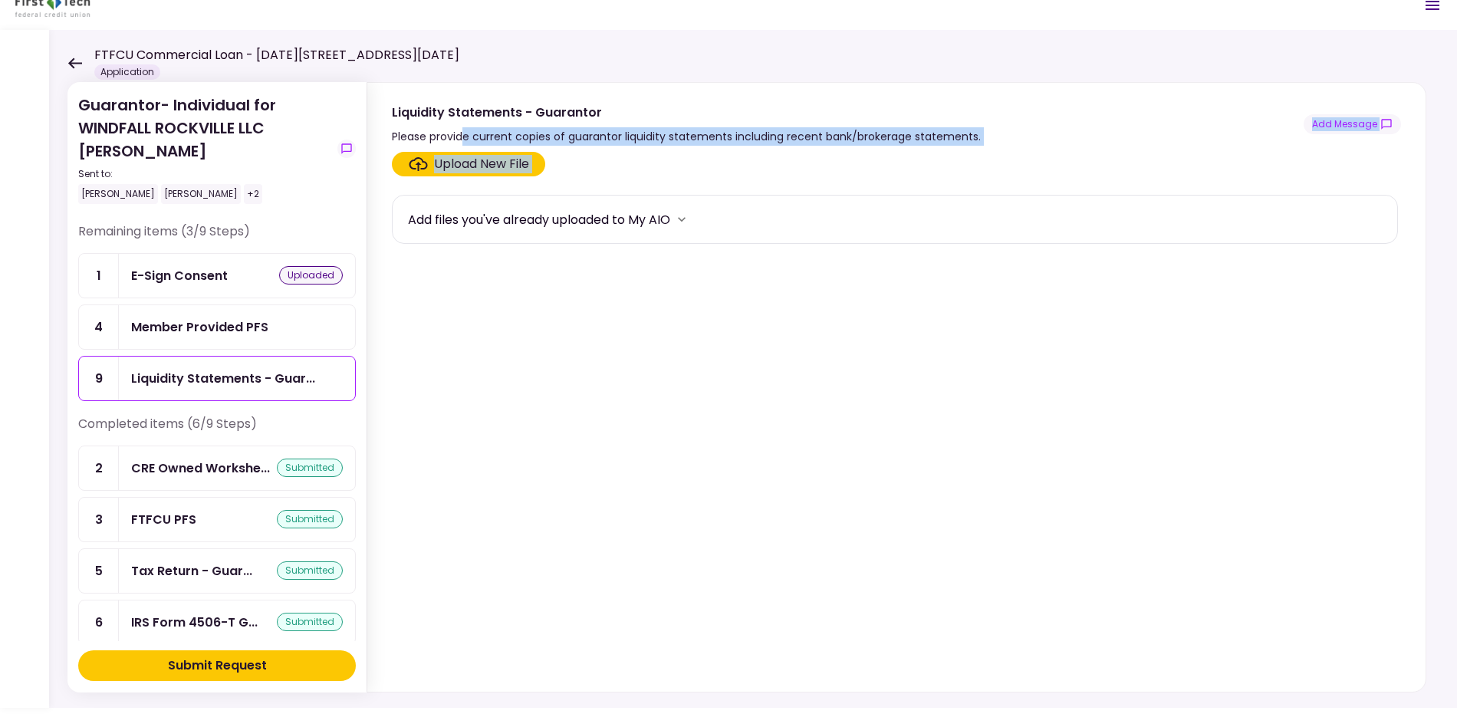
drag, startPoint x: 462, startPoint y: 136, endPoint x: 491, endPoint y: 206, distance: 75.3
click at [491, 206] on div "Liquidity Statements - Guarantor Please provide current copies of guarantor liq…" at bounding box center [895, 387] width 1059 height 610
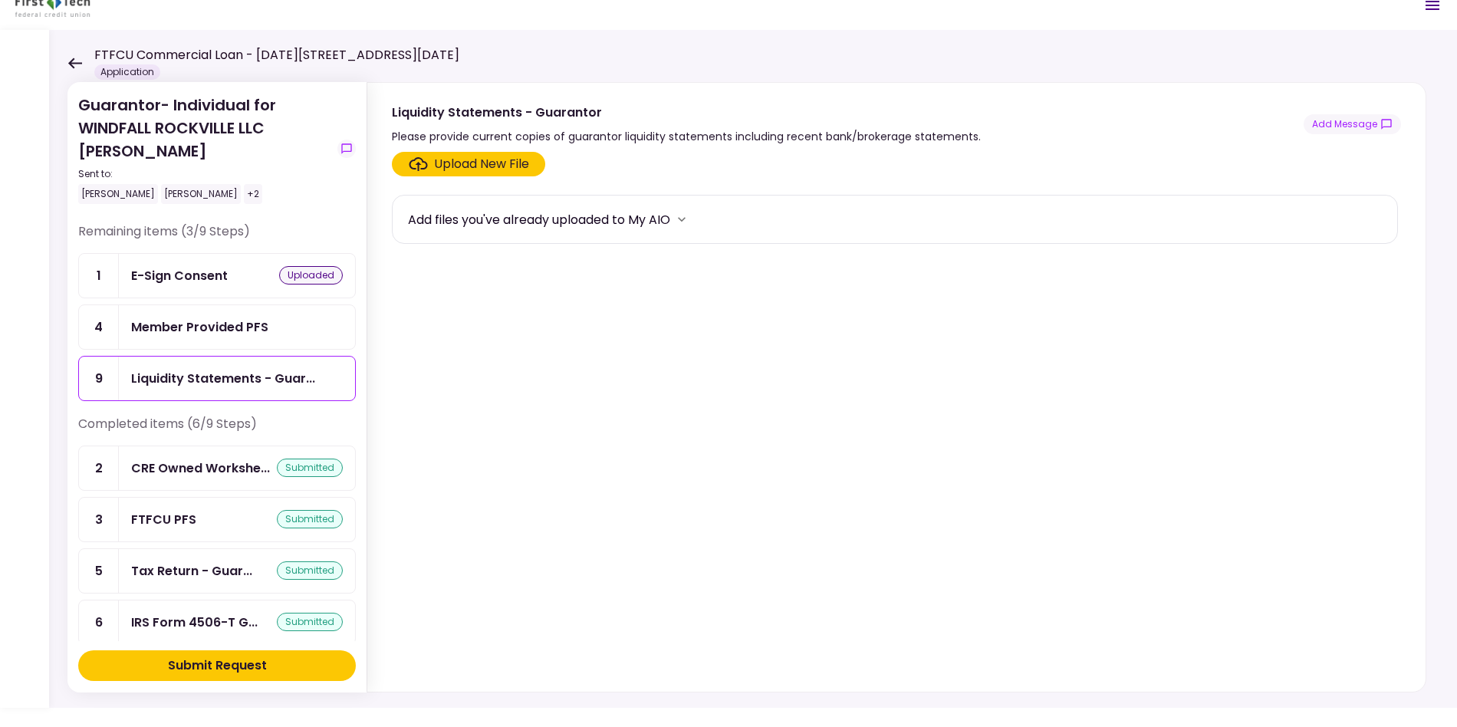
click at [483, 239] on div "Add files you've already uploaded to My AIO" at bounding box center [895, 219] width 1006 height 49
click at [466, 220] on div "Add files you've already uploaded to My AIO" at bounding box center [539, 219] width 262 height 19
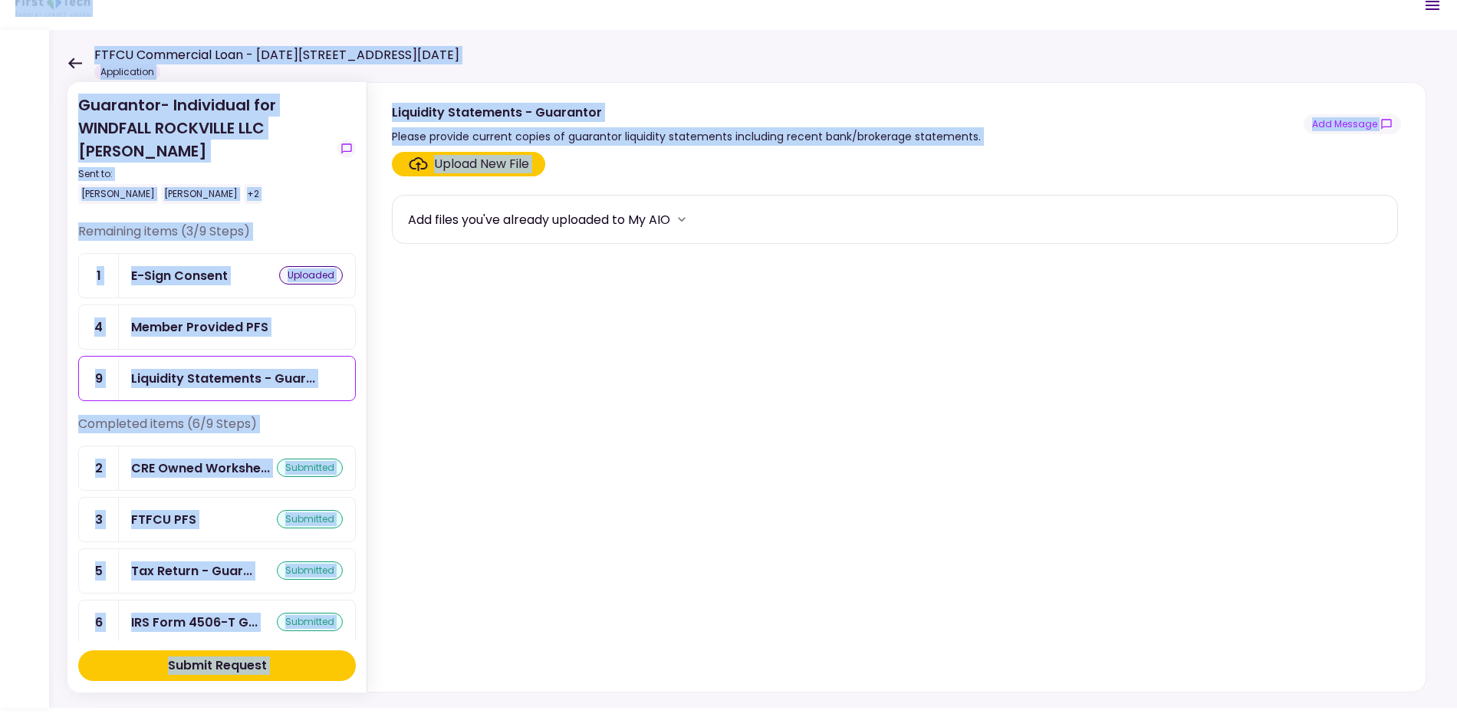
click at [466, 220] on div "Add files you've already uploaded to My AIO" at bounding box center [539, 219] width 262 height 19
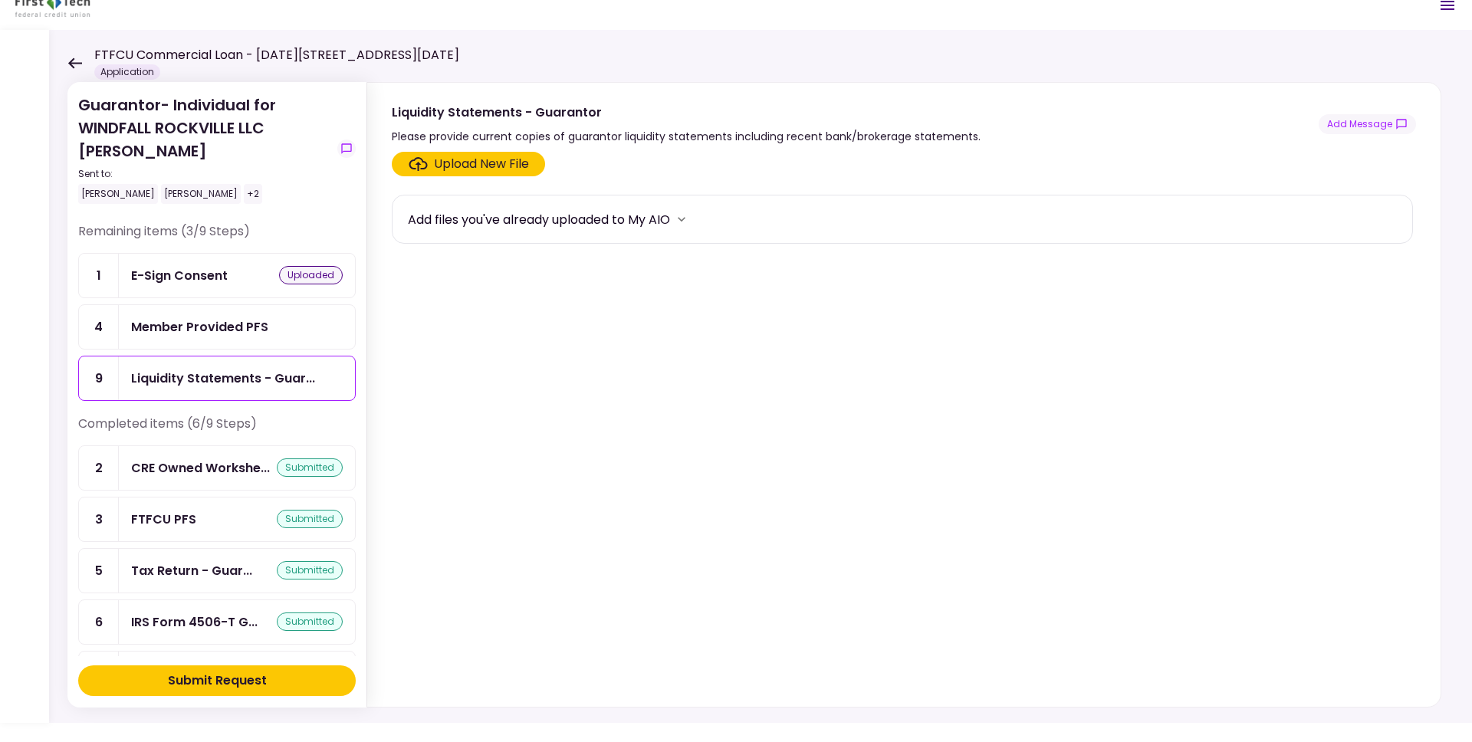
click at [73, 59] on icon at bounding box center [75, 62] width 14 height 11
